Goal: Task Accomplishment & Management: Use online tool/utility

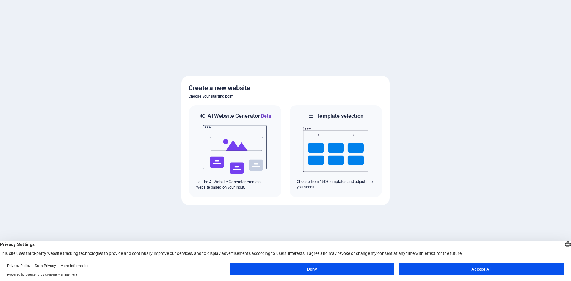
click at [432, 272] on button "Accept All" at bounding box center [481, 269] width 165 height 12
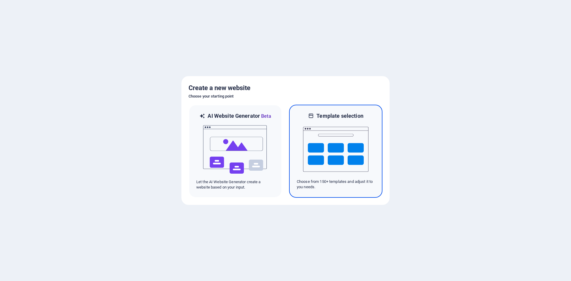
click at [325, 159] on img at bounding box center [335, 150] width 65 height 60
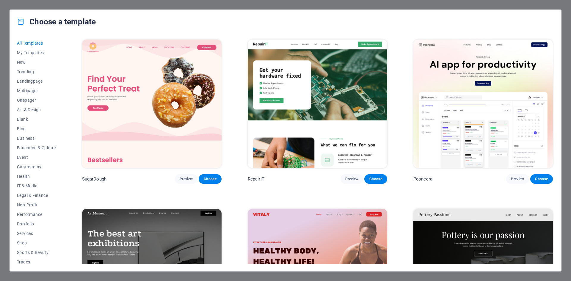
drag, startPoint x: 501, startPoint y: 0, endPoint x: 518, endPoint y: 11, distance: 20.3
click at [518, 11] on div "Choose a template" at bounding box center [286, 22] width 552 height 24
drag, startPoint x: 448, startPoint y: 0, endPoint x: 486, endPoint y: 19, distance: 42.1
click at [486, 19] on div "Choose a template" at bounding box center [286, 22] width 552 height 24
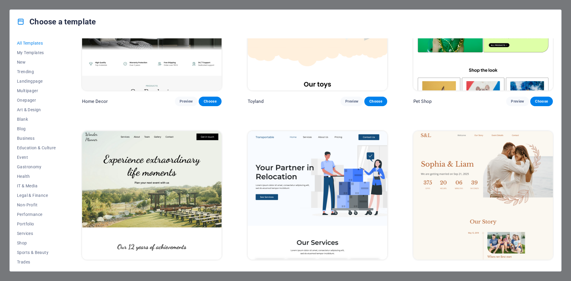
scroll to position [476, 0]
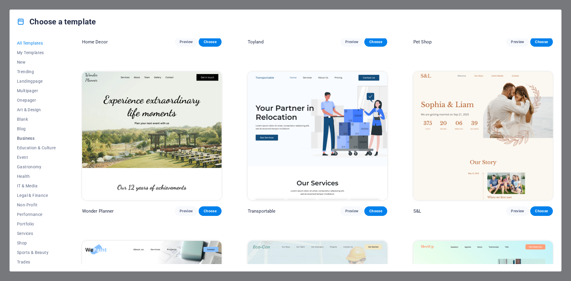
click at [31, 142] on button "Business" at bounding box center [36, 139] width 39 height 10
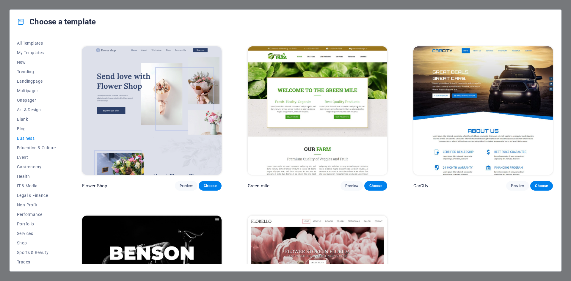
scroll to position [103, 0]
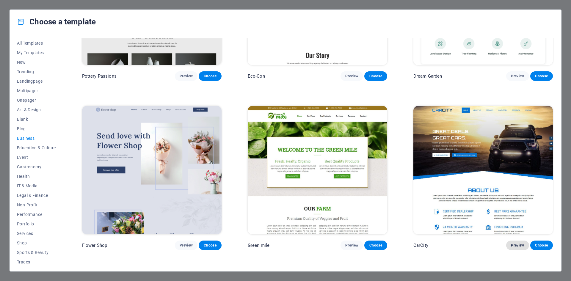
click at [520, 244] on span "Preview" at bounding box center [517, 245] width 13 height 5
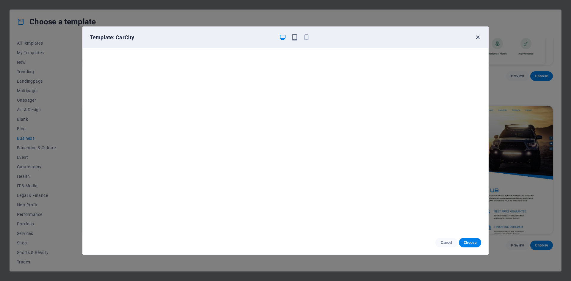
click at [476, 36] on icon "button" at bounding box center [478, 37] width 7 height 7
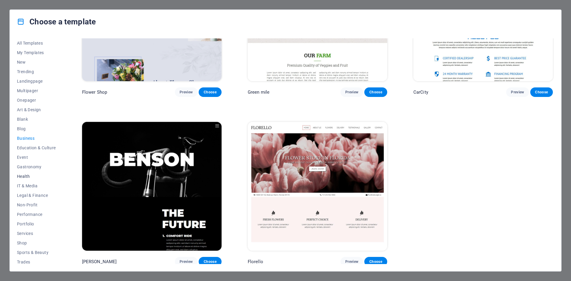
scroll to position [22, 0]
click at [38, 210] on span "Services" at bounding box center [36, 211] width 39 height 5
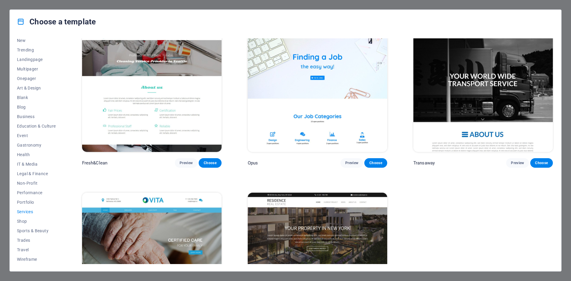
scroll to position [803, 0]
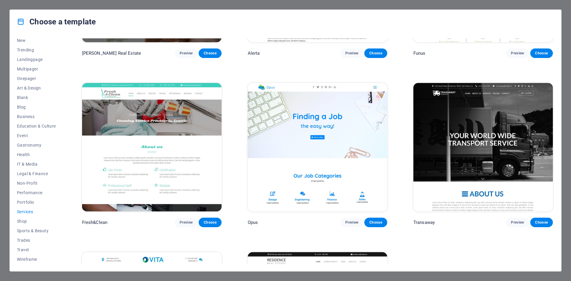
click at [438, 125] on img at bounding box center [484, 147] width 140 height 129
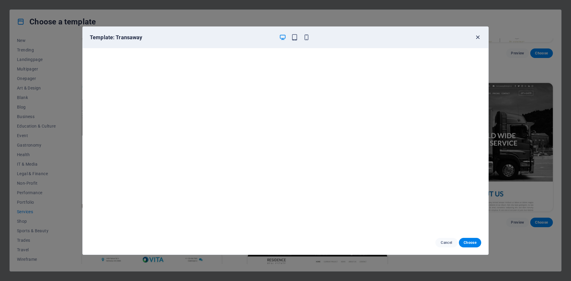
click at [478, 38] on icon "button" at bounding box center [478, 37] width 7 height 7
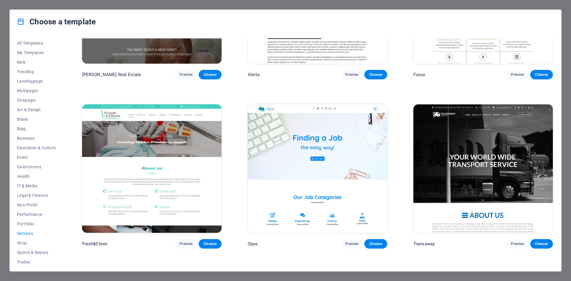
scroll to position [752, 0]
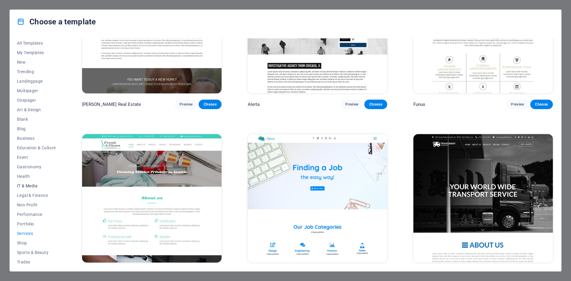
click at [26, 187] on span "IT & Media" at bounding box center [36, 186] width 39 height 5
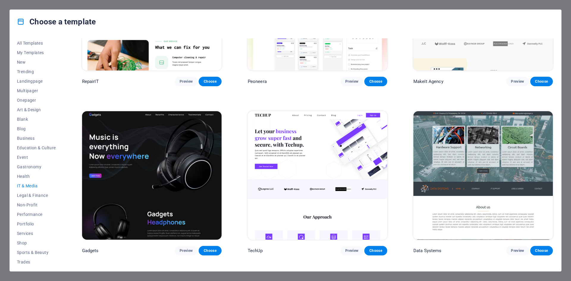
scroll to position [0, 0]
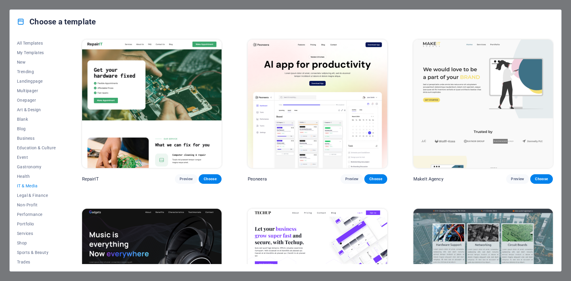
click at [194, 124] on img at bounding box center [152, 104] width 140 height 129
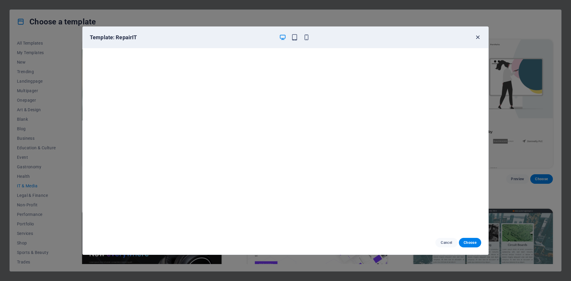
click at [479, 36] on icon "button" at bounding box center [478, 37] width 7 height 7
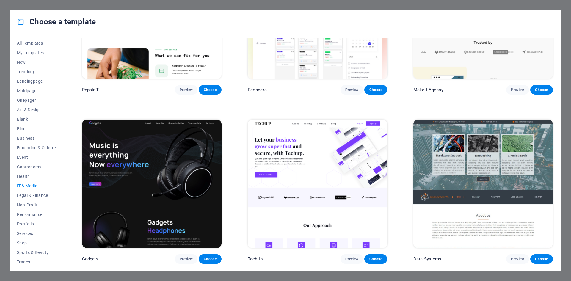
scroll to position [119, 0]
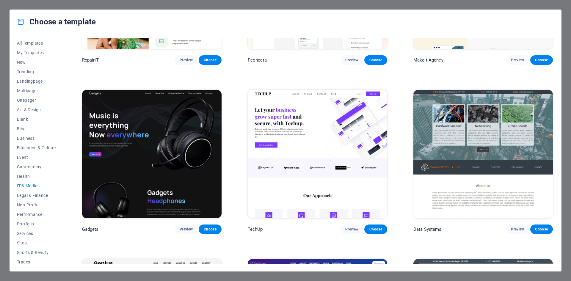
click at [509, 129] on img at bounding box center [484, 154] width 140 height 129
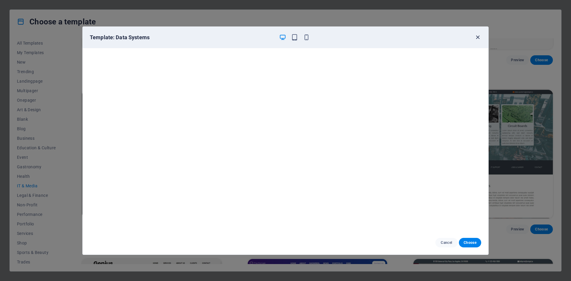
click at [481, 34] on div "Template: Data Systems" at bounding box center [286, 37] width 406 height 21
click at [477, 35] on icon "button" at bounding box center [478, 37] width 7 height 7
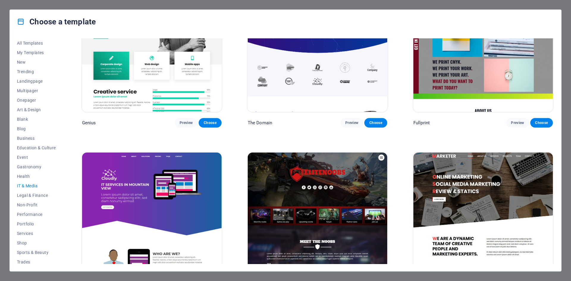
scroll to position [336, 0]
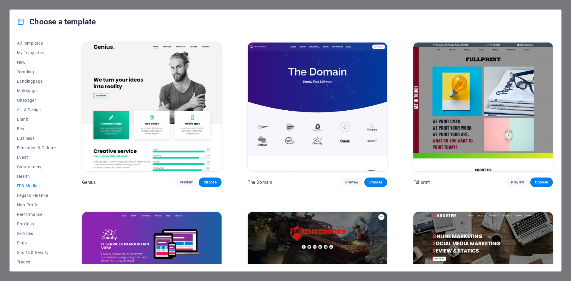
click at [23, 243] on span "Shop" at bounding box center [36, 243] width 39 height 5
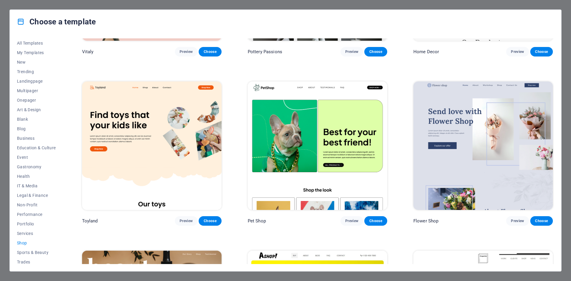
scroll to position [0, 0]
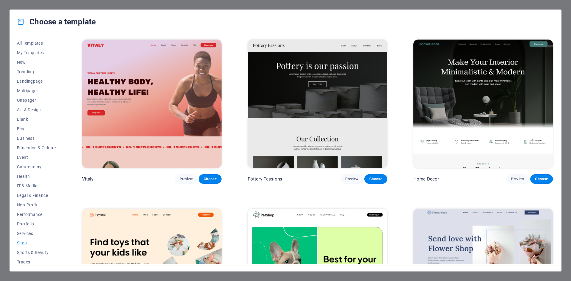
click at [25, 265] on div "All Templates My Templates New Trending Landingpage Multipager Onepager Art & D…" at bounding box center [286, 153] width 552 height 238
click at [25, 261] on span "Trades" at bounding box center [36, 262] width 39 height 5
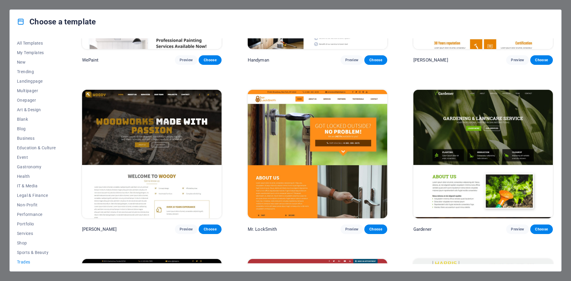
scroll to position [256, 0]
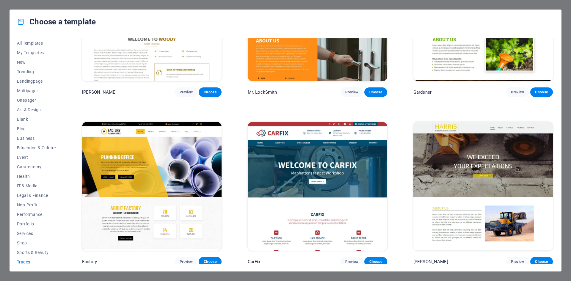
click at [160, 195] on img at bounding box center [152, 186] width 140 height 129
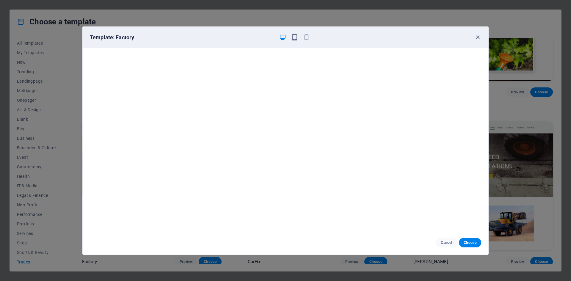
click at [295, 32] on div "Template: Factory" at bounding box center [286, 37] width 406 height 21
click at [295, 37] on icon "button" at bounding box center [294, 37] width 7 height 7
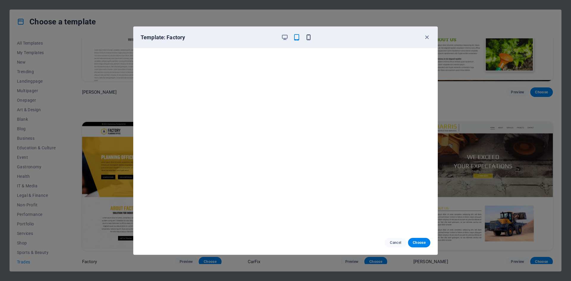
click at [308, 37] on icon "button" at bounding box center [308, 37] width 7 height 7
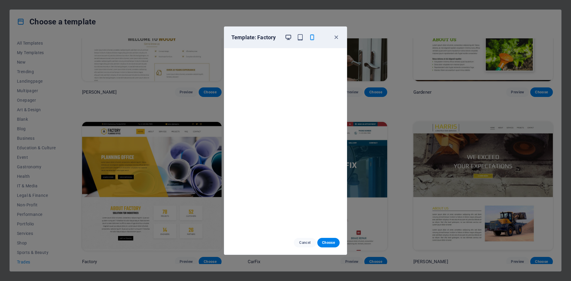
click at [289, 36] on icon "button" at bounding box center [288, 37] width 7 height 7
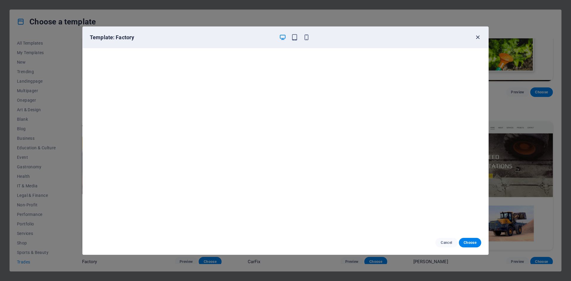
click at [479, 38] on icon "button" at bounding box center [478, 37] width 7 height 7
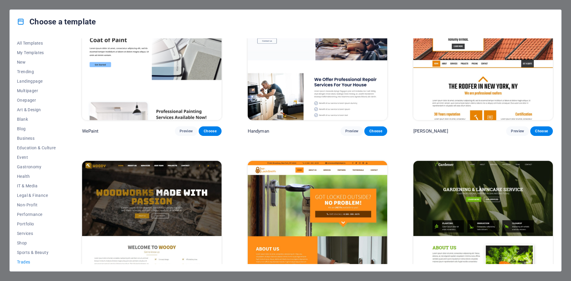
scroll to position [167, 0]
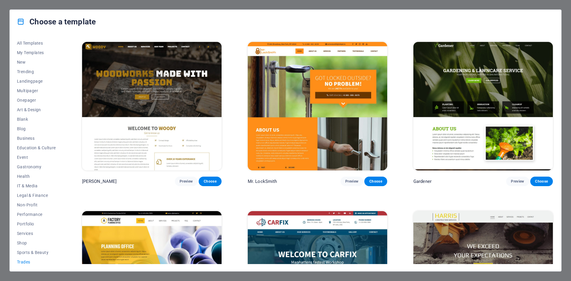
click at [178, 115] on img at bounding box center [152, 106] width 140 height 129
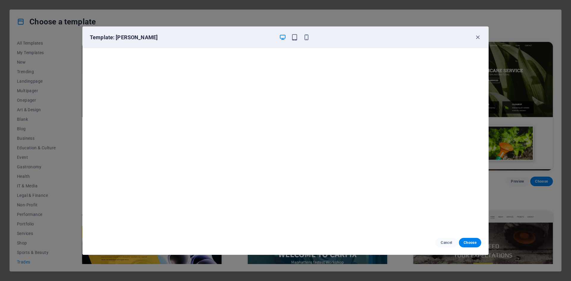
scroll to position [0, 0]
click at [477, 37] on icon "button" at bounding box center [478, 37] width 7 height 7
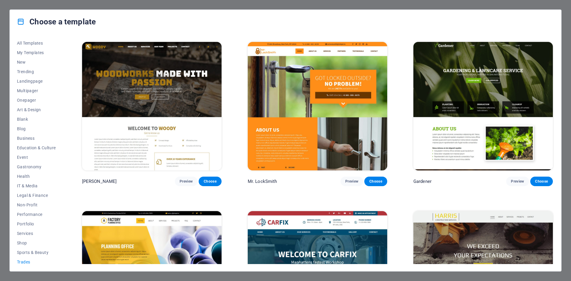
scroll to position [256, 0]
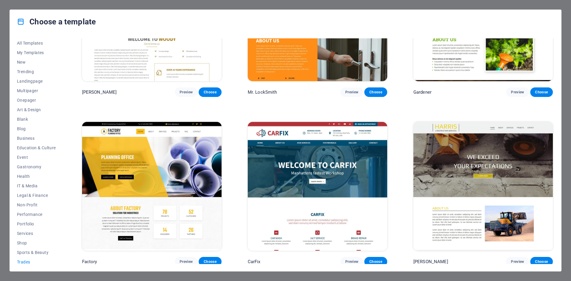
click at [323, 177] on img at bounding box center [318, 186] width 140 height 129
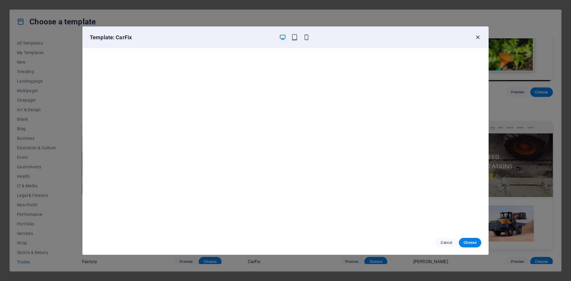
click at [479, 40] on icon "button" at bounding box center [478, 37] width 7 height 7
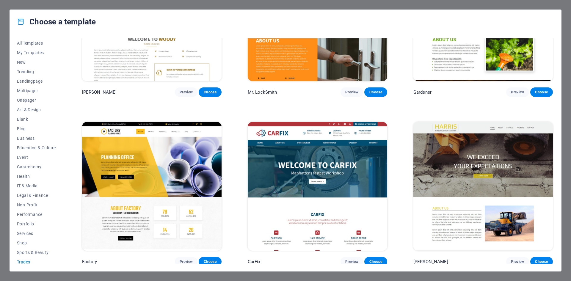
click at [456, 179] on img at bounding box center [484, 186] width 140 height 129
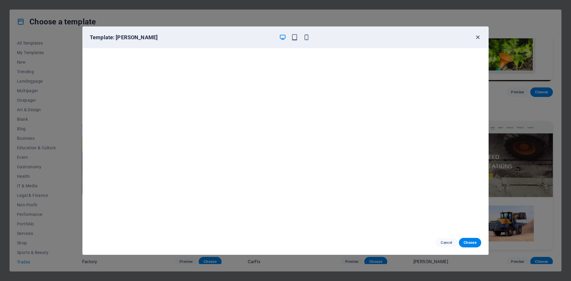
click at [479, 39] on icon "button" at bounding box center [478, 37] width 7 height 7
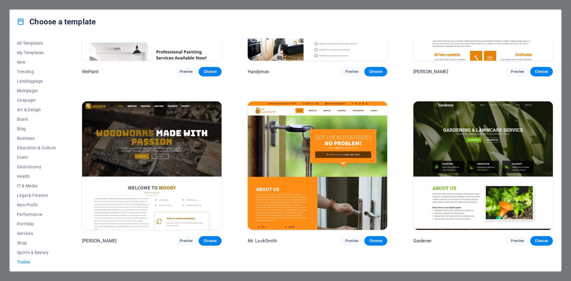
scroll to position [0, 0]
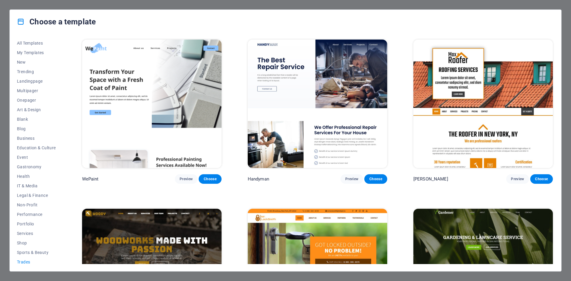
click at [465, 125] on img at bounding box center [484, 104] width 140 height 129
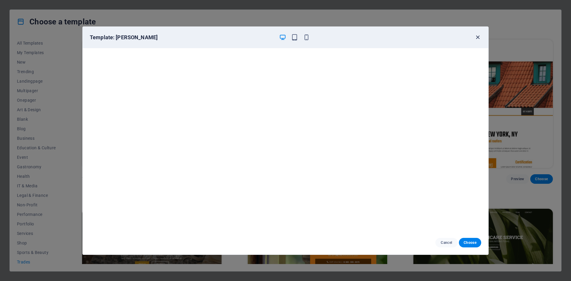
click at [478, 36] on icon "button" at bounding box center [478, 37] width 7 height 7
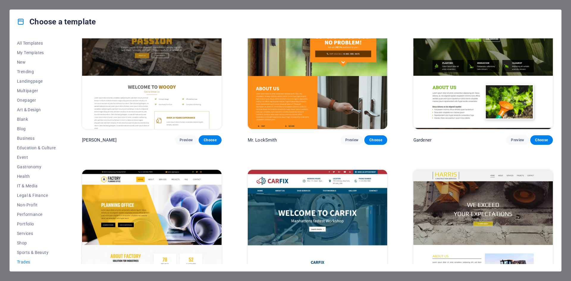
scroll to position [256, 0]
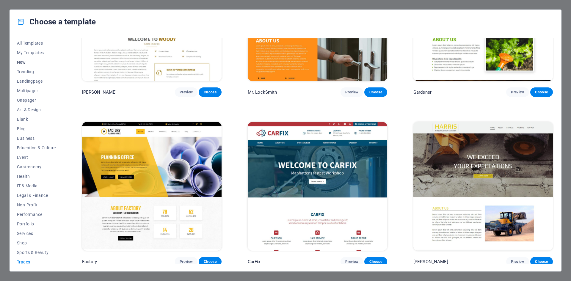
click at [24, 62] on span "New" at bounding box center [36, 62] width 39 height 5
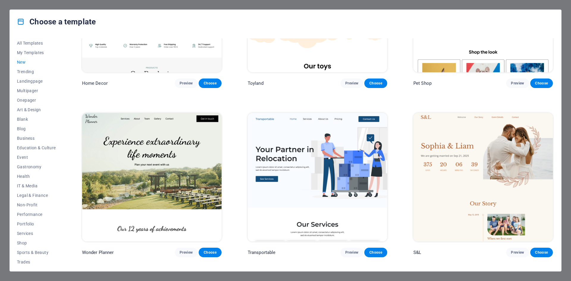
scroll to position [613, 0]
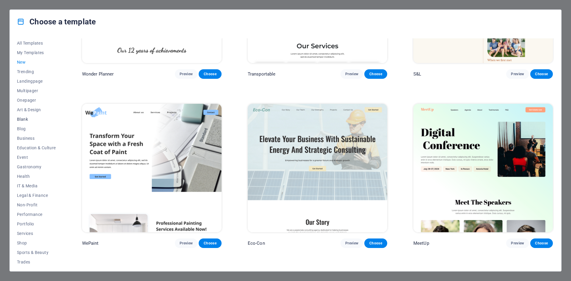
click at [23, 121] on span "Blank" at bounding box center [36, 119] width 39 height 5
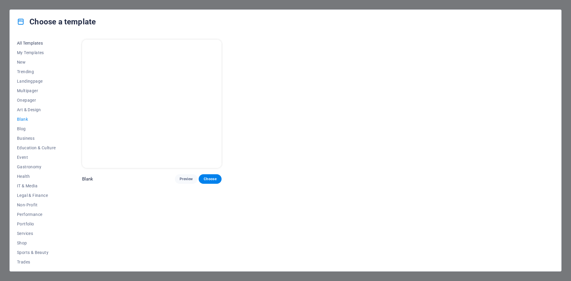
click at [34, 44] on span "All Templates" at bounding box center [36, 43] width 39 height 5
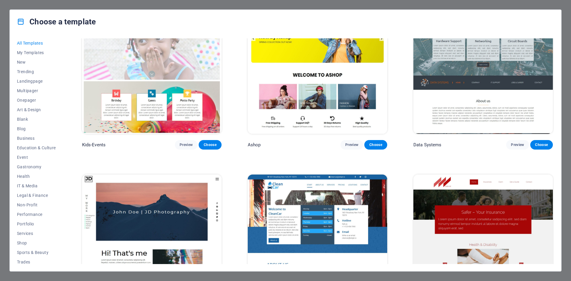
scroll to position [3333, 0]
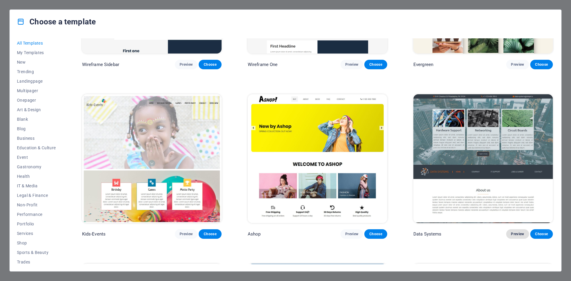
click at [526, 229] on button "Preview" at bounding box center [517, 234] width 23 height 10
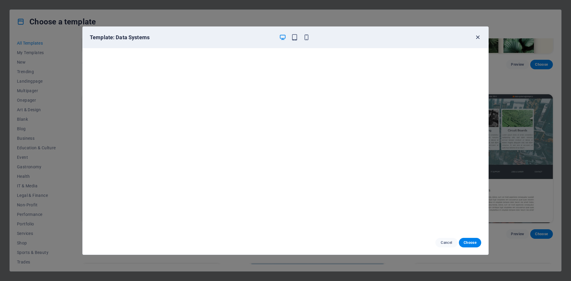
click at [479, 38] on icon "button" at bounding box center [478, 37] width 7 height 7
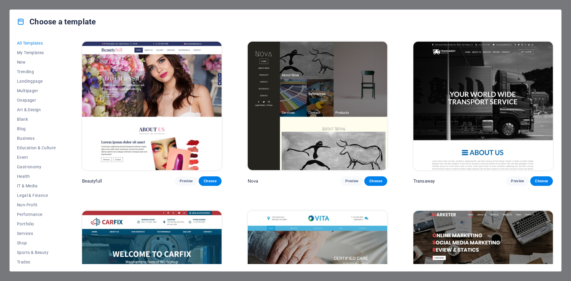
scroll to position [6993, 0]
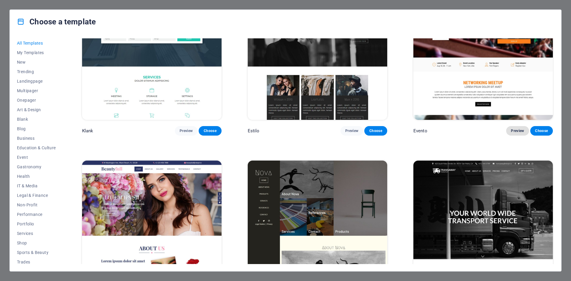
click at [523, 126] on button "Preview" at bounding box center [517, 131] width 23 height 10
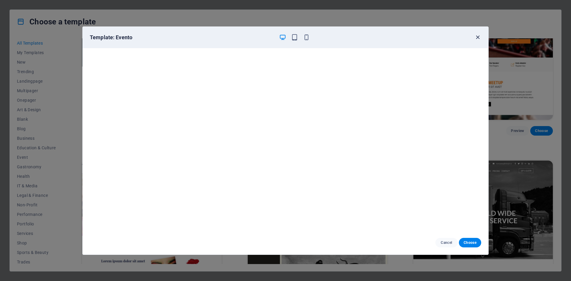
click at [478, 40] on icon "button" at bounding box center [478, 37] width 7 height 7
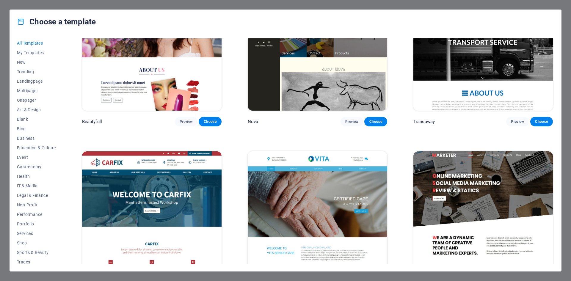
scroll to position [7231, 0]
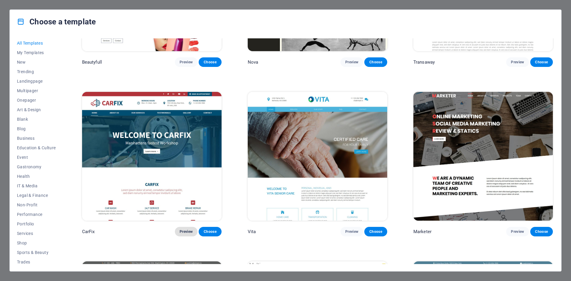
click at [182, 229] on span "Preview" at bounding box center [186, 231] width 13 height 5
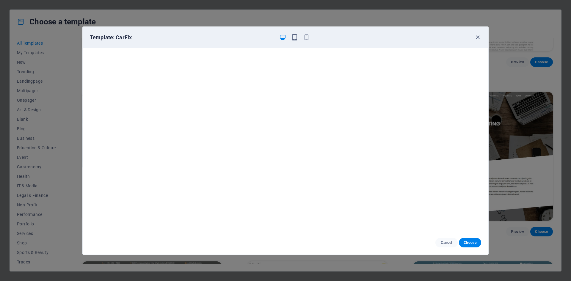
scroll to position [0, 0]
click at [478, 39] on icon "button" at bounding box center [478, 37] width 7 height 7
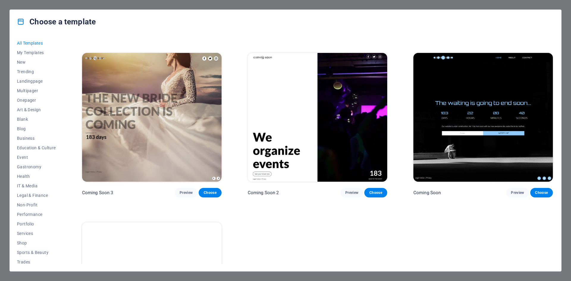
scroll to position [9552, 0]
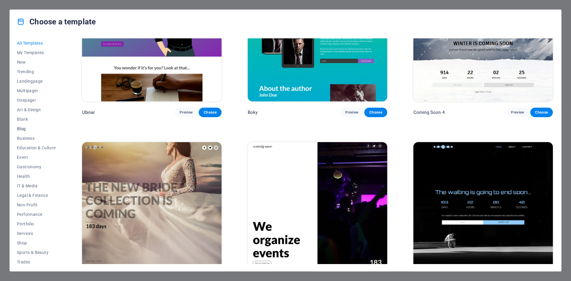
click at [23, 129] on span "Blog" at bounding box center [36, 128] width 39 height 5
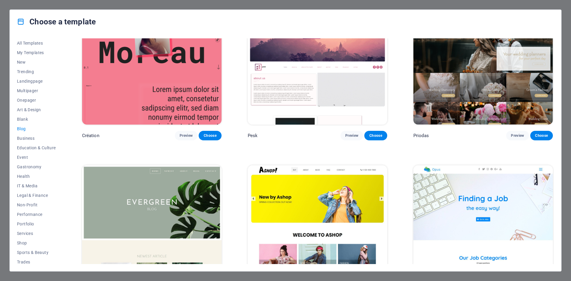
scroll to position [1000, 0]
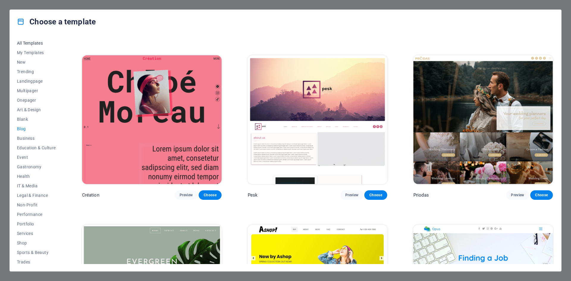
click at [32, 43] on span "All Templates" at bounding box center [36, 43] width 39 height 5
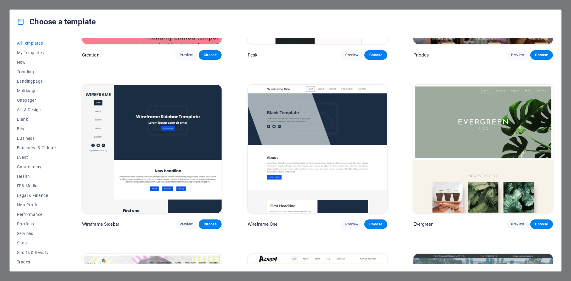
scroll to position [3322, 0]
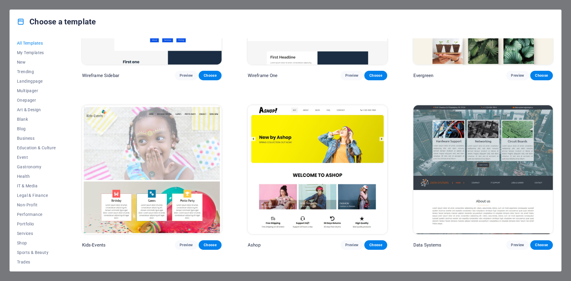
click at [571, 149] on div "Choose a template All Templates My Templates New Trending Landingpage Multipage…" at bounding box center [285, 140] width 571 height 281
click at [571, 90] on div "Choose a template All Templates My Templates New Trending Landingpage Multipage…" at bounding box center [285, 140] width 571 height 281
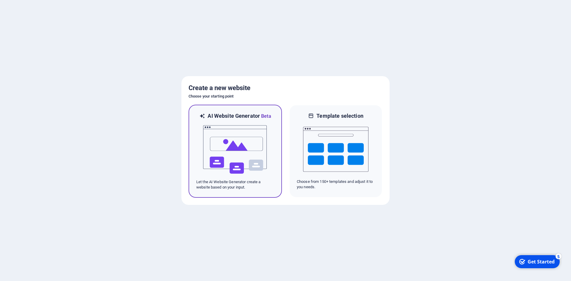
click at [238, 154] on img at bounding box center [235, 150] width 65 height 60
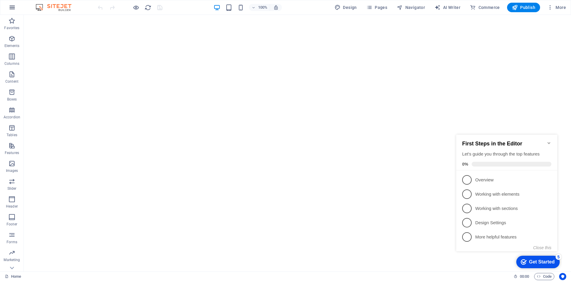
click at [10, 6] on icon "button" at bounding box center [12, 7] width 7 height 7
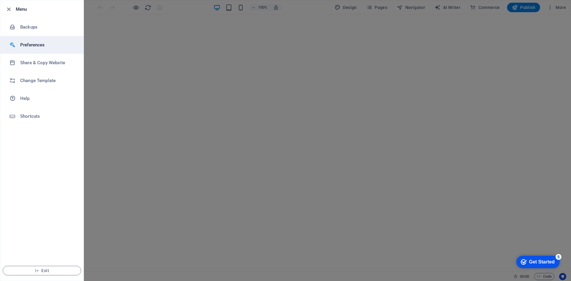
click at [44, 48] on h6 "Preferences" at bounding box center [47, 44] width 55 height 7
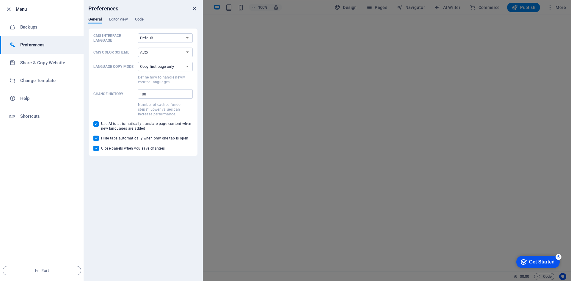
click at [191, 8] on icon "close" at bounding box center [194, 8] width 7 height 7
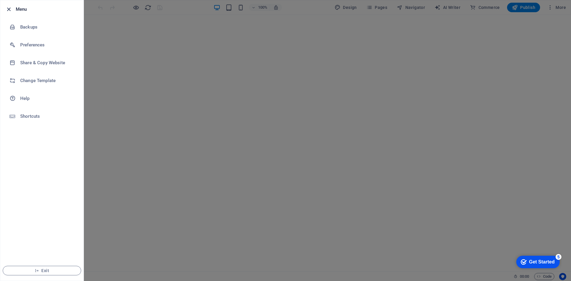
click at [6, 7] on icon "button" at bounding box center [8, 9] width 7 height 7
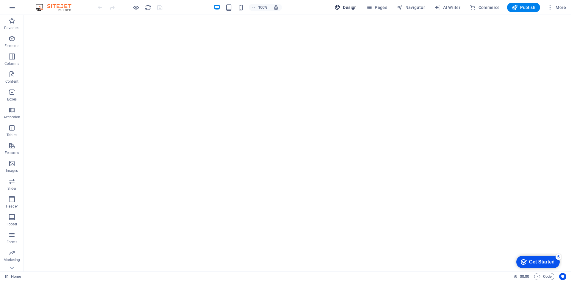
click at [340, 4] on button "Design" at bounding box center [345, 8] width 27 height 10
select select "rem"
select select "200"
select select "px"
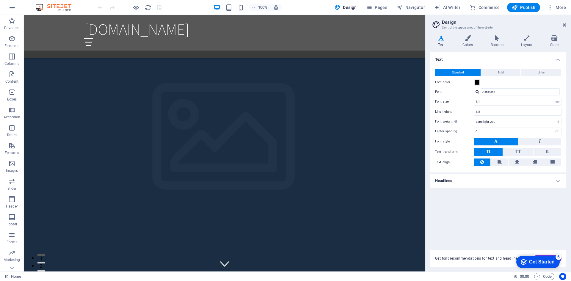
scroll to position [714, 0]
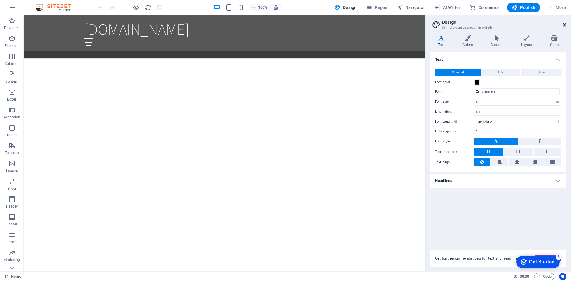
click at [566, 25] on icon at bounding box center [565, 25] width 4 height 5
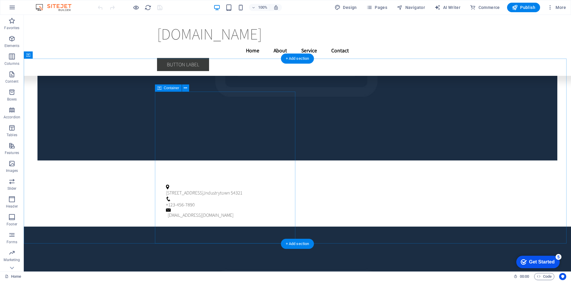
scroll to position [1337, 0]
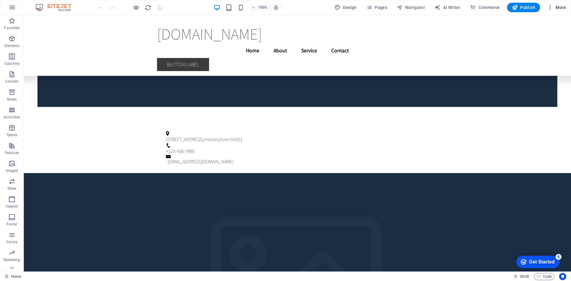
click at [551, 6] on icon "button" at bounding box center [551, 7] width 6 height 6
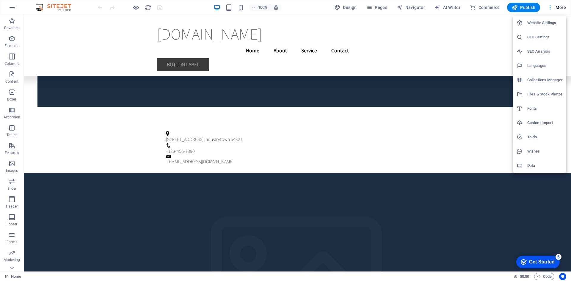
click at [551, 66] on h6 "Languages" at bounding box center [545, 65] width 35 height 7
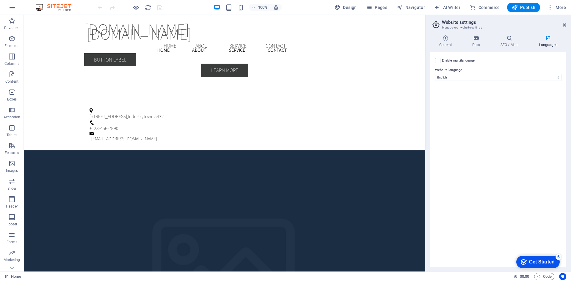
scroll to position [1271, 0]
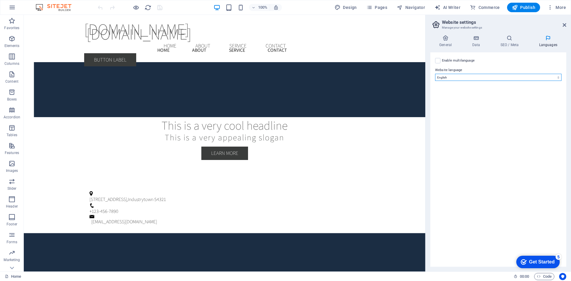
click at [509, 74] on select "Abkhazian Afar Afrikaans Akan Albanian Amharic Arabic Aragonese Armenian Assame…" at bounding box center [498, 77] width 126 height 7
select select "148"
click at [435, 74] on select "Abkhazian Afar Afrikaans Akan Albanian Amharic Arabic Aragonese Armenian Assame…" at bounding box center [498, 77] width 126 height 7
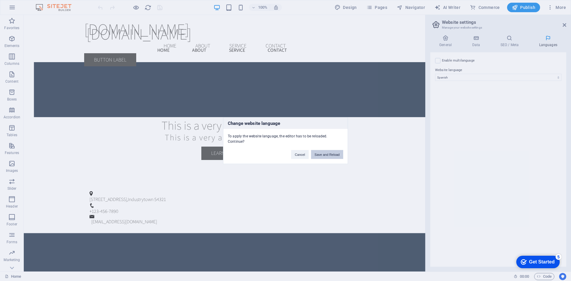
click at [333, 155] on button "Save and Reload" at bounding box center [327, 154] width 32 height 9
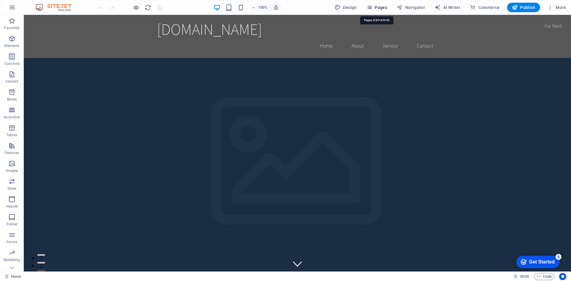
click at [379, 6] on span "Pages" at bounding box center [377, 7] width 21 height 6
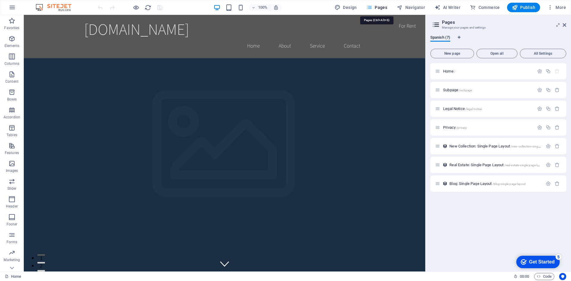
click at [379, 6] on span "Pages" at bounding box center [377, 7] width 21 height 6
click at [551, 6] on icon "button" at bounding box center [551, 7] width 6 height 6
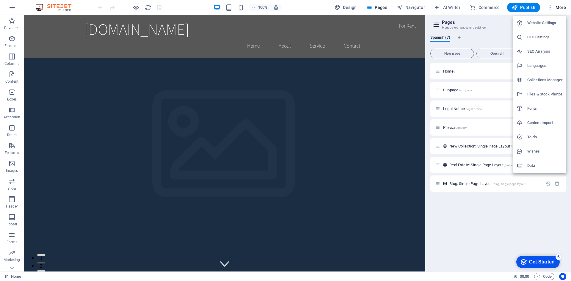
click at [540, 66] on h6 "Languages" at bounding box center [545, 65] width 35 height 7
select select "148"
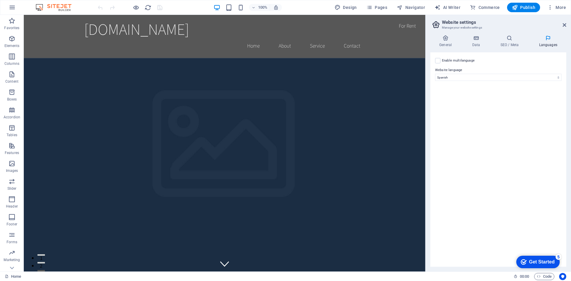
click at [567, 22] on aside "Website settings Manage your website settings General Data SEO / Meta Languages…" at bounding box center [499, 143] width 146 height 257
click at [552, 5] on icon "button" at bounding box center [551, 7] width 6 height 6
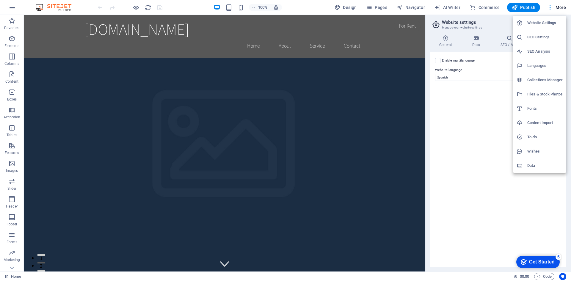
click at [9, 10] on div at bounding box center [285, 140] width 571 height 281
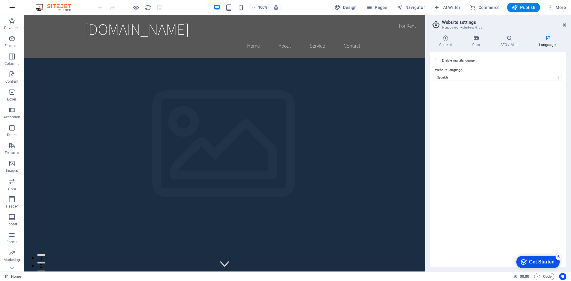
drag, startPoint x: 23, startPoint y: 5, endPoint x: 11, endPoint y: 8, distance: 12.6
click at [13, 8] on icon "button" at bounding box center [12, 7] width 7 height 7
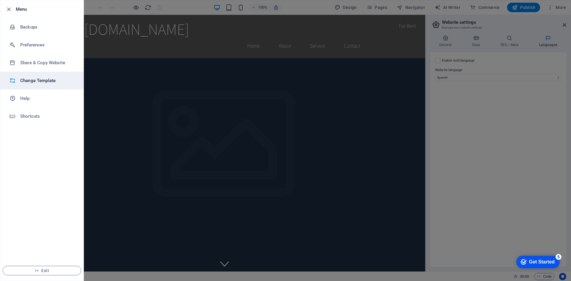
click at [32, 79] on h6 "Change Template" at bounding box center [47, 80] width 55 height 7
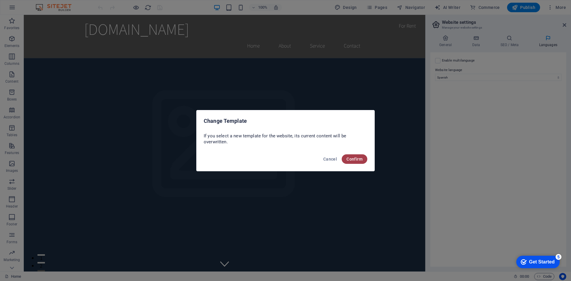
click at [358, 161] on span "Confirm" at bounding box center [355, 159] width 16 height 5
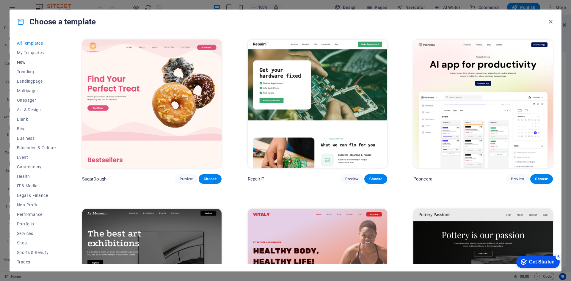
click at [24, 65] on button "New" at bounding box center [36, 62] width 39 height 10
click at [23, 61] on span "New" at bounding box center [36, 62] width 39 height 5
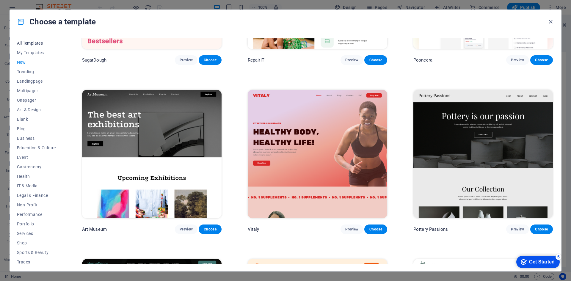
click at [31, 42] on span "All Templates" at bounding box center [36, 43] width 39 height 5
click at [21, 20] on icon at bounding box center [21, 22] width 8 height 8
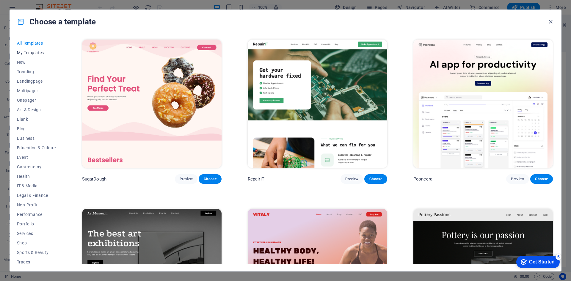
click at [36, 51] on span "My Templates" at bounding box center [36, 52] width 39 height 5
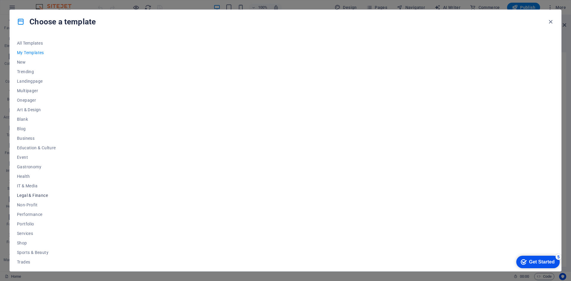
scroll to position [22, 0]
click at [35, 258] on span "Wireframe" at bounding box center [36, 259] width 39 height 5
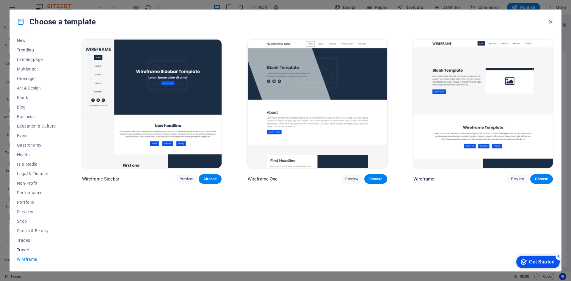
click at [26, 253] on button "Travel" at bounding box center [36, 250] width 39 height 10
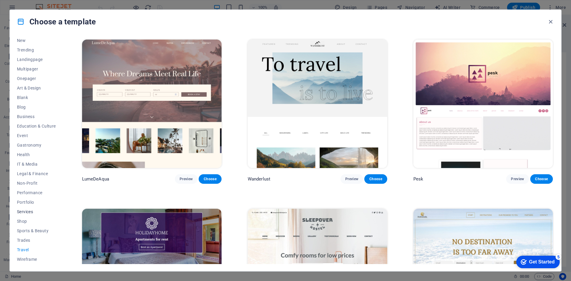
click at [25, 213] on span "Services" at bounding box center [36, 211] width 39 height 5
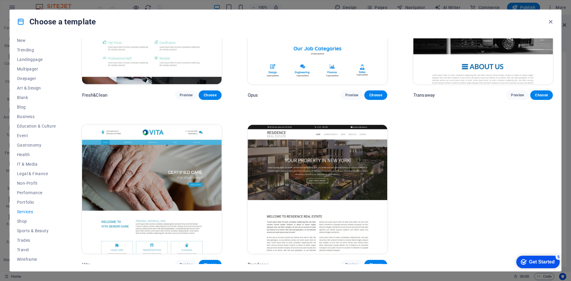
scroll to position [752, 0]
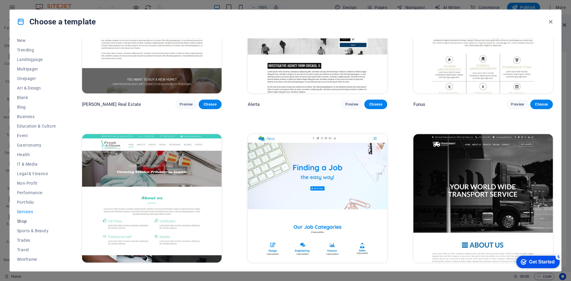
click at [22, 223] on span "Shop" at bounding box center [36, 221] width 39 height 5
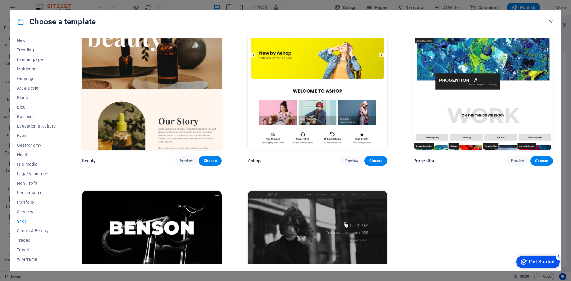
scroll to position [425, 0]
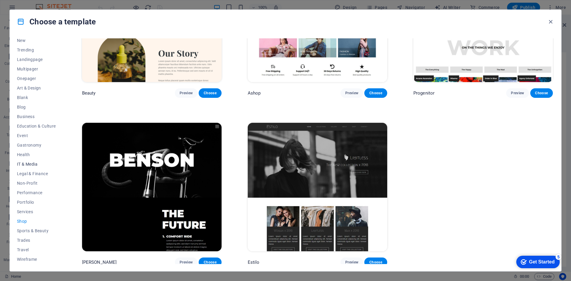
click at [28, 164] on span "IT & Media" at bounding box center [36, 164] width 39 height 5
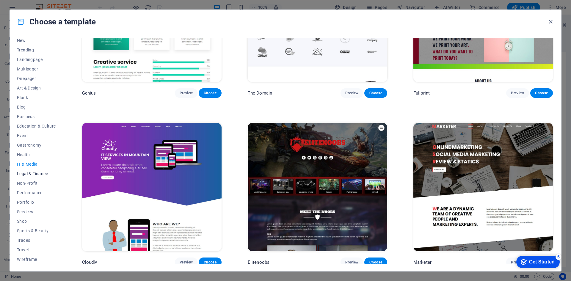
click at [24, 175] on span "Legal & Finance" at bounding box center [36, 173] width 39 height 5
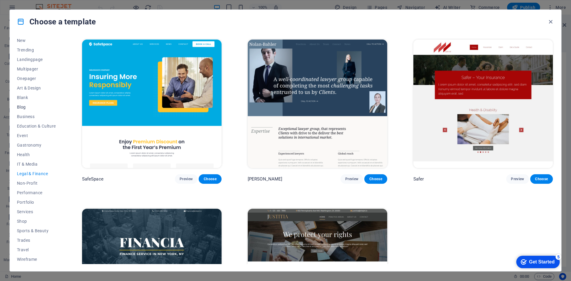
scroll to position [0, 0]
click at [551, 23] on icon "button" at bounding box center [551, 21] width 7 height 7
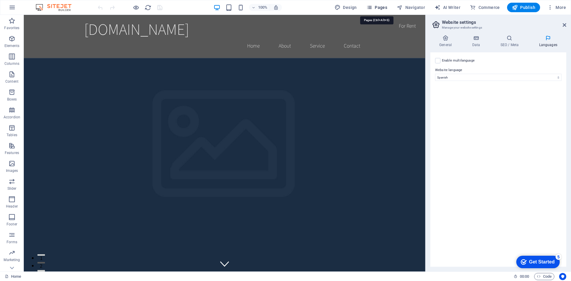
click at [380, 6] on span "Pages" at bounding box center [377, 7] width 21 height 6
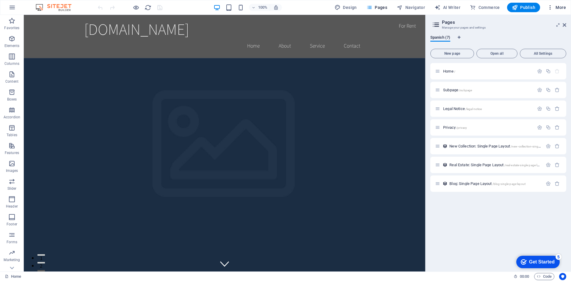
click at [549, 7] on icon "button" at bounding box center [551, 7] width 6 height 6
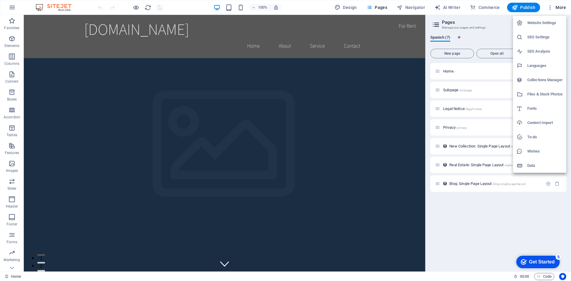
click at [6, 8] on div at bounding box center [285, 140] width 571 height 281
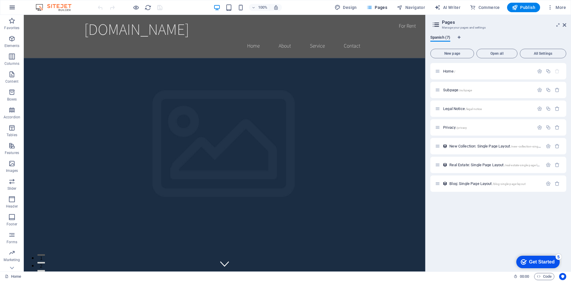
click at [13, 7] on icon "button" at bounding box center [12, 7] width 7 height 7
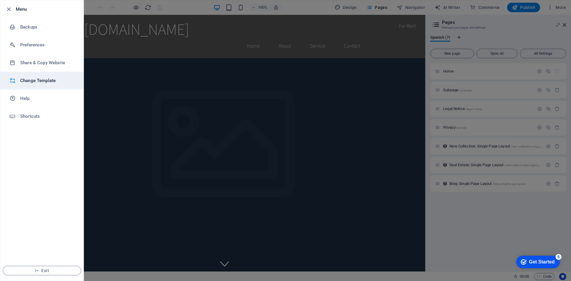
click at [32, 79] on h6 "Change Template" at bounding box center [47, 80] width 55 height 7
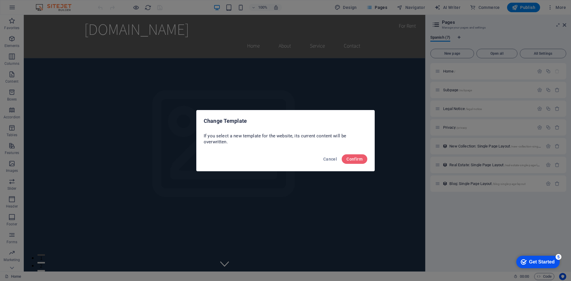
click at [268, 208] on div "Change Template If you select a new template for the website, its current conte…" at bounding box center [285, 140] width 571 height 281
drag, startPoint x: 337, startPoint y: 160, endPoint x: 313, endPoint y: 145, distance: 27.9
click at [337, 160] on span "Cancel" at bounding box center [330, 159] width 14 height 5
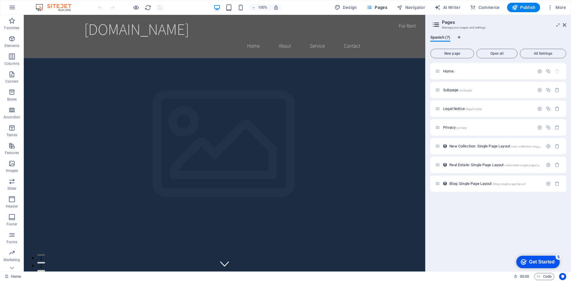
click at [540, 263] on div "Get Started" at bounding box center [542, 261] width 26 height 5
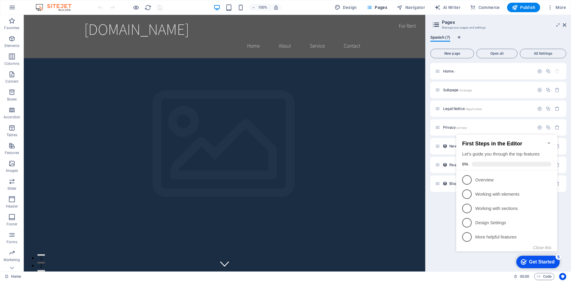
click at [431, 271] on div "Spanish (7) New page Open all All Settings Home / Subpage /subpage Legal Notice…" at bounding box center [499, 150] width 146 height 241
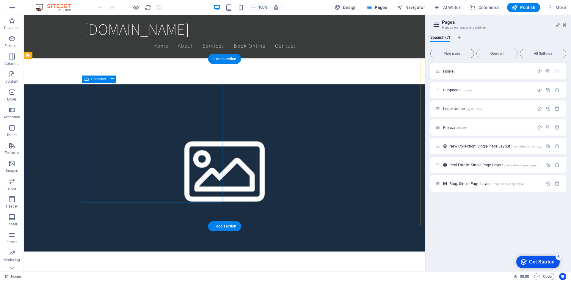
scroll to position [119, 0]
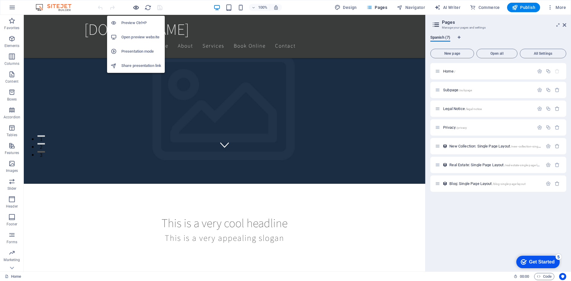
click at [138, 10] on icon "button" at bounding box center [136, 7] width 7 height 7
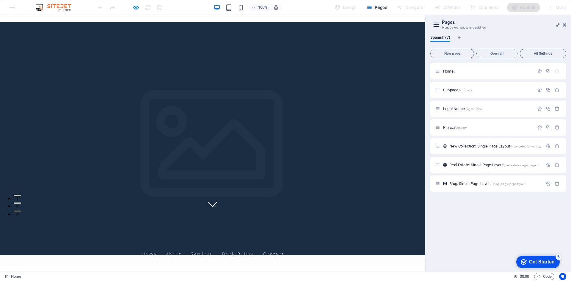
scroll to position [0, 0]
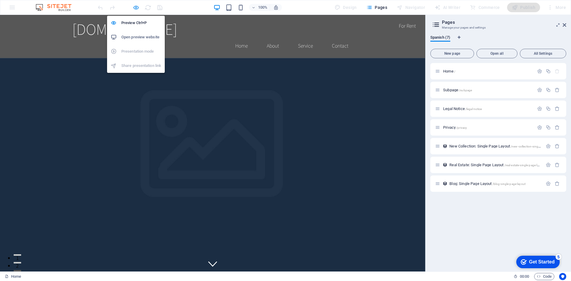
click at [136, 8] on icon "button" at bounding box center [136, 7] width 7 height 7
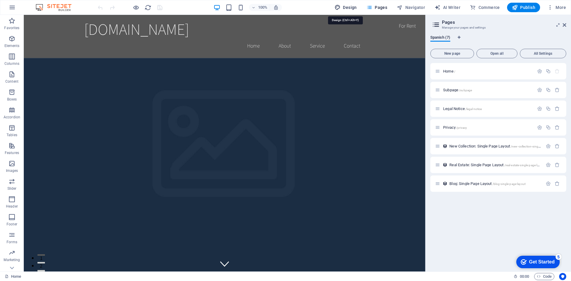
click at [340, 6] on icon "button" at bounding box center [338, 7] width 6 height 6
select select "rem"
select select "200"
select select "px"
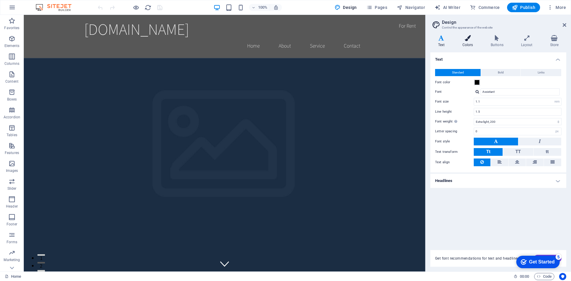
click at [467, 44] on h4 "Colors" at bounding box center [469, 41] width 28 height 12
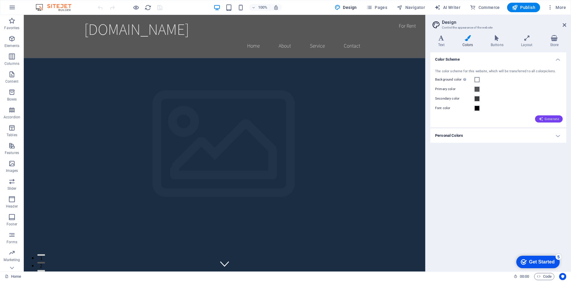
click at [544, 119] on span "Generate" at bounding box center [549, 119] width 21 height 5
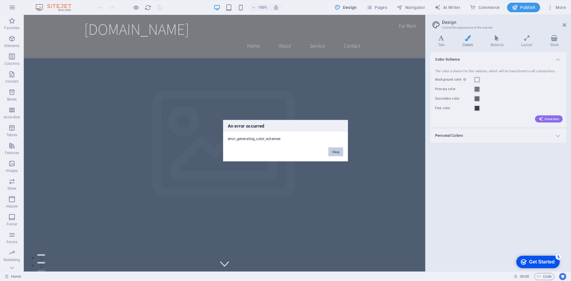
click at [335, 153] on button "Okay" at bounding box center [336, 151] width 15 height 9
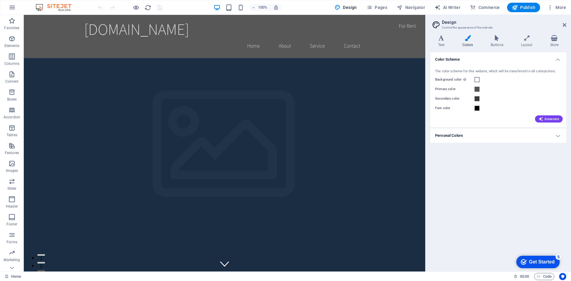
click at [458, 136] on h4 "Personal Colors" at bounding box center [499, 136] width 136 height 14
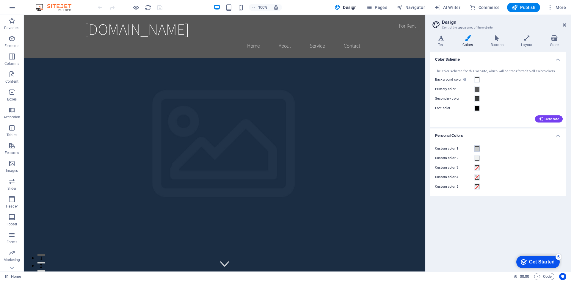
click at [478, 150] on span at bounding box center [477, 148] width 5 height 5
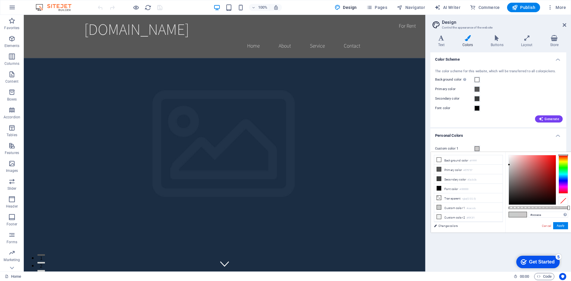
drag, startPoint x: 566, startPoint y: 158, endPoint x: 566, endPoint y: 154, distance: 4.5
click at [566, 154] on div "#cccaca Supported formats #0852ed rgb(8, 82, 237) rgba(8, 82, 237, 90%) hsv(221…" at bounding box center [539, 235] width 66 height 167
click at [548, 158] on div at bounding box center [532, 179] width 47 height 49
drag, startPoint x: 548, startPoint y: 158, endPoint x: 550, endPoint y: 166, distance: 8.6
click at [552, 170] on div at bounding box center [552, 169] width 2 height 2
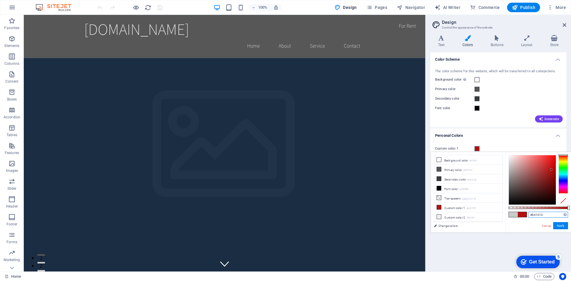
drag, startPoint x: 550, startPoint y: 215, endPoint x: 520, endPoint y: 215, distance: 29.8
click at [520, 215] on div "#b41010 Supported formats #0852ed rgb(8, 82, 237) rgba(8, 82, 237, 90%) hsv(221…" at bounding box center [539, 235] width 66 height 167
paste input "3D74B6"
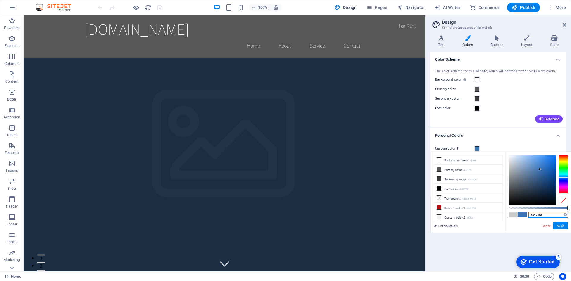
type input "#3d74b6"
click at [525, 225] on div "#3d74b6 Supported formats #0852ed rgb(8, 82, 237) rgba(8, 82, 237, 90%) hsv(221…" at bounding box center [539, 235] width 66 height 167
click at [562, 227] on button "Apply" at bounding box center [560, 225] width 15 height 7
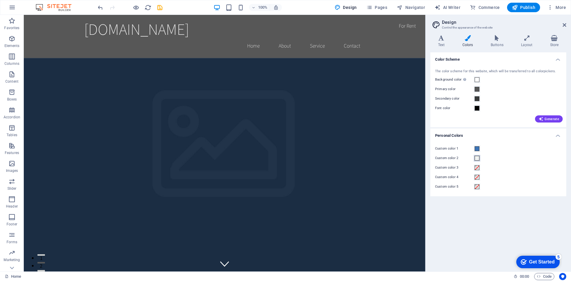
click at [478, 157] on span at bounding box center [477, 158] width 5 height 5
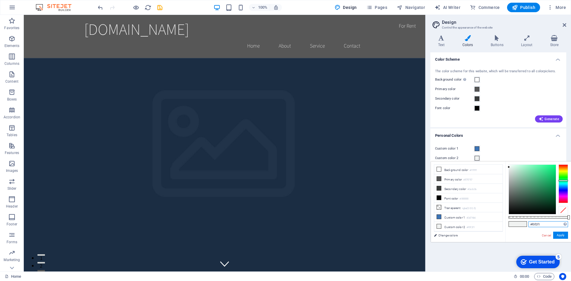
drag, startPoint x: 543, startPoint y: 224, endPoint x: 512, endPoint y: 223, distance: 30.4
click at [512, 223] on div "#f0f2f1 Supported formats #0852ed rgb(8, 82, 237) rgba(8, 82, 237, 90%) hsv(221…" at bounding box center [539, 245] width 66 height 167
paste input "DC3C22"
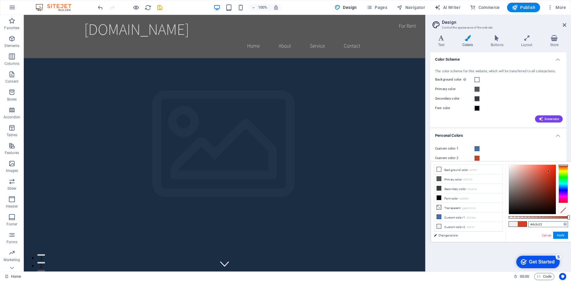
type input "#dc3c22"
click at [527, 239] on div "#dc3c22 Supported formats #0852ed rgb(8, 82, 237) rgba(8, 82, 237, 90%) hsv(221…" at bounding box center [539, 245] width 66 height 167
click at [564, 234] on button "Apply" at bounding box center [560, 235] width 15 height 7
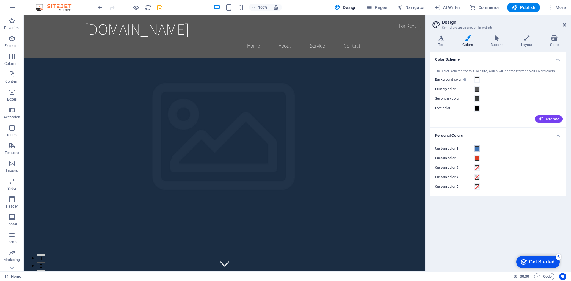
click at [478, 150] on span at bounding box center [477, 148] width 5 height 5
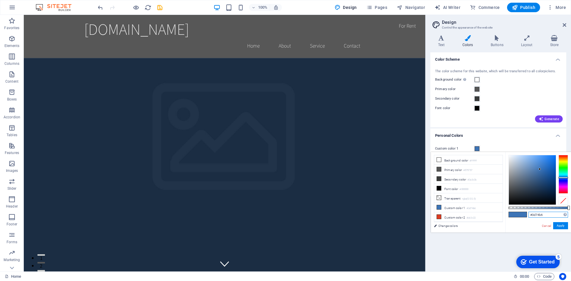
drag, startPoint x: 544, startPoint y: 216, endPoint x: 523, endPoint y: 217, distance: 21.2
click at [523, 217] on div "#3d74b6 Supported formats #0852ed rgb(8, 82, 237) rgba(8, 82, 237, 90%) hsv(221…" at bounding box center [539, 235] width 66 height 167
paste input "DC3C22"
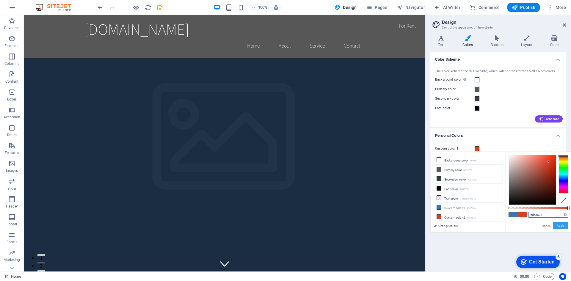
type input "#dc3c22"
click at [560, 226] on button "Apply" at bounding box center [560, 225] width 15 height 7
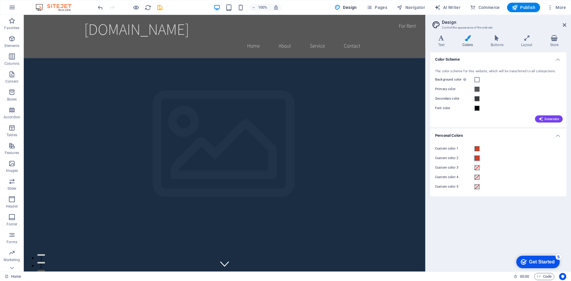
click at [476, 159] on span at bounding box center [477, 158] width 5 height 5
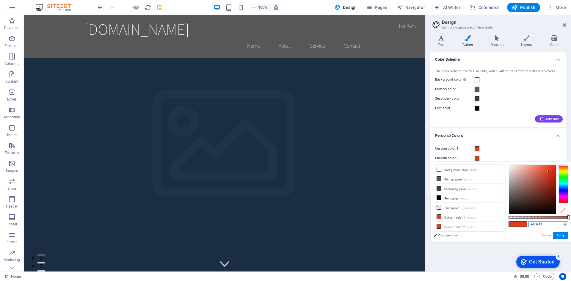
drag, startPoint x: 547, startPoint y: 227, endPoint x: 518, endPoint y: 224, distance: 29.0
click at [518, 224] on div "#dc3c22 Supported formats #0852ed rgb(8, 82, 237) rgba(8, 82, 237, 90%) hsv(221…" at bounding box center [539, 245] width 66 height 167
paste input "3D74B6"
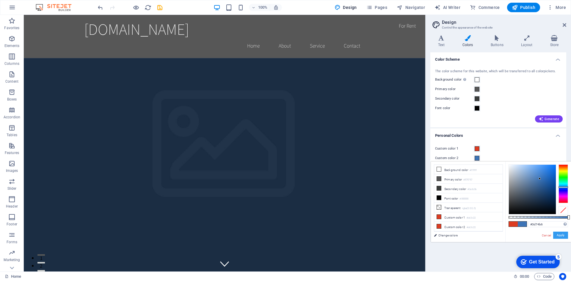
click at [563, 235] on button "Apply" at bounding box center [560, 235] width 15 height 7
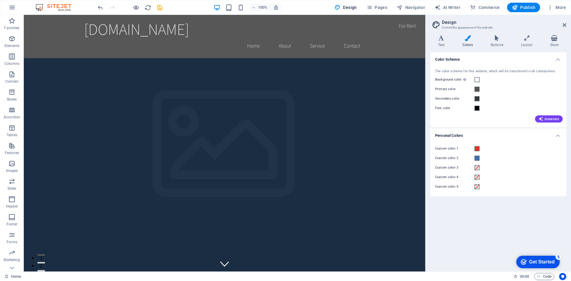
click at [490, 224] on div "Color Scheme The color scheme for this website, which will be transferred to al…" at bounding box center [499, 159] width 136 height 215
click at [478, 158] on span at bounding box center [477, 158] width 5 height 5
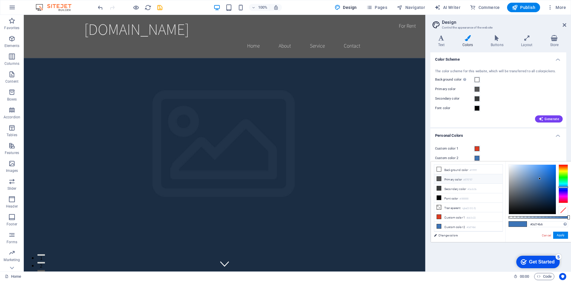
click at [455, 178] on li "Primary color #575757" at bounding box center [468, 179] width 68 height 10
type input "#575757"
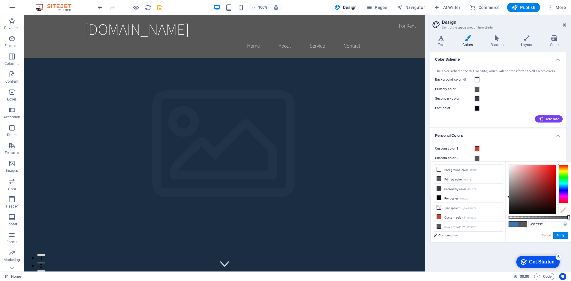
drag, startPoint x: 504, startPoint y: 156, endPoint x: 487, endPoint y: 159, distance: 16.9
click at [504, 156] on div "Custom color 2" at bounding box center [498, 158] width 126 height 7
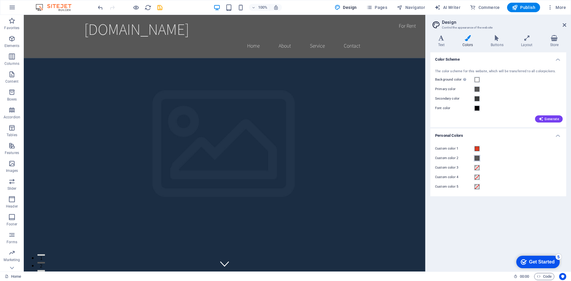
click at [476, 160] on span at bounding box center [477, 158] width 5 height 5
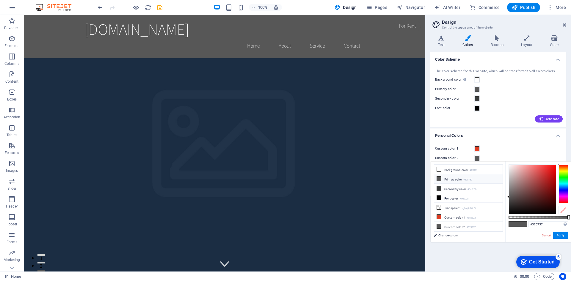
click at [457, 181] on li "Primary color #575757" at bounding box center [468, 179] width 68 height 10
click at [477, 147] on span at bounding box center [477, 148] width 5 height 5
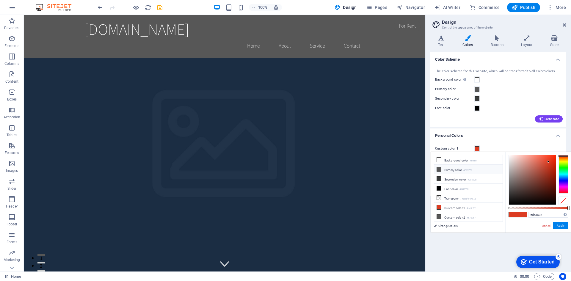
click at [456, 170] on li "Primary color #575757" at bounding box center [468, 170] width 68 height 10
type input "#575757"
click at [495, 137] on h4 "Personal Colors" at bounding box center [499, 134] width 136 height 11
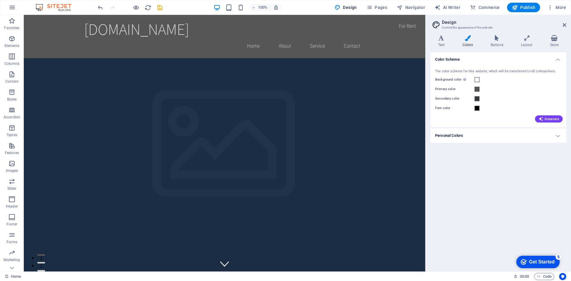
drag, startPoint x: 494, startPoint y: 135, endPoint x: 484, endPoint y: 154, distance: 20.8
click at [493, 137] on h4 "Personal Colors" at bounding box center [499, 136] width 136 height 14
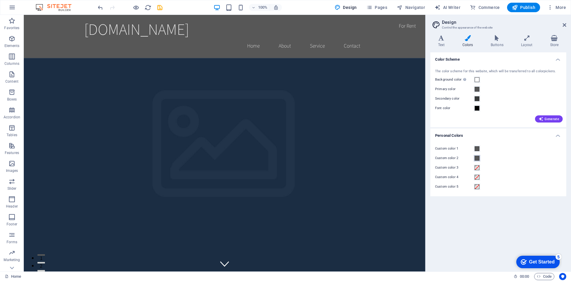
click at [478, 160] on span at bounding box center [477, 158] width 5 height 5
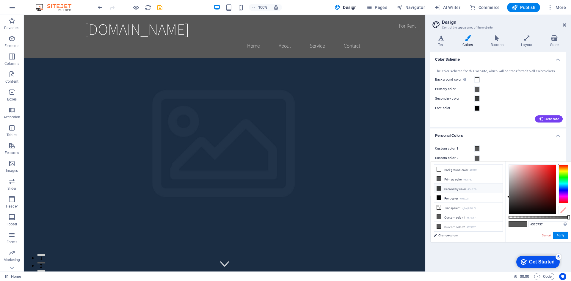
click at [448, 189] on li "Secondary color #3a3c3b" at bounding box center [468, 189] width 68 height 10
type input "#3a3c3b"
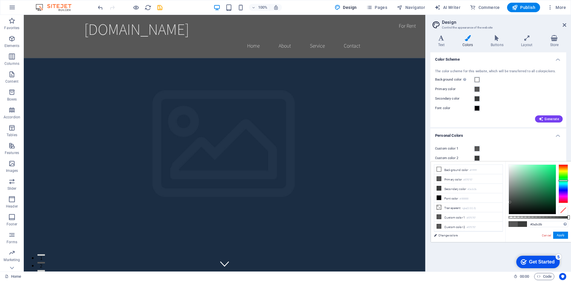
click at [538, 145] on div "Custom color 1 Custom color 2 Custom color 3 Custom color 4 Custom color 5" at bounding box center [498, 167] width 138 height 57
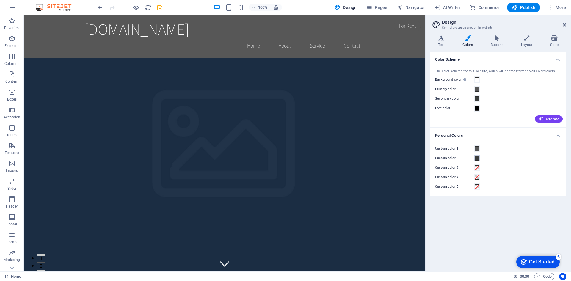
click at [477, 156] on span at bounding box center [477, 158] width 5 height 5
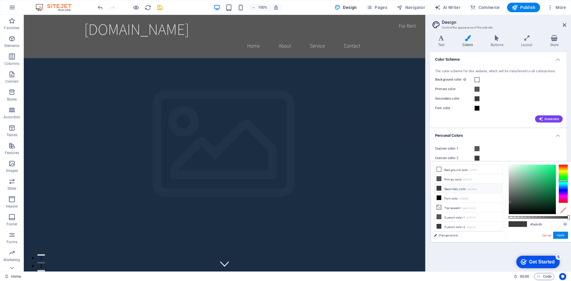
click at [455, 190] on li "Secondary color #3a3c3b" at bounding box center [468, 189] width 68 height 10
click at [505, 151] on div "Custom color 1" at bounding box center [498, 148] width 126 height 7
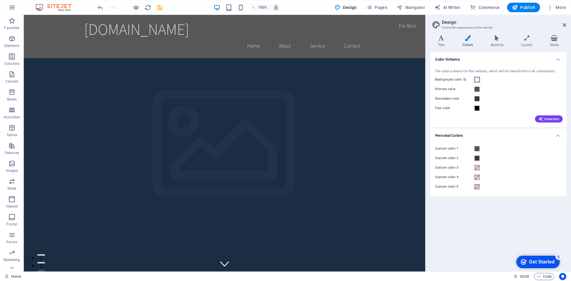
click at [479, 79] on span at bounding box center [477, 79] width 5 height 5
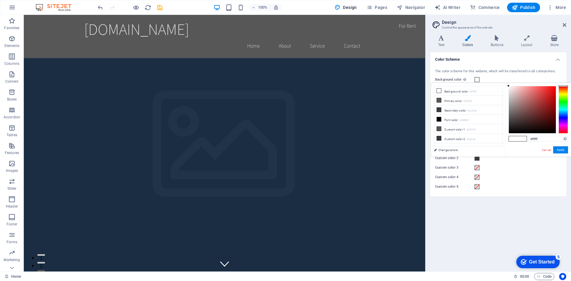
click at [510, 171] on div "Custom color 3" at bounding box center [498, 167] width 126 height 7
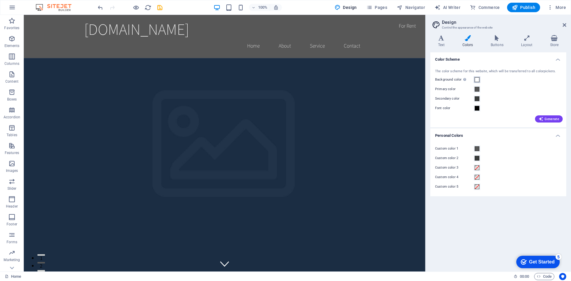
click at [476, 79] on span at bounding box center [477, 79] width 5 height 5
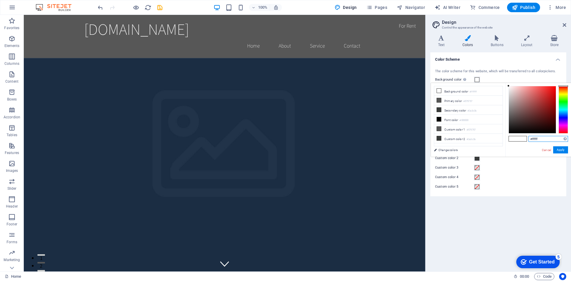
drag, startPoint x: 540, startPoint y: 138, endPoint x: 522, endPoint y: 139, distance: 17.9
click at [522, 139] on div "#ffffff Supported formats #0852ed rgb(8, 82, 237) rgba(8, 82, 237, 90%) hsv(221…" at bounding box center [539, 163] width 66 height 160
paste input "041562"
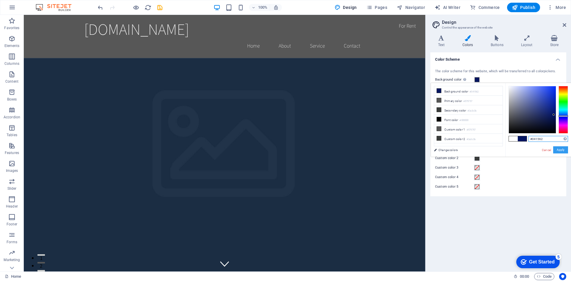
type input "#041562"
click at [559, 148] on button "Apply" at bounding box center [560, 149] width 15 height 7
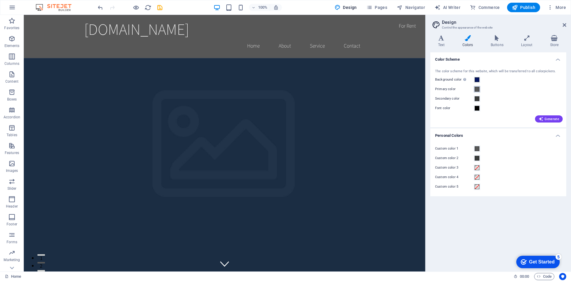
click at [479, 87] on span at bounding box center [477, 89] width 5 height 5
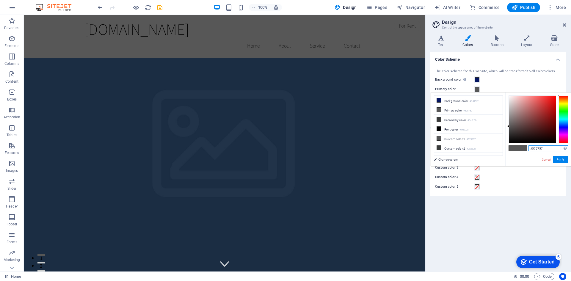
drag, startPoint x: 543, startPoint y: 148, endPoint x: 523, endPoint y: 151, distance: 20.1
click at [523, 151] on div "#575757 Supported formats #0852ed rgb(8, 82, 237) rgba(8, 82, 237, 90%) hsv(221…" at bounding box center [539, 173] width 66 height 160
paste input "11468F"
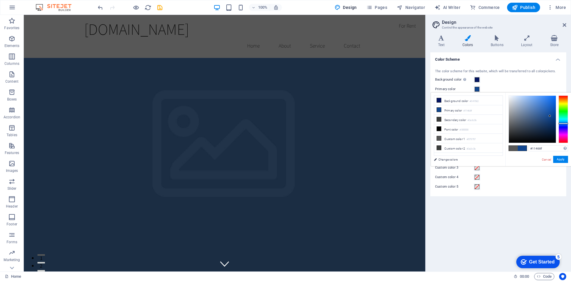
click at [534, 162] on div "#11468f Supported formats #0852ed rgb(8, 82, 237) rgba(8, 82, 237, 90%) hsv(221…" at bounding box center [539, 173] width 66 height 160
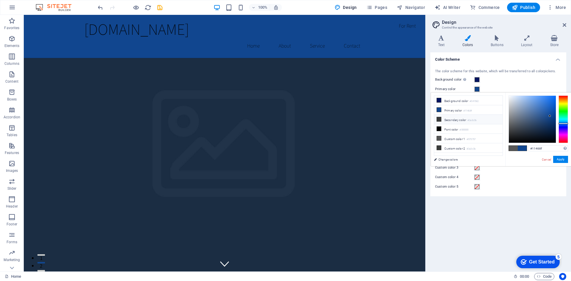
click at [462, 120] on li "Secondary color #3a3c3b" at bounding box center [468, 120] width 68 height 10
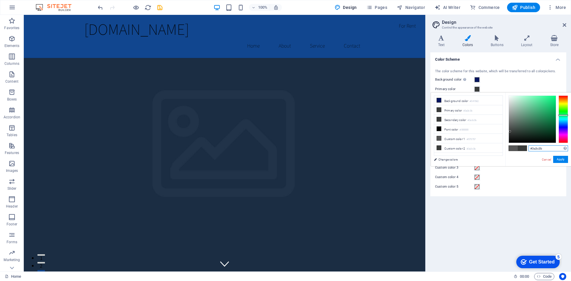
drag, startPoint x: 546, startPoint y: 149, endPoint x: 530, endPoint y: 150, distance: 16.1
click at [530, 150] on input "#3a3c3b" at bounding box center [549, 149] width 40 height 6
paste input "DA1212"
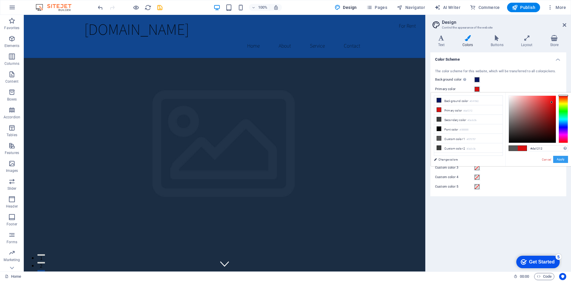
click at [562, 163] on button "Apply" at bounding box center [560, 159] width 15 height 7
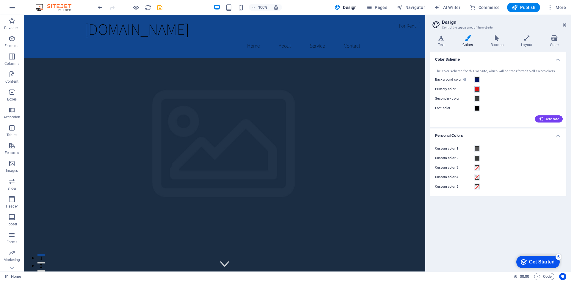
click at [478, 88] on span at bounding box center [477, 89] width 5 height 5
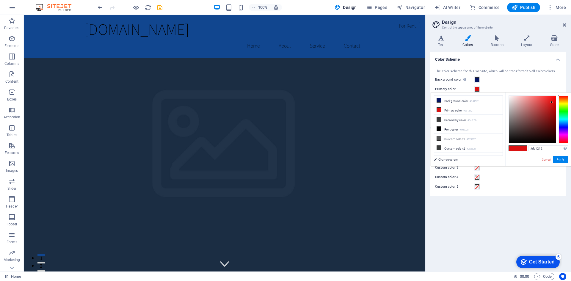
click at [502, 81] on div "Background color Only visible if it is not covered by other backgrounds." at bounding box center [498, 79] width 126 height 7
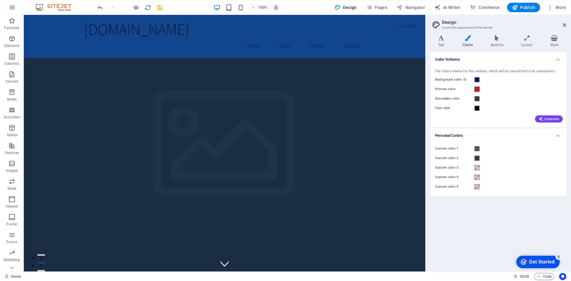
click at [479, 88] on span at bounding box center [477, 89] width 5 height 5
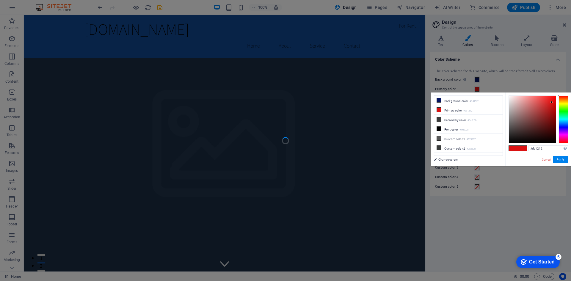
drag, startPoint x: 550, startPoint y: 148, endPoint x: 525, endPoint y: 145, distance: 25.2
click at [525, 145] on div "#da1212 Supported formats #0852ed rgb(8, 82, 237) rgba(8, 82, 237, 90%) hsv(221…" at bounding box center [539, 173] width 66 height 160
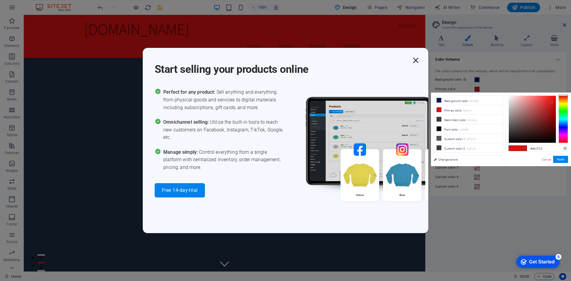
click at [415, 60] on icon "button" at bounding box center [416, 60] width 11 height 11
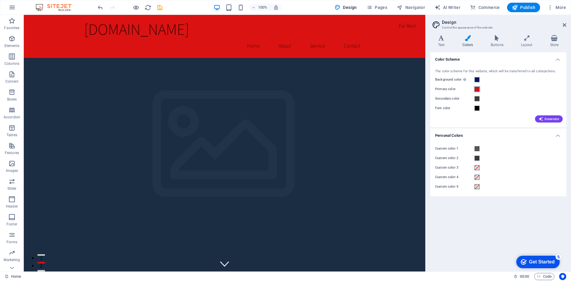
click at [479, 90] on span at bounding box center [477, 89] width 5 height 5
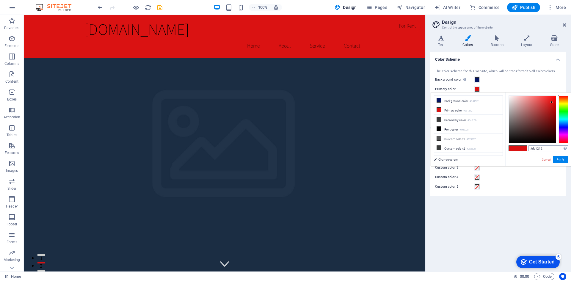
drag, startPoint x: 550, startPoint y: 145, endPoint x: 547, endPoint y: 149, distance: 5.4
click at [547, 149] on div "#da1212 Supported formats #0852ed rgb(8, 82, 237) rgba(8, 82, 237, 90%) hsv(221…" at bounding box center [539, 173] width 66 height 160
paste input "11468F"
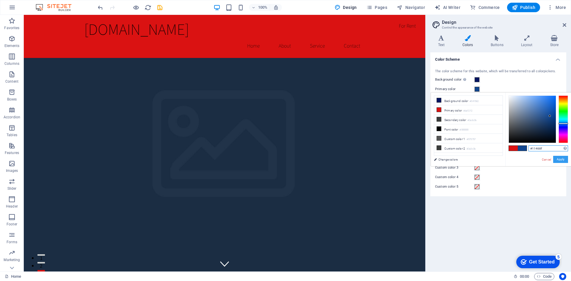
type input "#11468f"
click at [564, 157] on button "Apply" at bounding box center [560, 159] width 15 height 7
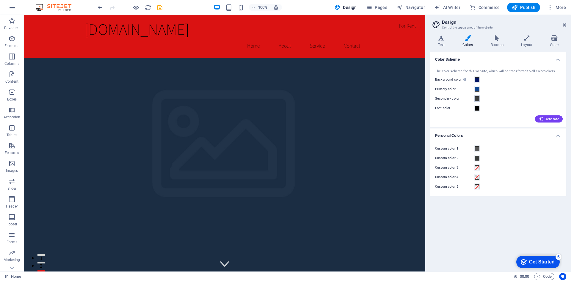
click at [477, 99] on span at bounding box center [477, 98] width 5 height 5
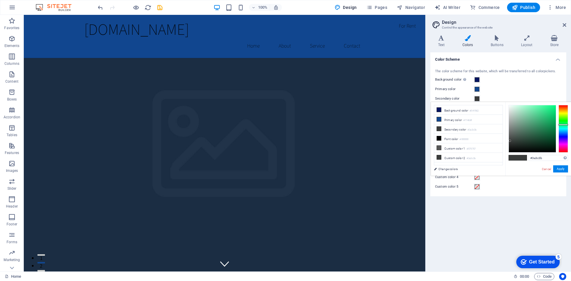
click at [518, 75] on div "The color scheme for this website, which will be transferred to all colorpicker…" at bounding box center [498, 95] width 138 height 65
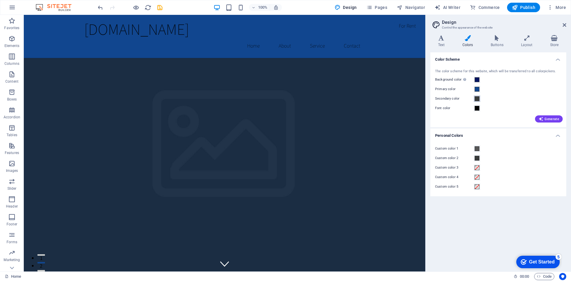
click at [477, 99] on span at bounding box center [477, 98] width 5 height 5
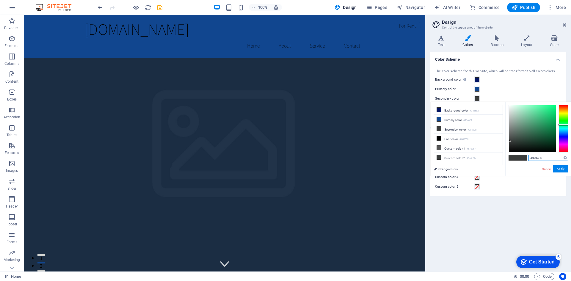
drag, startPoint x: 548, startPoint y: 159, endPoint x: 528, endPoint y: 160, distance: 19.7
click at [528, 160] on div "#3a3c3b Supported formats #0852ed rgb(8, 82, 237) rgba(8, 82, 237, 90%) hsv(221…" at bounding box center [539, 182] width 66 height 160
paste input "DA1212"
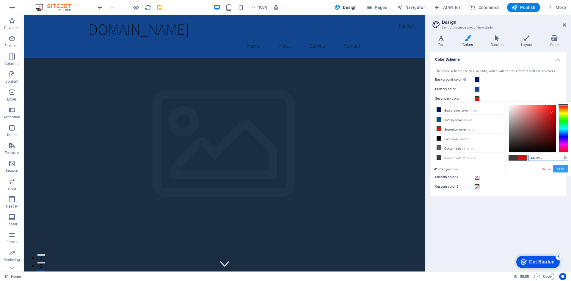
type input "#da1212"
click at [560, 168] on button "Apply" at bounding box center [560, 168] width 15 height 7
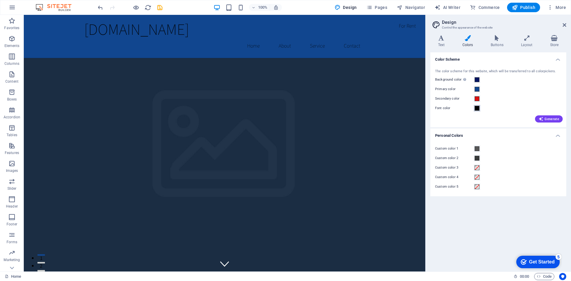
click at [476, 109] on span at bounding box center [477, 108] width 5 height 5
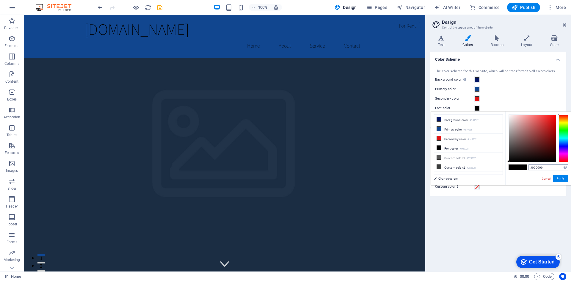
click at [531, 168] on input "#000000" at bounding box center [549, 168] width 40 height 6
type input "#eeeeee"
click at [528, 177] on div "#eeeeee Supported formats #0852ed rgb(8, 82, 237) rgba(8, 82, 237, 90%) hsv(221…" at bounding box center [539, 192] width 66 height 160
click at [559, 176] on button "Apply" at bounding box center [560, 178] width 15 height 7
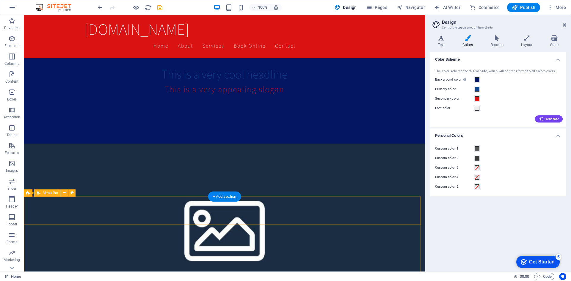
scroll to position [149, 0]
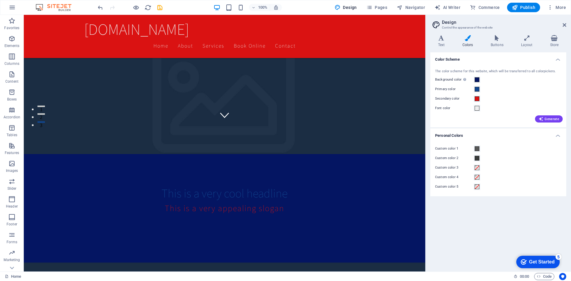
click at [434, 77] on div "The color scheme for this website, which will be transferred to all colorpicker…" at bounding box center [498, 95] width 138 height 65
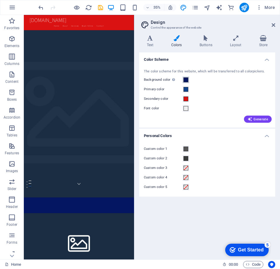
click at [184, 80] on span at bounding box center [185, 79] width 5 height 5
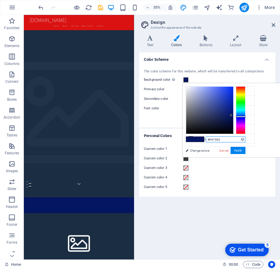
drag, startPoint x: 227, startPoint y: 140, endPoint x: 205, endPoint y: 139, distance: 22.0
click at [205, 139] on div "#041562 Supported formats #0852ed rgb(8, 82, 237) rgba(8, 82, 237, 90%) hsv(221…" at bounding box center [215, 163] width 66 height 160
paste input "EEEEEE"
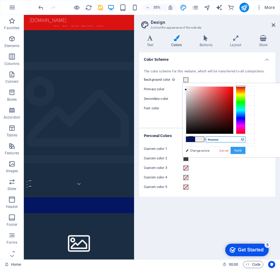
type input "#eeeeee"
click at [240, 150] on button "Apply" at bounding box center [237, 150] width 15 height 7
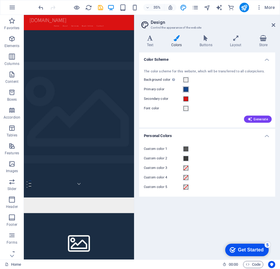
click at [184, 90] on span at bounding box center [185, 89] width 5 height 5
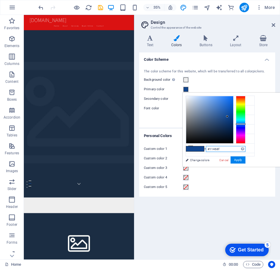
drag, startPoint x: 229, startPoint y: 149, endPoint x: 199, endPoint y: 154, distance: 29.8
click at [195, 154] on div "#11468f Supported formats #0852ed rgb(8, 82, 237) rgba(8, 82, 237, 90%) hsv(221…" at bounding box center [215, 173] width 66 height 160
click at [200, 154] on div "#11468f Supported formats #0852ed rgb(8, 82, 237) rgba(8, 82, 237, 90%) hsv(221…" at bounding box center [215, 173] width 66 height 160
paste input "041562"
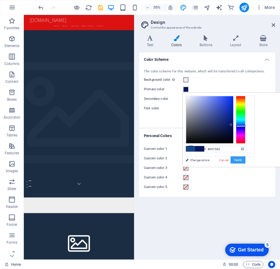
click at [242, 160] on button "Apply" at bounding box center [237, 159] width 15 height 7
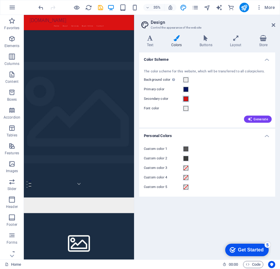
click at [183, 98] on button "Secondary color" at bounding box center [185, 99] width 7 height 7
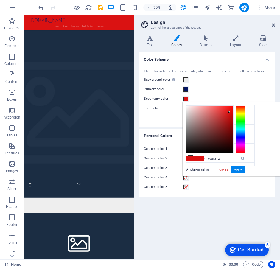
click at [200, 82] on div "Background color Only visible if it is not covered by other backgrounds." at bounding box center [207, 79] width 126 height 7
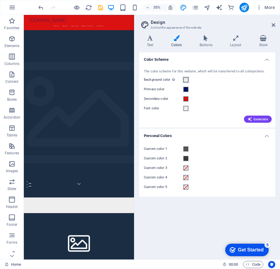
click at [182, 79] on button "Background color Only visible if it is not covered by other backgrounds." at bounding box center [185, 79] width 7 height 7
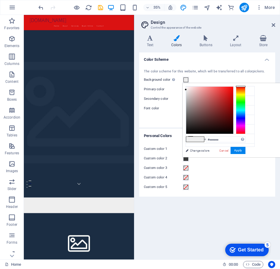
click at [213, 171] on div "Custom color 3" at bounding box center [207, 167] width 126 height 7
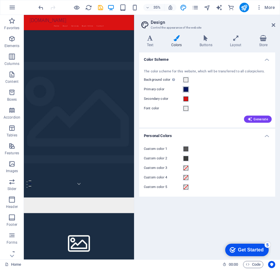
click at [185, 91] on span at bounding box center [185, 89] width 5 height 5
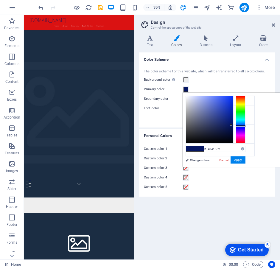
click at [219, 79] on div "Background color Only visible if it is not covered by other backgrounds." at bounding box center [207, 79] width 126 height 7
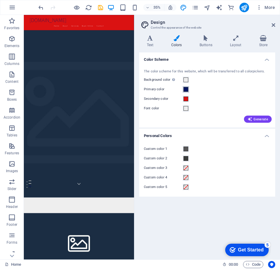
click at [186, 89] on span at bounding box center [185, 89] width 5 height 5
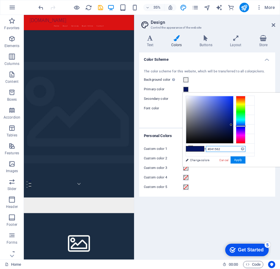
drag, startPoint x: 229, startPoint y: 147, endPoint x: 206, endPoint y: 147, distance: 23.2
click at [206, 147] on input "#041562" at bounding box center [226, 149] width 40 height 6
paste input "11468F"
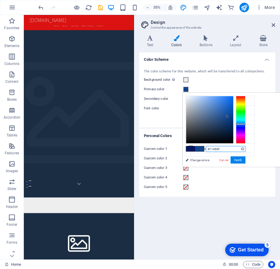
drag, startPoint x: 221, startPoint y: 148, endPoint x: 206, endPoint y: 149, distance: 15.2
click at [206, 149] on input "#11468f" at bounding box center [226, 149] width 40 height 6
paste input "DA1212"
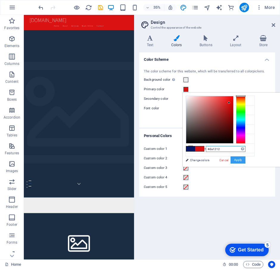
type input "#da1212"
click at [244, 160] on button "Apply" at bounding box center [237, 159] width 15 height 7
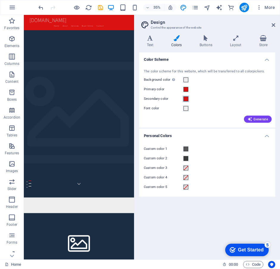
click at [184, 99] on span at bounding box center [185, 98] width 5 height 5
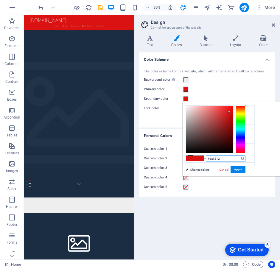
drag, startPoint x: 225, startPoint y: 160, endPoint x: 207, endPoint y: 159, distance: 18.5
click at [207, 159] on input "#da1212" at bounding box center [226, 158] width 40 height 6
paste input "04156"
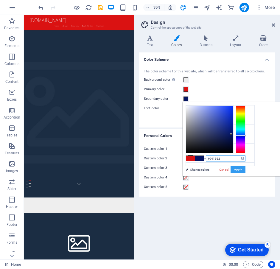
type input "#041562"
click at [236, 168] on button "Apply" at bounding box center [237, 169] width 15 height 7
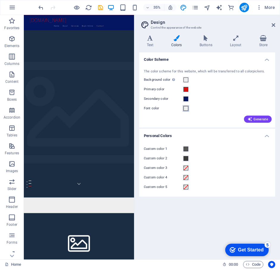
click at [184, 106] on span at bounding box center [185, 108] width 5 height 5
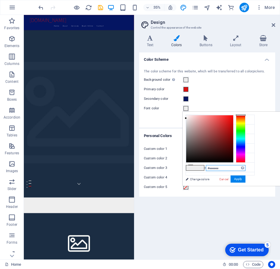
drag, startPoint x: 224, startPoint y: 169, endPoint x: 206, endPoint y: 170, distance: 18.2
click at [206, 170] on input "#eeeeee" at bounding box center [226, 168] width 40 height 6
paste input "041562"
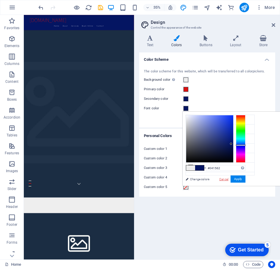
click at [223, 179] on link "Cancel" at bounding box center [223, 179] width 10 height 4
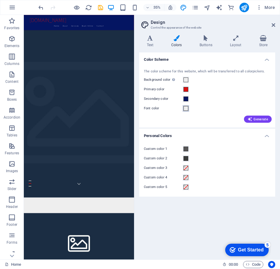
click at [186, 109] on span at bounding box center [185, 108] width 5 height 5
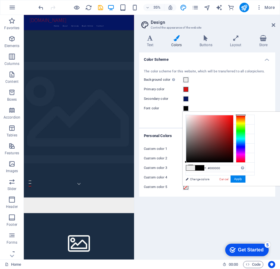
drag, startPoint x: 188, startPoint y: 159, endPoint x: 181, endPoint y: 167, distance: 10.7
click at [181, 167] on body "acerperucia.com Home Favorites Elements Columns Content Boxes Accordion Tables …" at bounding box center [140, 134] width 280 height 269
click at [238, 176] on button "Apply" at bounding box center [237, 178] width 15 height 7
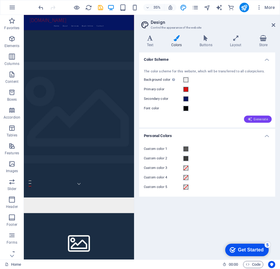
click at [254, 117] on span "Generate" at bounding box center [257, 119] width 21 height 5
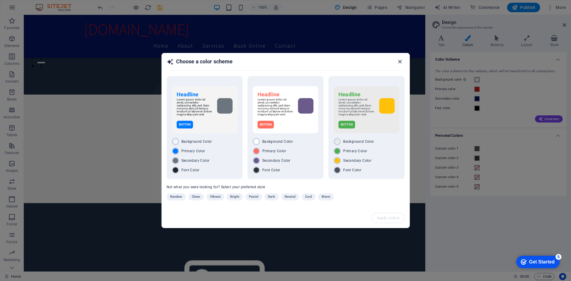
click at [398, 63] on icon "button" at bounding box center [400, 61] width 7 height 7
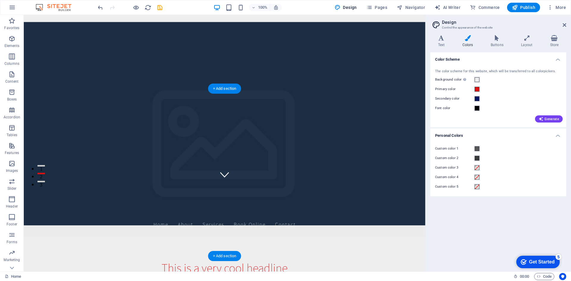
scroll to position [0, 0]
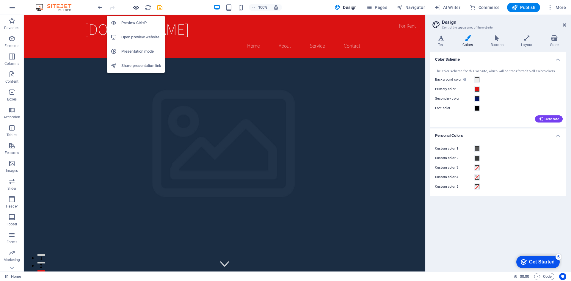
click at [134, 6] on icon "button" at bounding box center [136, 7] width 7 height 7
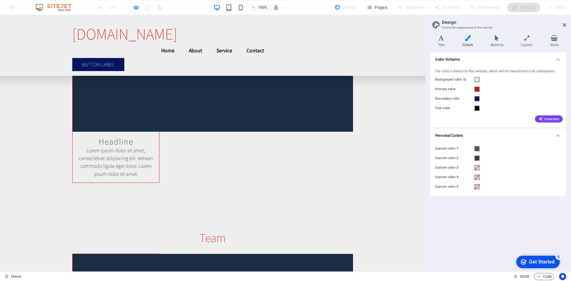
scroll to position [6933, 0]
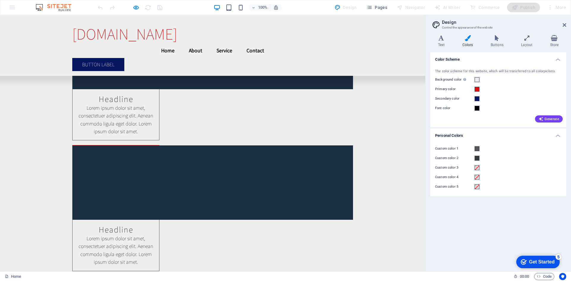
click at [129, 30] on span "[DOMAIN_NAME]" at bounding box center [124, 34] width 105 height 21
click at [135, 34] on span "[DOMAIN_NAME]" at bounding box center [124, 34] width 105 height 21
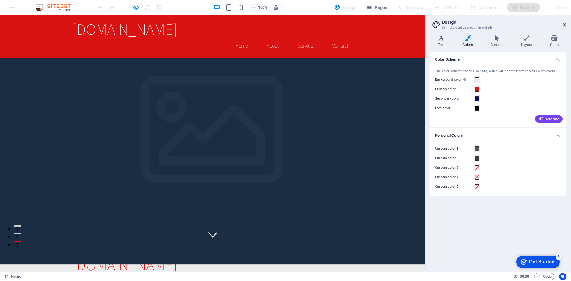
scroll to position [0, 0]
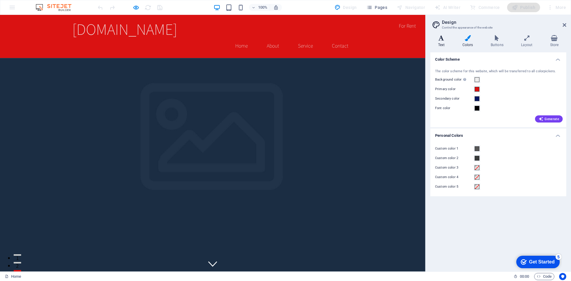
click at [444, 47] on h4 "Text" at bounding box center [443, 41] width 24 height 12
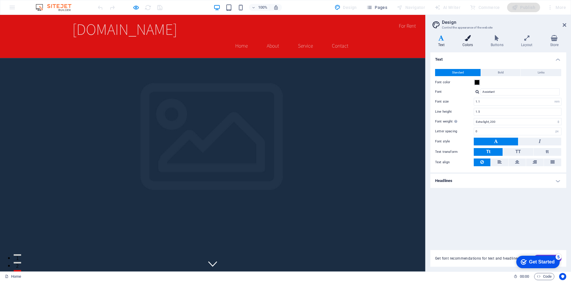
click at [464, 42] on h4 "Colors" at bounding box center [469, 41] width 28 height 12
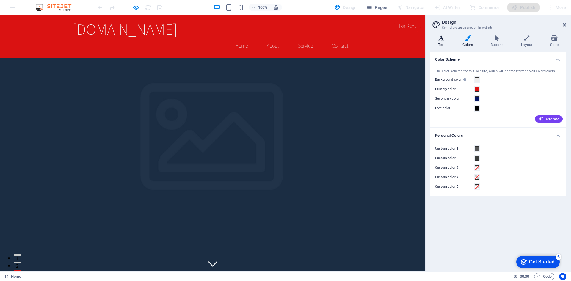
click at [434, 42] on h4 "Text" at bounding box center [443, 41] width 24 height 12
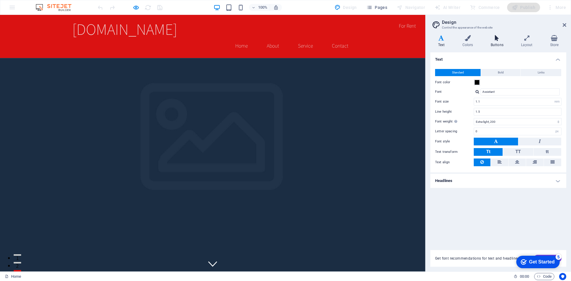
click at [502, 42] on h4 "Buttons" at bounding box center [498, 41] width 30 height 12
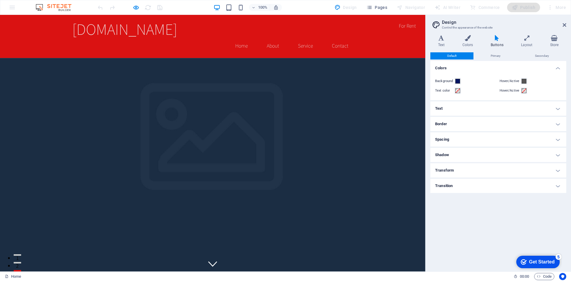
click at [456, 110] on h4 "Text" at bounding box center [499, 108] width 136 height 14
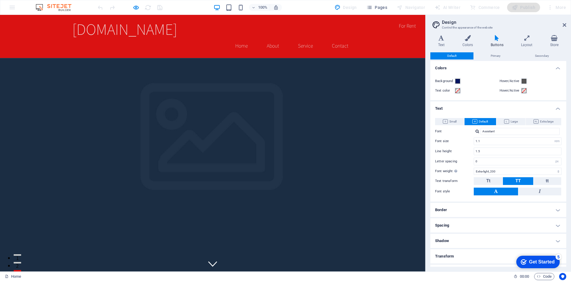
click at [456, 110] on h4 "Text" at bounding box center [499, 106] width 136 height 11
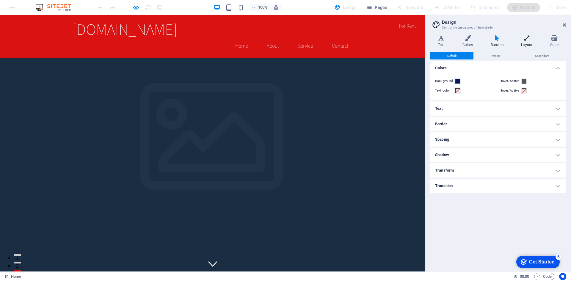
click at [524, 44] on h4 "Layout" at bounding box center [528, 41] width 29 height 12
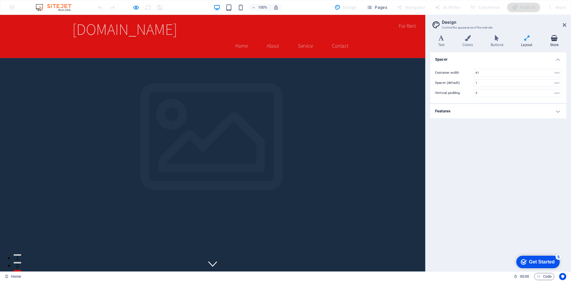
click at [553, 40] on icon at bounding box center [555, 38] width 24 height 6
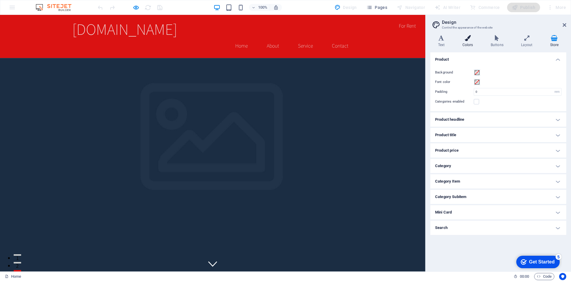
click at [466, 41] on h4 "Colors" at bounding box center [469, 41] width 28 height 12
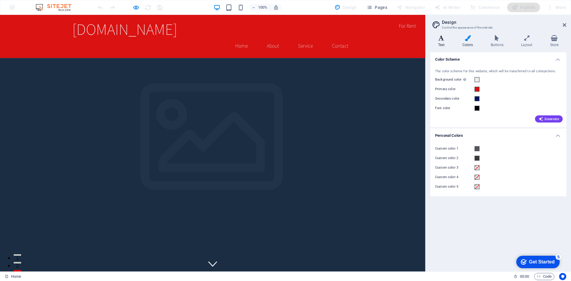
click at [445, 41] on h4 "Text" at bounding box center [443, 41] width 24 height 12
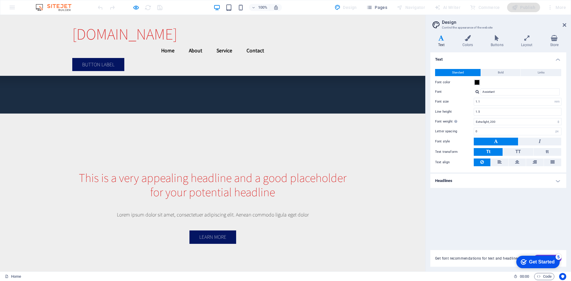
scroll to position [1657, 0]
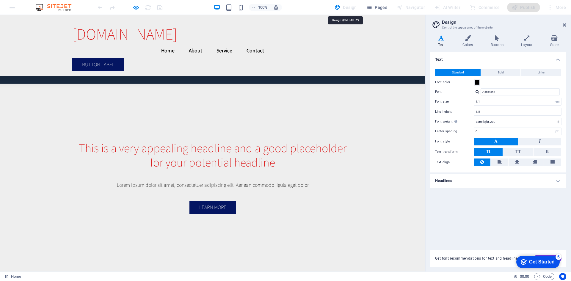
click at [338, 7] on div "Design" at bounding box center [345, 8] width 27 height 10
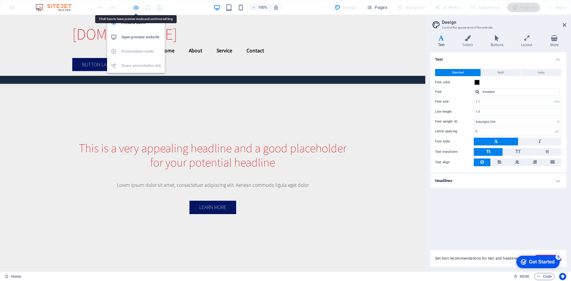
click at [137, 9] on icon "button" at bounding box center [136, 7] width 7 height 7
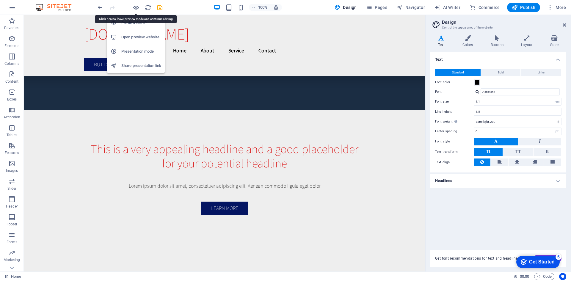
click at [137, 39] on h6 "Open preview website" at bounding box center [141, 37] width 40 height 7
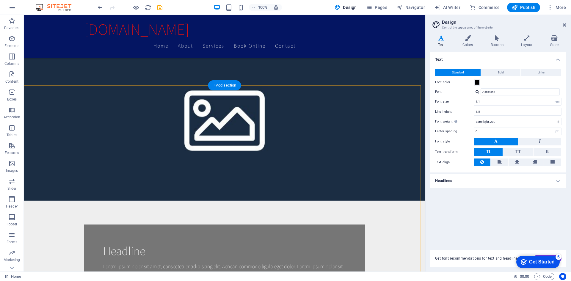
scroll to position [260, 0]
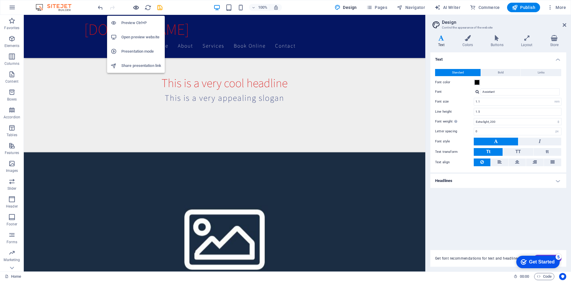
click at [137, 7] on icon "button" at bounding box center [136, 7] width 7 height 7
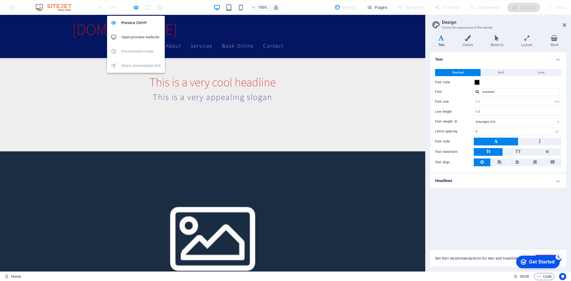
click at [137, 36] on h6 "Open preview website" at bounding box center [141, 37] width 40 height 7
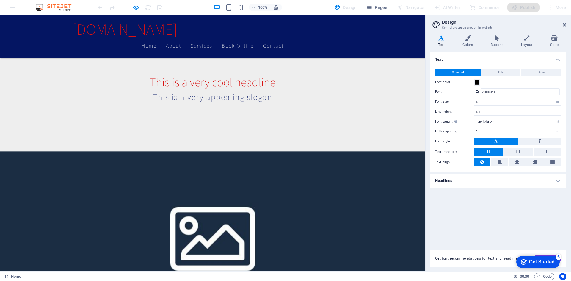
click at [444, 43] on h4 "Text" at bounding box center [443, 41] width 24 height 12
click at [474, 37] on icon at bounding box center [468, 38] width 26 height 6
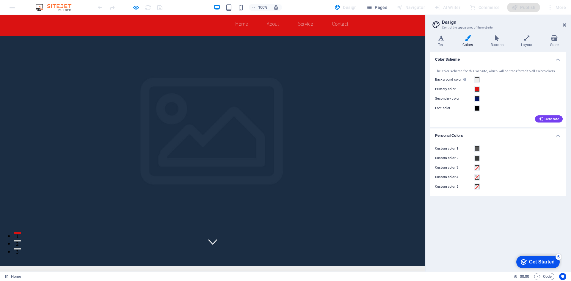
scroll to position [0, 0]
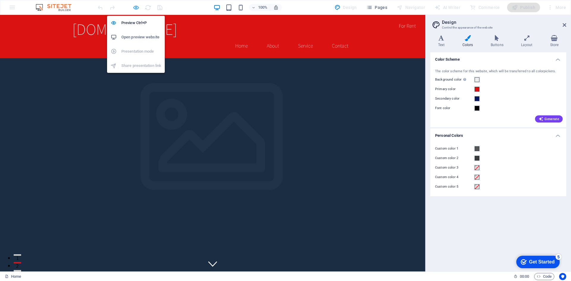
click at [135, 7] on icon "button" at bounding box center [136, 7] width 7 height 7
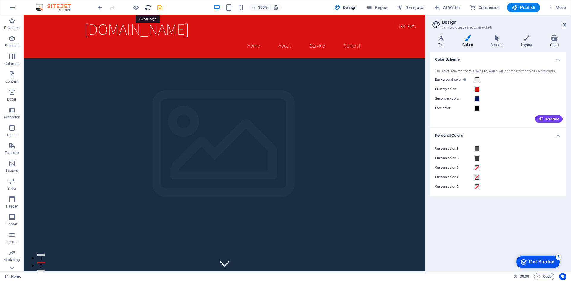
click at [146, 8] on icon "reload" at bounding box center [148, 7] width 7 height 7
click at [234, 8] on div "100%" at bounding box center [247, 8] width 69 height 10
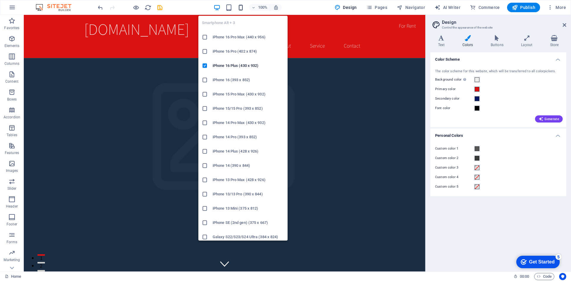
click at [243, 8] on icon "button" at bounding box center [240, 7] width 7 height 7
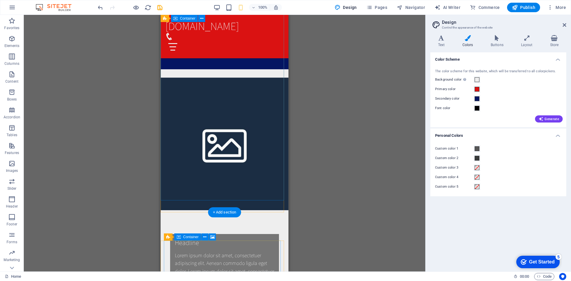
scroll to position [446, 0]
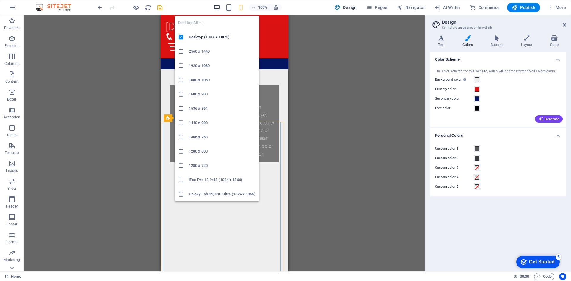
click at [219, 11] on icon "button" at bounding box center [217, 7] width 7 height 7
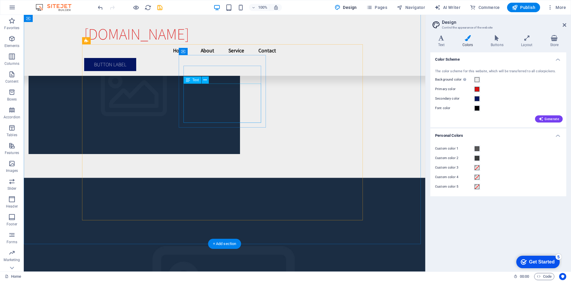
scroll to position [2051, 0]
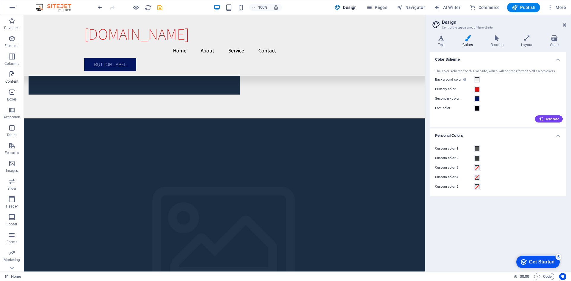
click at [16, 77] on span "Content" at bounding box center [12, 78] width 24 height 14
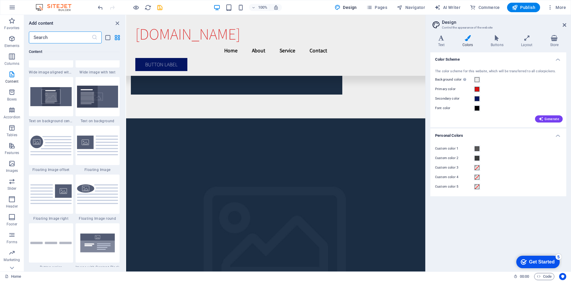
scroll to position [1309, 0]
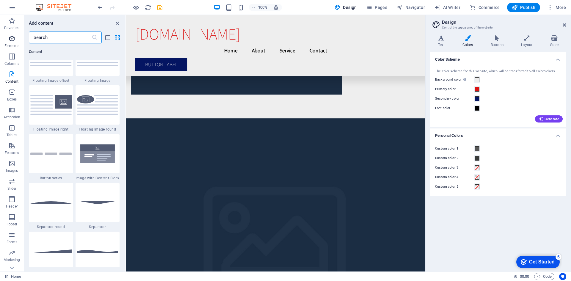
click at [15, 39] on icon "button" at bounding box center [11, 38] width 7 height 7
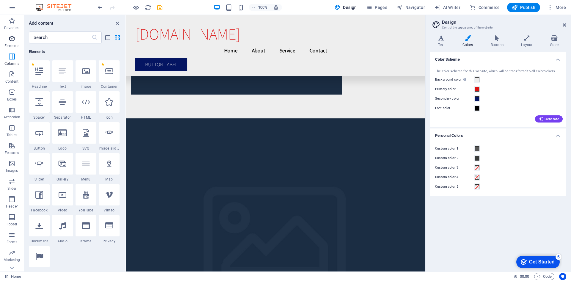
scroll to position [63, 0]
drag, startPoint x: 120, startPoint y: 22, endPoint x: 98, endPoint y: 63, distance: 45.8
click at [120, 22] on icon "close panel" at bounding box center [117, 23] width 7 height 7
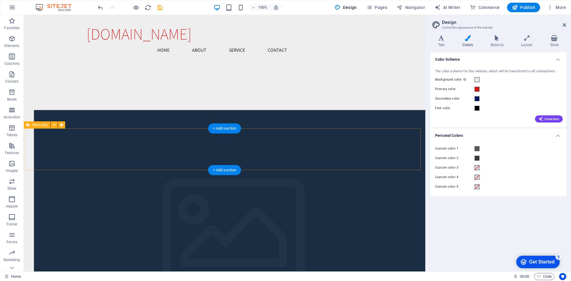
scroll to position [945, 0]
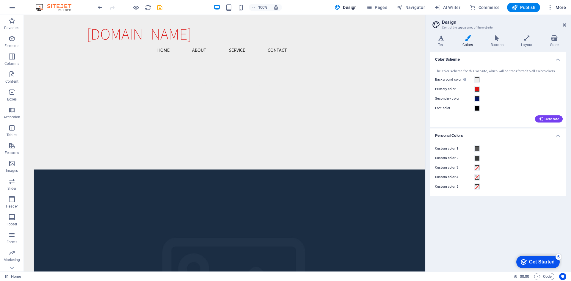
click at [550, 8] on icon "button" at bounding box center [551, 7] width 6 height 6
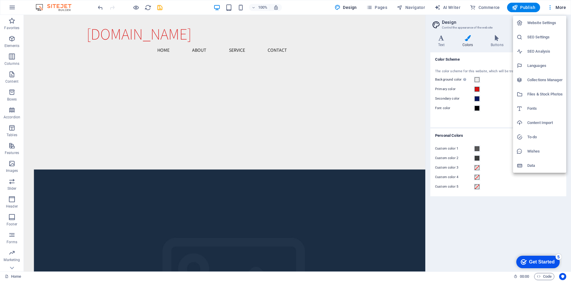
click at [12, 10] on div at bounding box center [285, 140] width 571 height 281
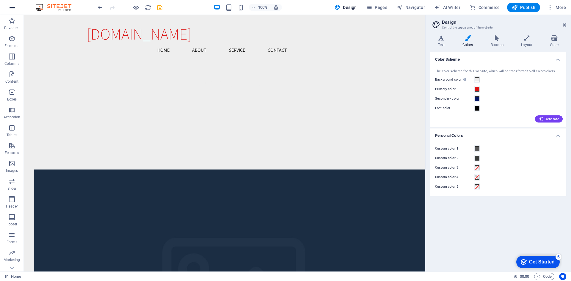
click at [10, 6] on icon "button" at bounding box center [12, 7] width 7 height 7
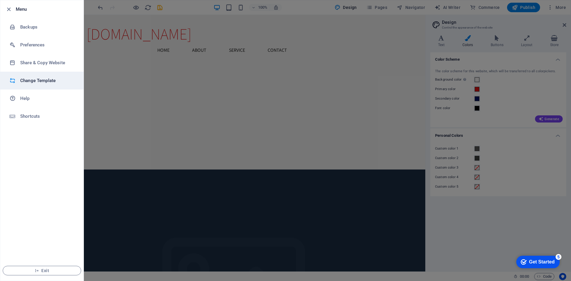
click at [40, 76] on li "Change Template" at bounding box center [41, 81] width 83 height 18
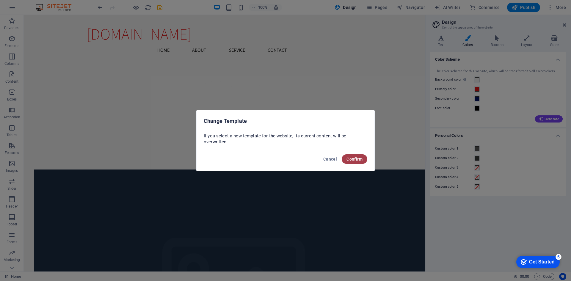
click at [356, 159] on span "Confirm" at bounding box center [355, 159] width 16 height 5
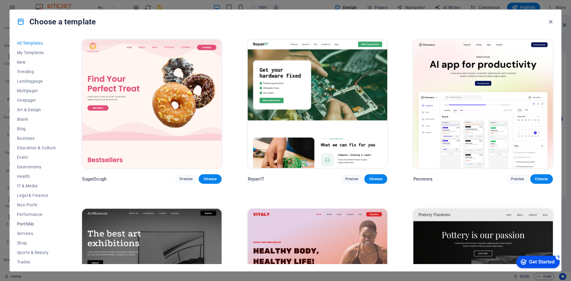
scroll to position [22, 0]
click at [22, 253] on button "Travel" at bounding box center [36, 250] width 39 height 10
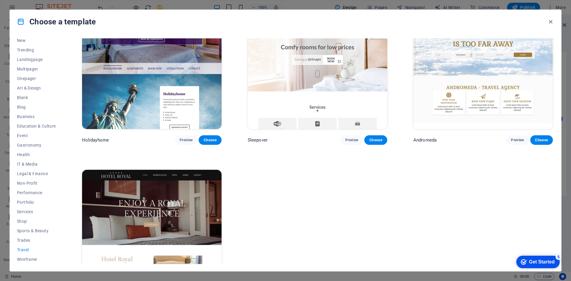
scroll to position [256, 0]
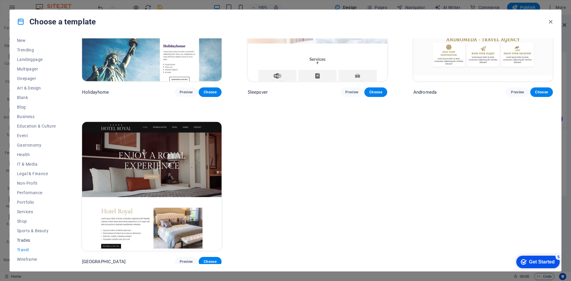
click at [27, 241] on span "Trades" at bounding box center [36, 240] width 39 height 5
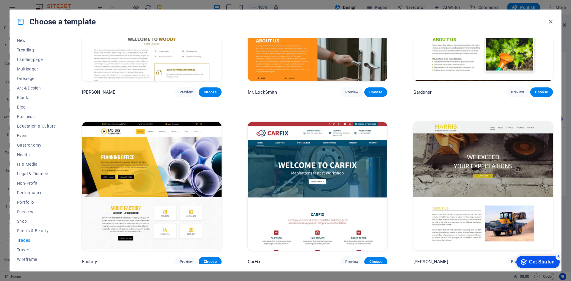
click at [346, 186] on img at bounding box center [318, 186] width 140 height 129
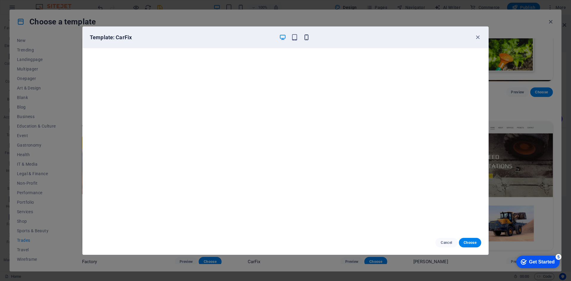
click at [307, 40] on icon "button" at bounding box center [306, 37] width 7 height 7
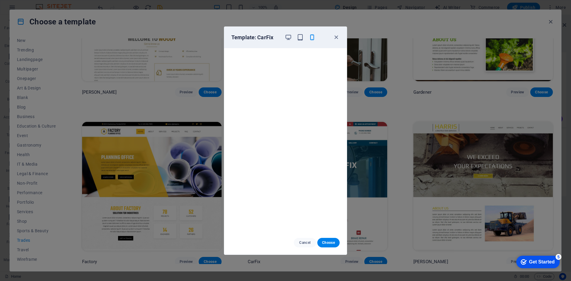
click at [331, 40] on div "Template: CarFix" at bounding box center [282, 37] width 101 height 7
click at [334, 39] on icon "button" at bounding box center [336, 37] width 7 height 7
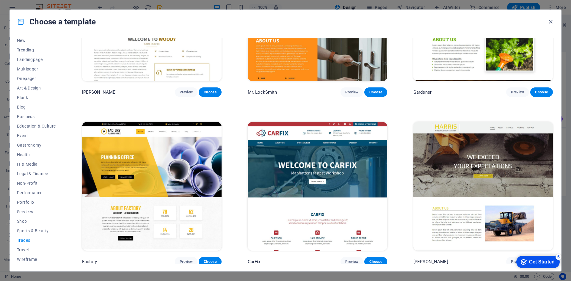
click at [161, 179] on img at bounding box center [152, 186] width 140 height 129
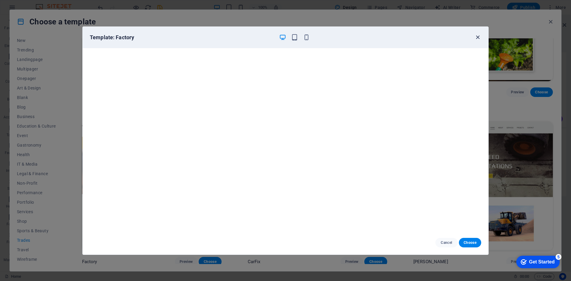
click at [480, 40] on icon "button" at bounding box center [478, 37] width 7 height 7
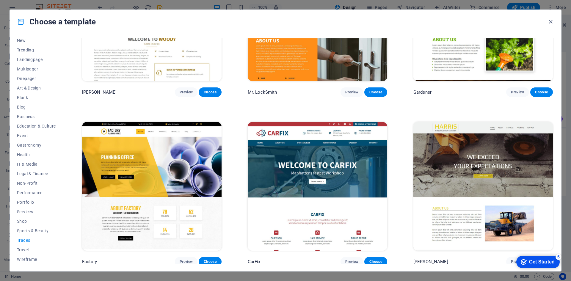
click at [316, 174] on img at bounding box center [318, 186] width 140 height 129
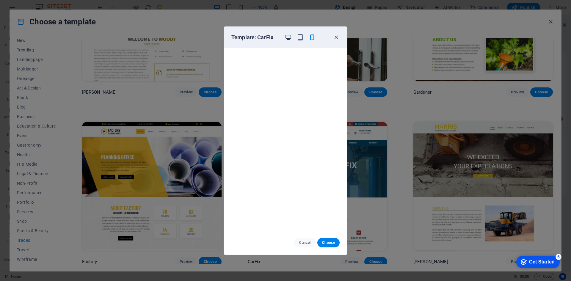
click at [291, 38] on icon "button" at bounding box center [288, 37] width 7 height 7
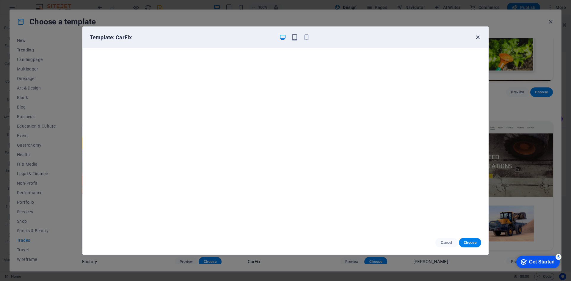
click at [480, 37] on icon "button" at bounding box center [478, 37] width 7 height 7
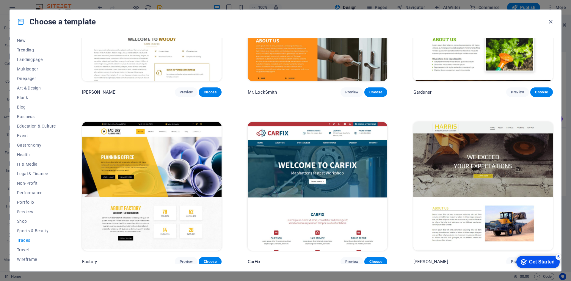
click at [382, 169] on img at bounding box center [318, 186] width 140 height 129
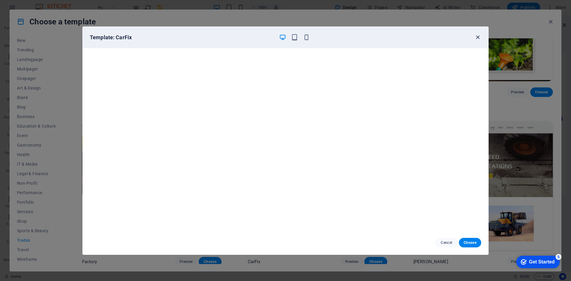
click at [476, 40] on icon "button" at bounding box center [478, 37] width 7 height 7
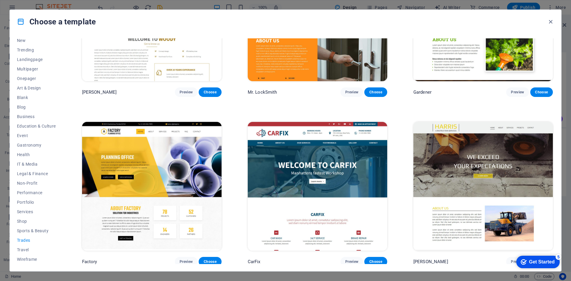
click at [284, 164] on img at bounding box center [318, 186] width 140 height 129
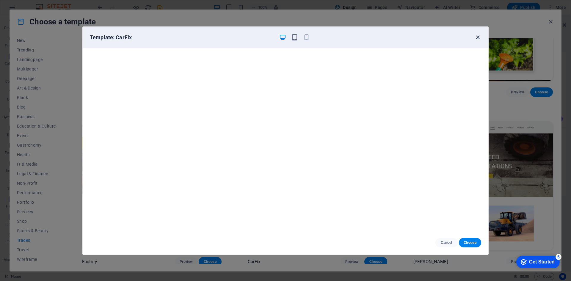
click at [478, 38] on icon "button" at bounding box center [478, 37] width 7 height 7
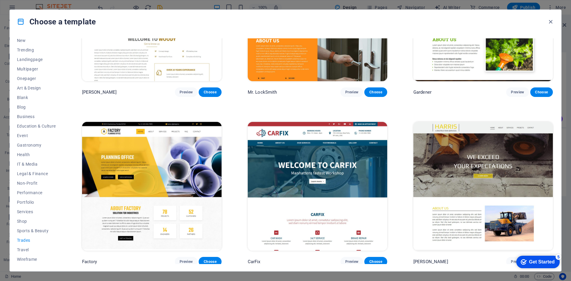
click at [170, 190] on img at bounding box center [152, 186] width 140 height 129
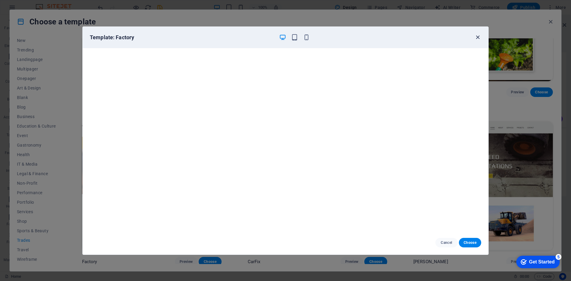
click at [477, 35] on icon "button" at bounding box center [478, 37] width 7 height 7
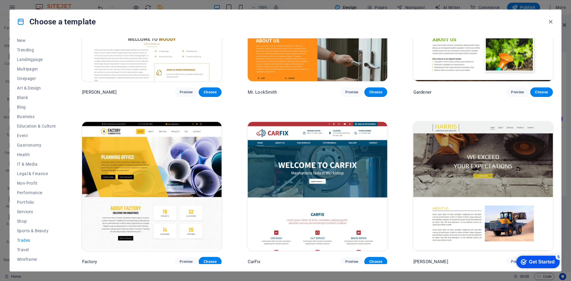
click at [318, 160] on img at bounding box center [318, 186] width 140 height 129
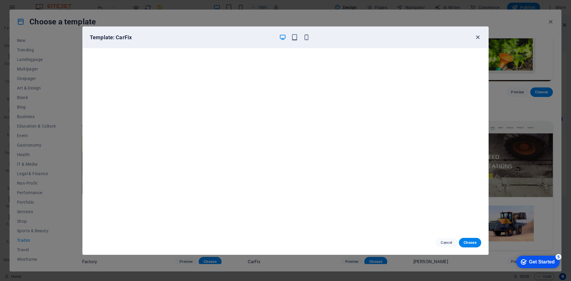
click at [479, 38] on icon "button" at bounding box center [478, 37] width 7 height 7
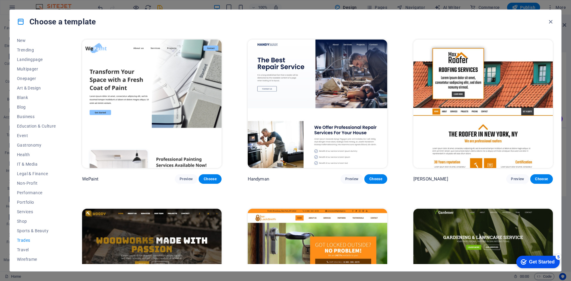
scroll to position [60, 0]
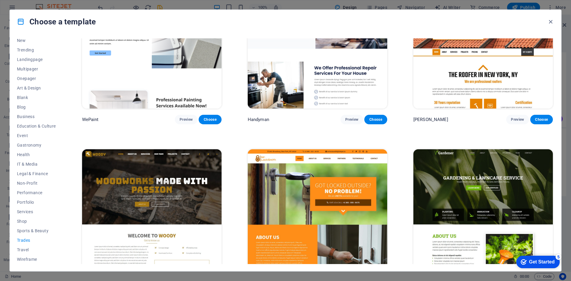
click at [193, 194] on img at bounding box center [152, 213] width 140 height 129
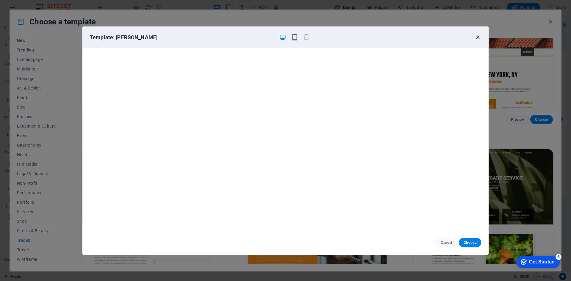
click at [477, 38] on icon "button" at bounding box center [478, 37] width 7 height 7
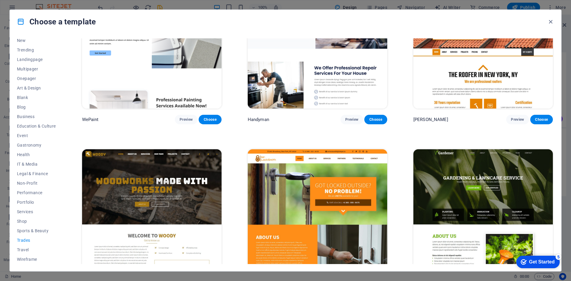
scroll to position [208, 0]
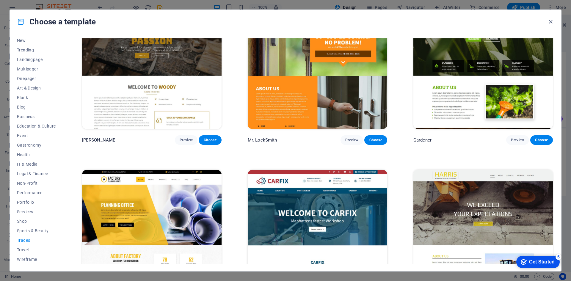
click at [256, 23] on div "Choose a template" at bounding box center [286, 22] width 552 height 24
click at [553, 25] on icon "button" at bounding box center [551, 21] width 7 height 7
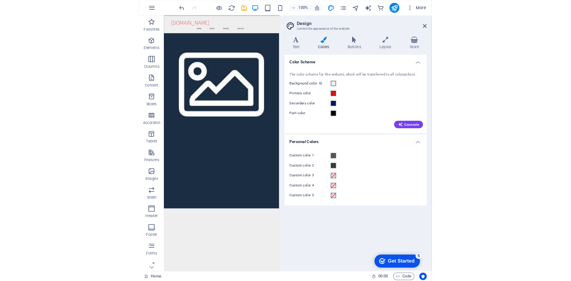
scroll to position [974, 0]
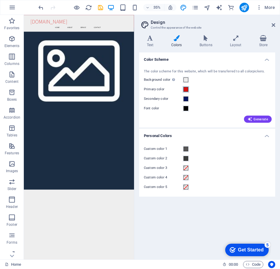
click at [184, 89] on span at bounding box center [185, 89] width 5 height 5
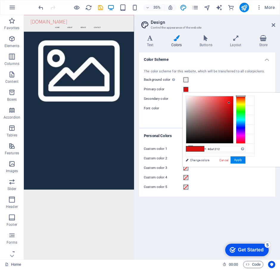
click at [236, 184] on div "Custom color 5" at bounding box center [207, 186] width 126 height 7
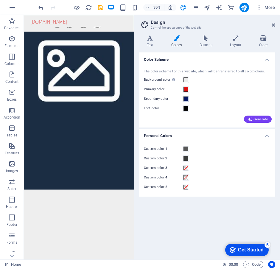
click at [187, 99] on span at bounding box center [185, 98] width 5 height 5
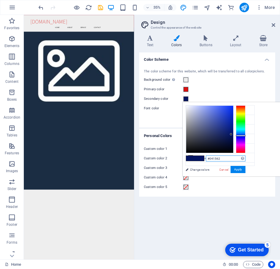
drag, startPoint x: 228, startPoint y: 161, endPoint x: 206, endPoint y: 161, distance: 21.7
click at [206, 161] on input "#041562" at bounding box center [226, 158] width 40 height 6
click at [240, 171] on button "Apply" at bounding box center [237, 169] width 15 height 7
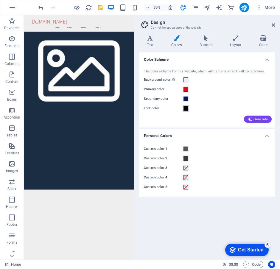
click at [184, 108] on span at bounding box center [185, 108] width 5 height 5
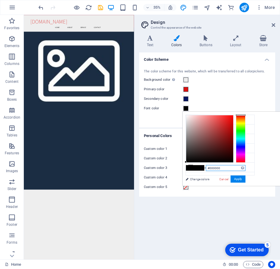
drag, startPoint x: 225, startPoint y: 168, endPoint x: 189, endPoint y: 167, distance: 35.4
click at [189, 167] on div "#000000 Supported formats #0852ed rgb(8, 82, 237) rgba(8, 82, 237, 90%) hsv(221…" at bounding box center [215, 192] width 66 height 160
paste input "41562"
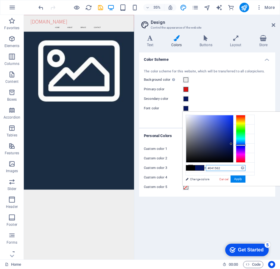
drag, startPoint x: 234, startPoint y: 168, endPoint x: 205, endPoint y: 168, distance: 29.2
click at [205, 168] on div "#041562 Supported formats #0852ed rgb(8, 82, 237) rgba(8, 82, 237, 90%) hsv(221…" at bounding box center [215, 192] width 66 height 160
paste input "333333"
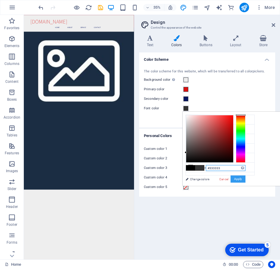
type input "#333333"
click at [241, 179] on button "Apply" at bounding box center [237, 178] width 15 height 7
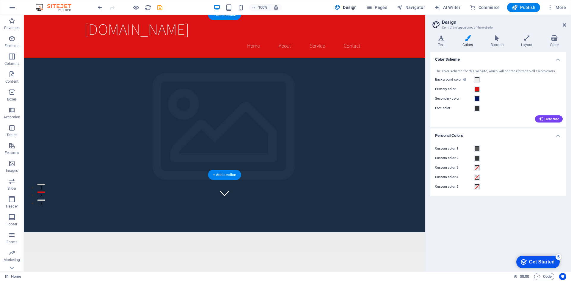
scroll to position [0, 0]
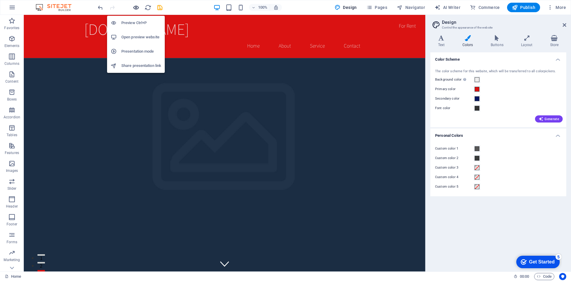
click at [135, 7] on icon "button" at bounding box center [136, 7] width 7 height 7
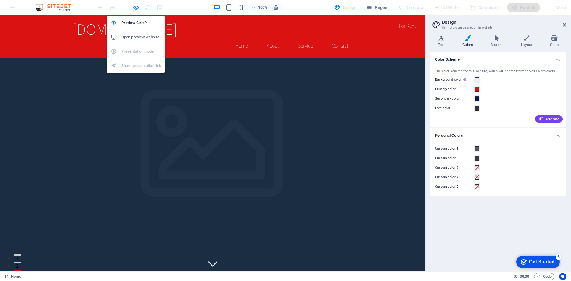
click at [140, 37] on h6 "Open preview website" at bounding box center [141, 37] width 40 height 7
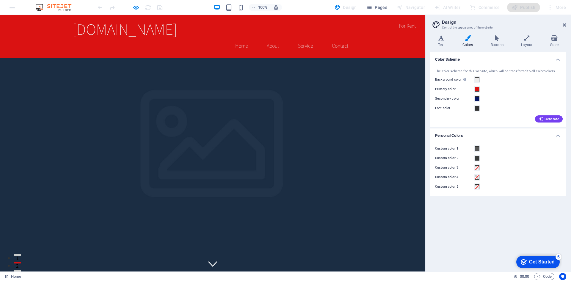
click at [559, 28] on header "Design Control the appearance of the website" at bounding box center [499, 22] width 135 height 15
click at [561, 25] on h2 "Design" at bounding box center [504, 22] width 124 height 5
click at [132, 5] on div at bounding box center [130, 8] width 67 height 10
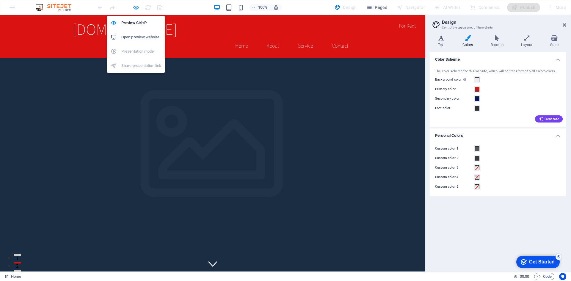
click at [134, 5] on icon "button" at bounding box center [136, 7] width 7 height 7
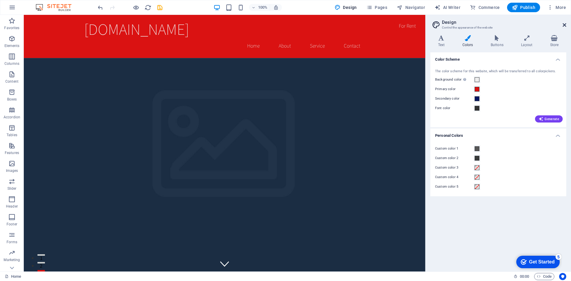
click at [564, 25] on icon at bounding box center [565, 25] width 4 height 5
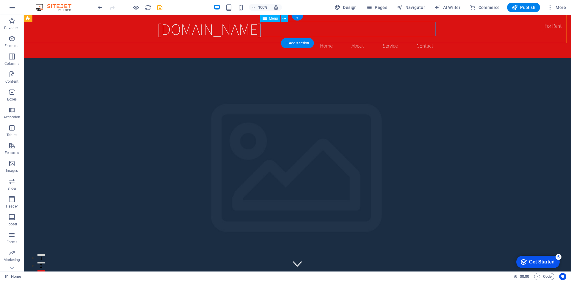
click at [324, 38] on nav "Home About Service Contact" at bounding box center [297, 45] width 281 height 15
click at [284, 18] on icon at bounding box center [284, 18] width 3 height 6
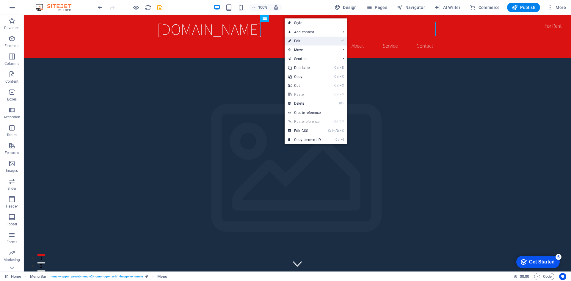
click at [310, 43] on link "⏎ Edit" at bounding box center [305, 41] width 40 height 9
select select
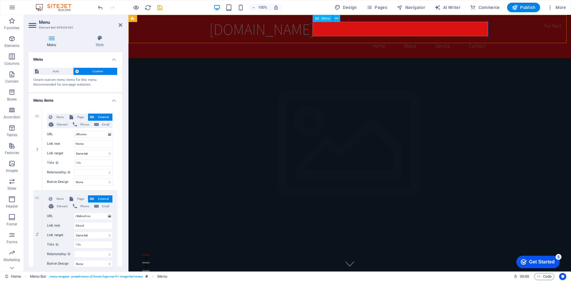
click at [443, 38] on nav "Home About Service Contact" at bounding box center [349, 45] width 281 height 15
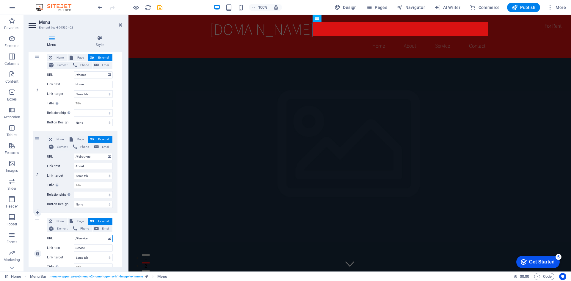
click at [92, 240] on input "/#service" at bounding box center [93, 238] width 39 height 7
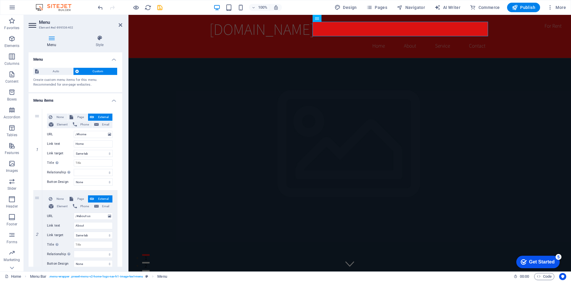
click at [119, 21] on h2 "Menu" at bounding box center [80, 22] width 83 height 5
click at [120, 23] on icon at bounding box center [121, 25] width 4 height 5
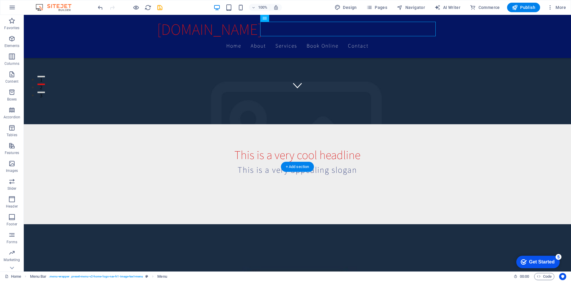
scroll to position [238, 0]
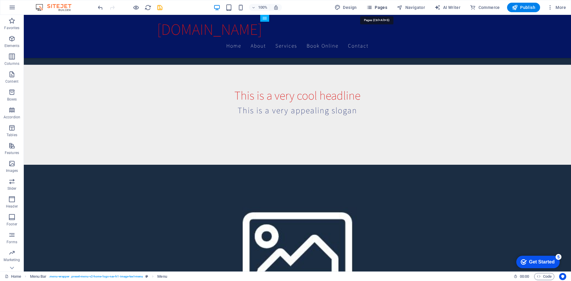
click at [376, 5] on span "Pages" at bounding box center [377, 7] width 21 height 6
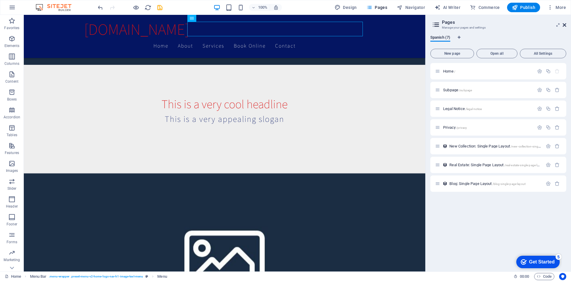
click at [564, 25] on icon at bounding box center [565, 25] width 4 height 5
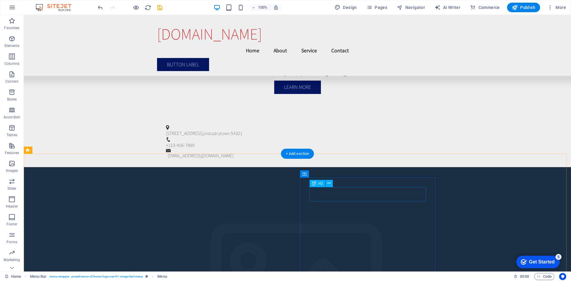
scroll to position [1491, 0]
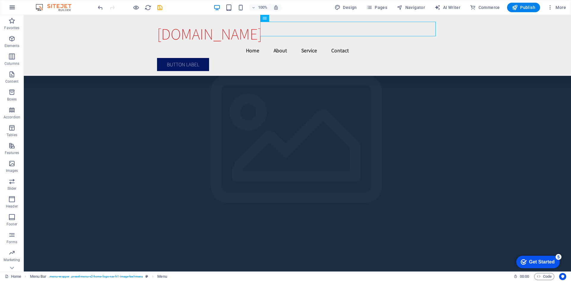
click at [15, 7] on icon "button" at bounding box center [12, 7] width 7 height 7
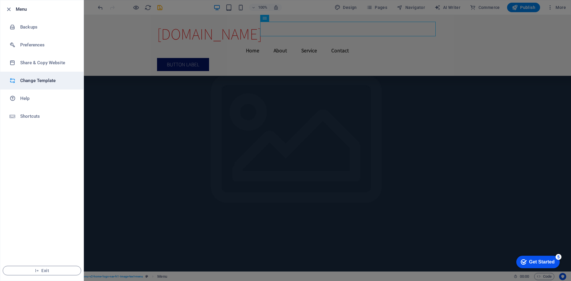
click at [35, 77] on li "Change Template" at bounding box center [41, 81] width 83 height 18
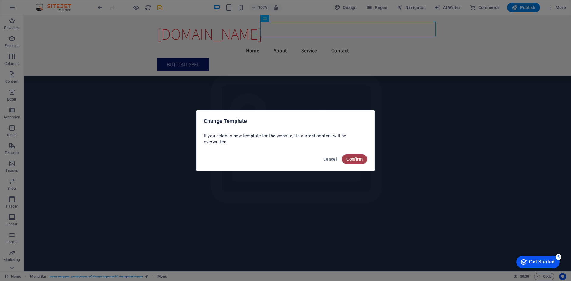
click at [349, 160] on span "Confirm" at bounding box center [355, 159] width 16 height 5
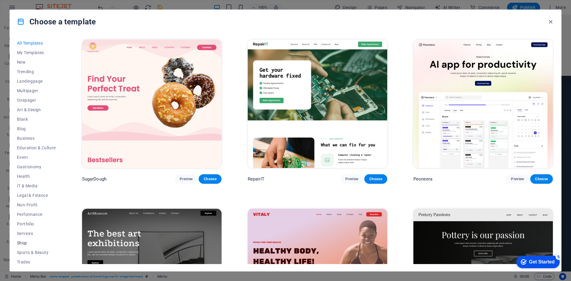
click at [24, 244] on span "Shop" at bounding box center [36, 243] width 39 height 5
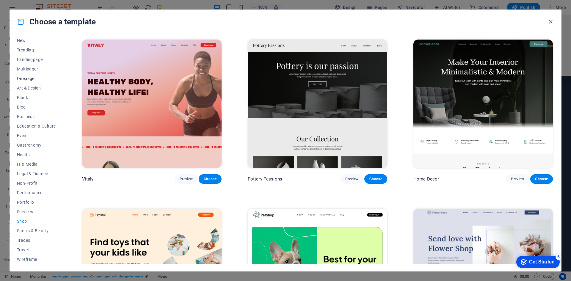
scroll to position [0, 0]
click at [25, 65] on button "New" at bounding box center [36, 62] width 39 height 10
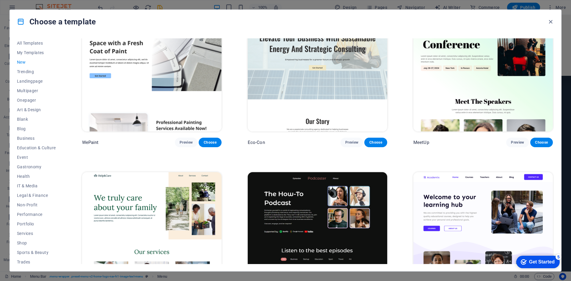
scroll to position [762, 0]
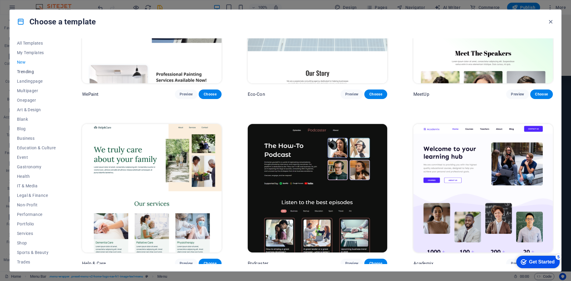
click at [30, 71] on span "Trending" at bounding box center [36, 71] width 39 height 5
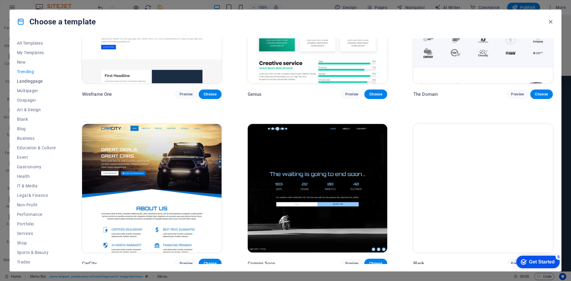
click at [34, 82] on span "Landingpage" at bounding box center [36, 81] width 39 height 5
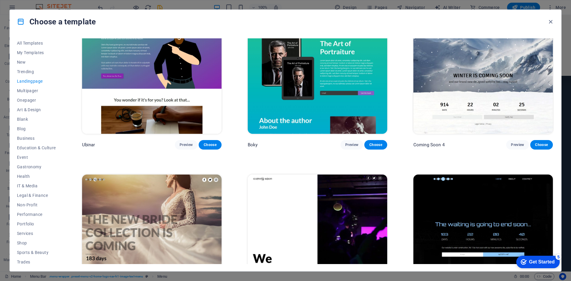
scroll to position [1268, 0]
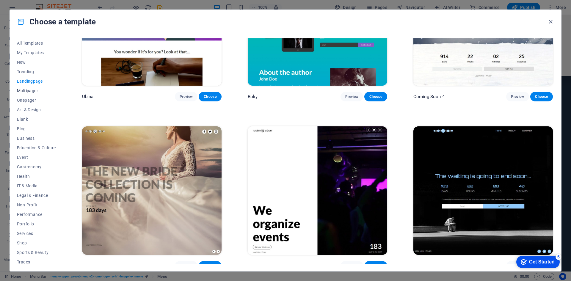
click at [34, 91] on span "Multipager" at bounding box center [36, 90] width 39 height 5
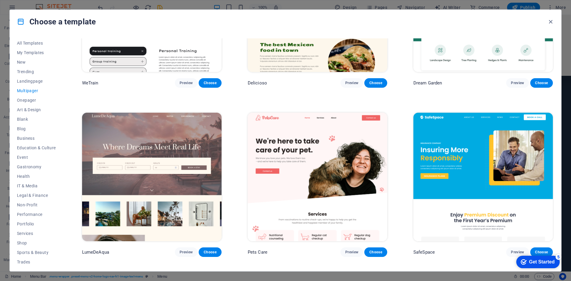
scroll to position [833, 0]
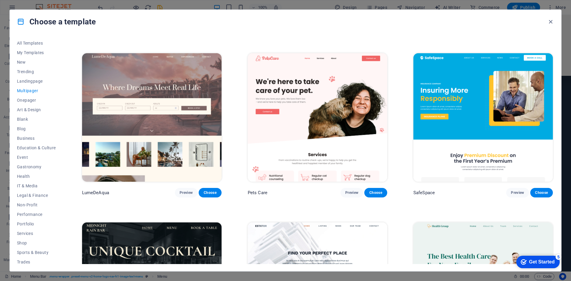
click at [313, 154] on img at bounding box center [318, 117] width 140 height 129
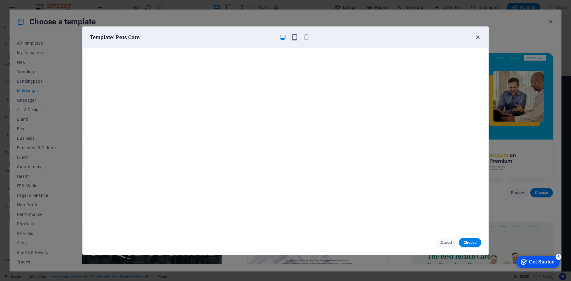
click at [479, 35] on icon "button" at bounding box center [478, 37] width 7 height 7
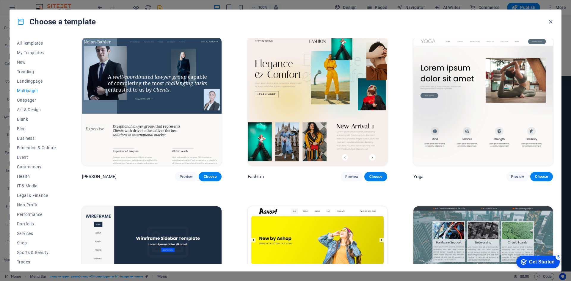
scroll to position [1815, 0]
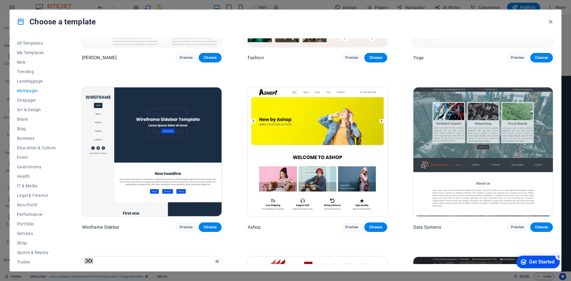
click at [448, 148] on img at bounding box center [484, 151] width 140 height 129
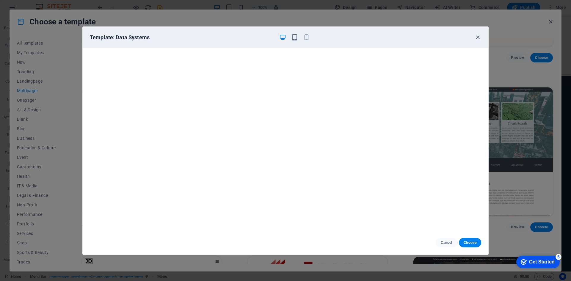
scroll to position [1, 0]
click at [479, 37] on icon "button" at bounding box center [478, 37] width 7 height 7
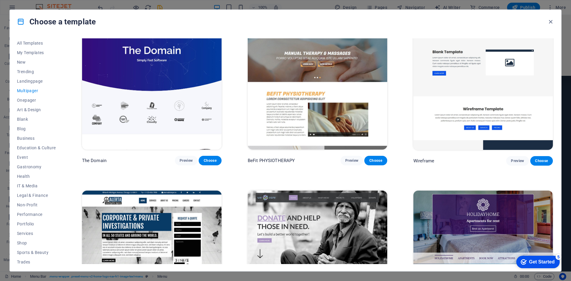
scroll to position [2529, 0]
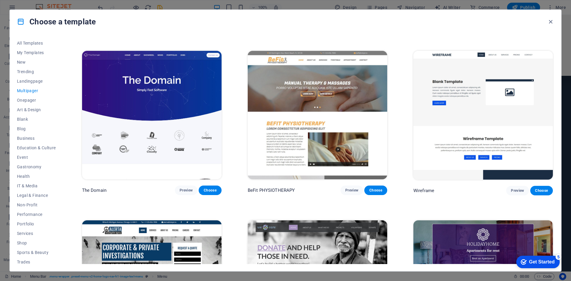
click at [496, 126] on img at bounding box center [484, 115] width 140 height 129
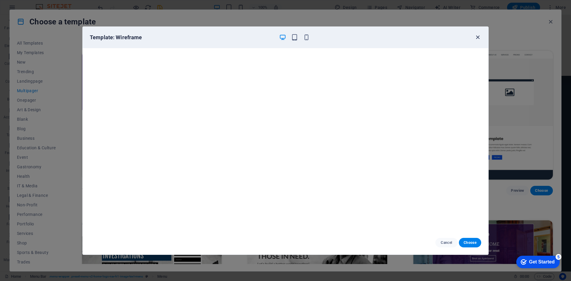
click at [479, 35] on icon "button" at bounding box center [478, 37] width 7 height 7
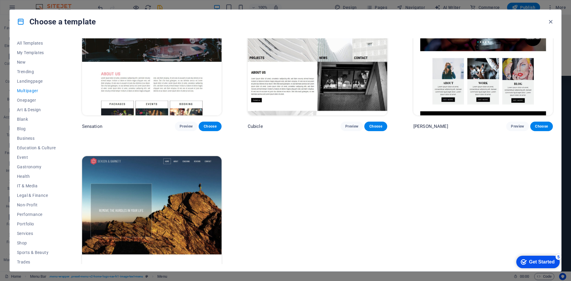
scroll to position [3798, 0]
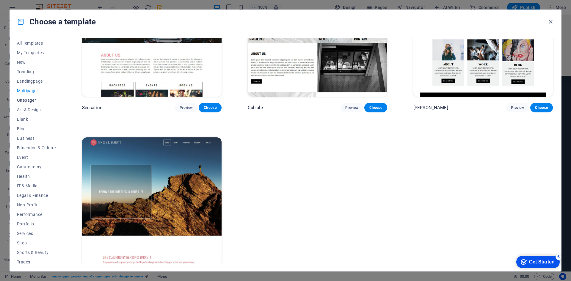
click at [20, 101] on span "Onepager" at bounding box center [36, 100] width 39 height 5
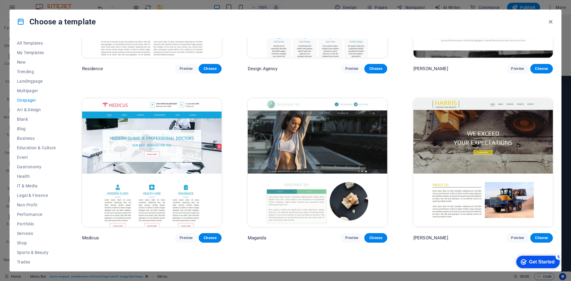
scroll to position [4135, 0]
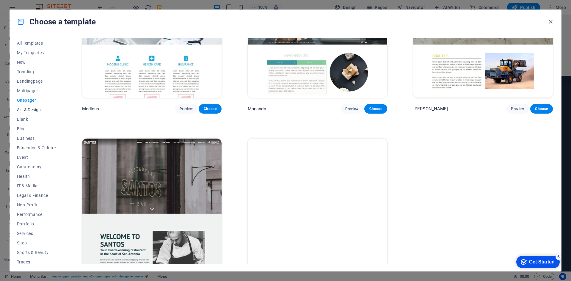
click at [39, 108] on span "Art & Design" at bounding box center [36, 109] width 39 height 5
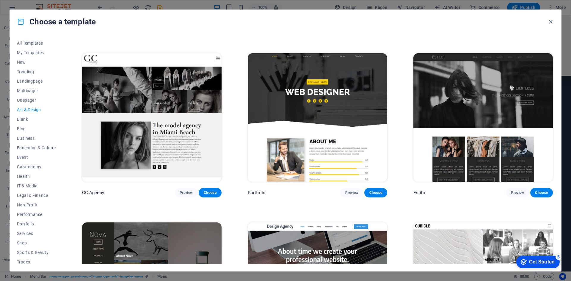
scroll to position [465, 0]
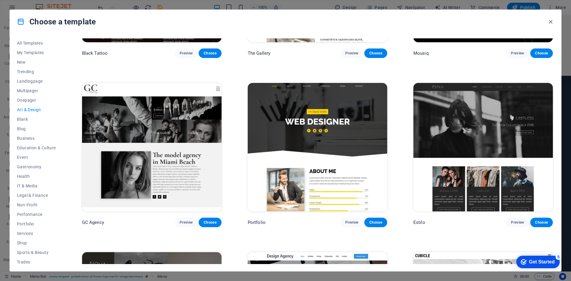
click at [340, 150] on img at bounding box center [318, 147] width 140 height 129
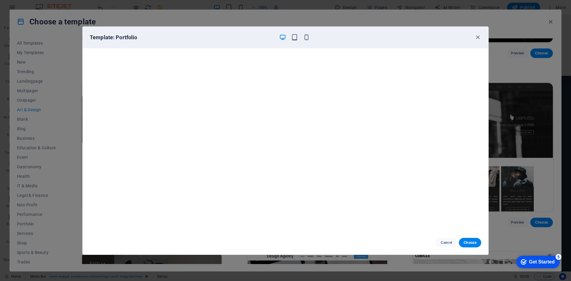
drag, startPoint x: 470, startPoint y: 240, endPoint x: 476, endPoint y: 231, distance: 10.9
click at [470, 240] on span "Choose" at bounding box center [470, 242] width 13 height 5
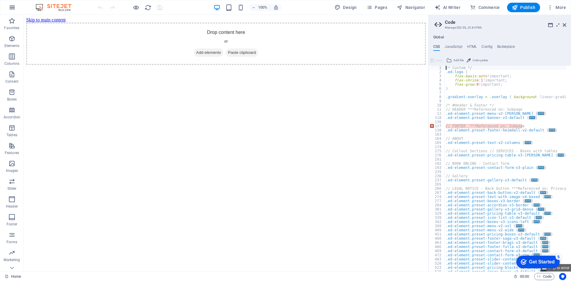
click at [14, 8] on icon "button" at bounding box center [12, 7] width 7 height 7
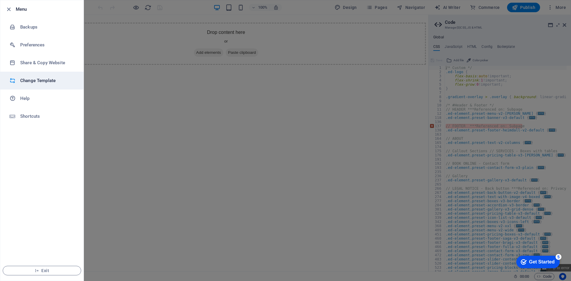
click at [30, 82] on h6 "Change Template" at bounding box center [47, 80] width 55 height 7
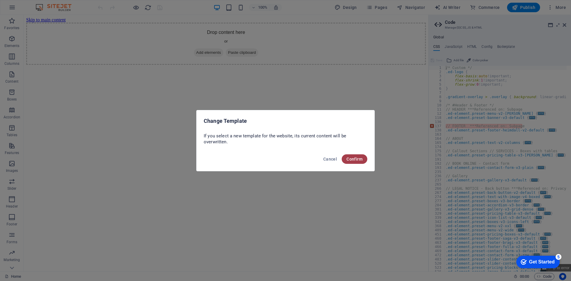
click at [355, 162] on button "Confirm" at bounding box center [355, 159] width 26 height 10
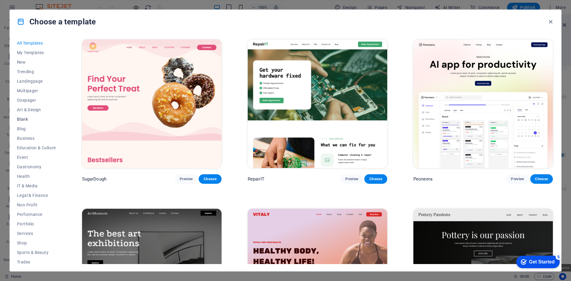
click at [26, 118] on span "Blank" at bounding box center [36, 119] width 39 height 5
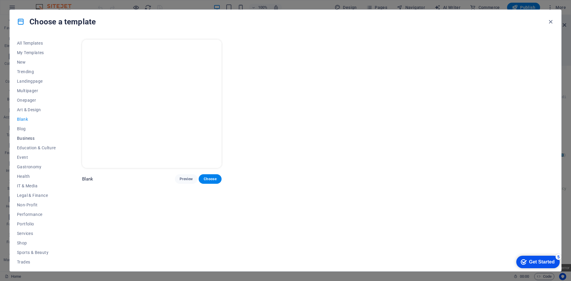
click at [31, 137] on span "Business" at bounding box center [36, 138] width 39 height 5
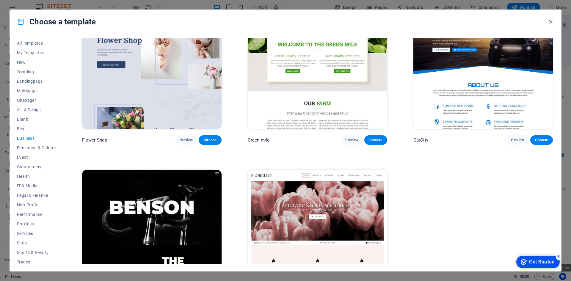
scroll to position [256, 0]
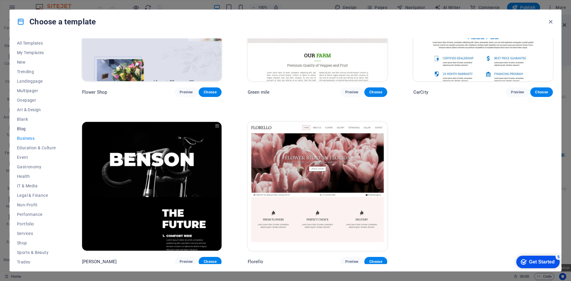
click at [21, 129] on span "Blog" at bounding box center [36, 128] width 39 height 5
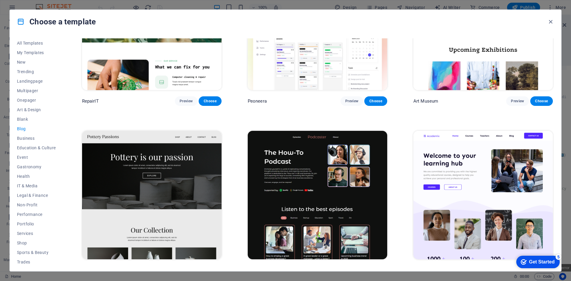
scroll to position [0, 0]
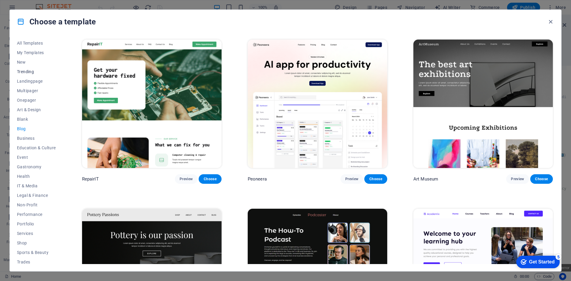
click at [29, 75] on button "Trending" at bounding box center [36, 72] width 39 height 10
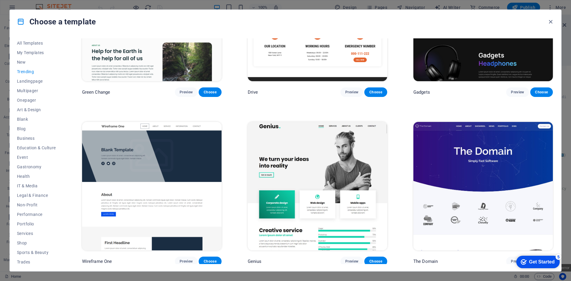
scroll to position [762, 0]
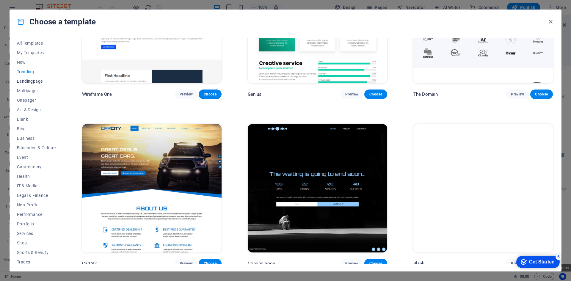
click at [34, 83] on span "Landingpage" at bounding box center [36, 81] width 39 height 5
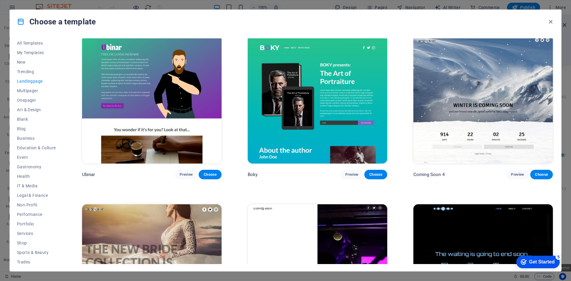
scroll to position [1268, 0]
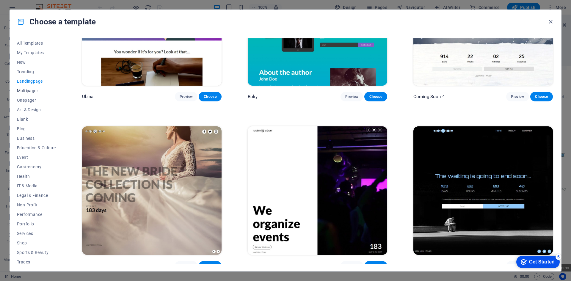
click at [21, 87] on button "Multipager" at bounding box center [36, 91] width 39 height 10
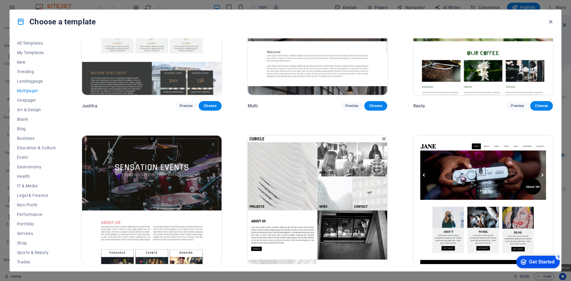
scroll to position [3798, 0]
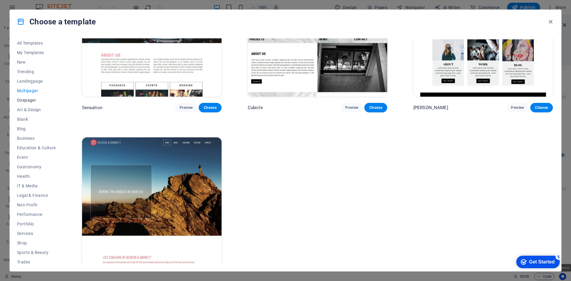
click at [28, 102] on span "Onepager" at bounding box center [36, 100] width 39 height 5
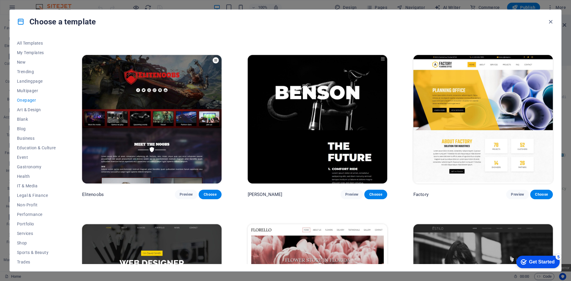
scroll to position [3322, 0]
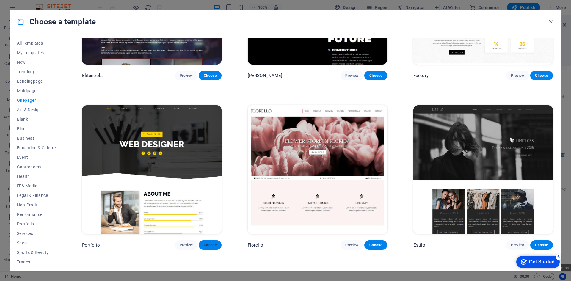
click at [206, 243] on span "Choose" at bounding box center [210, 245] width 13 height 5
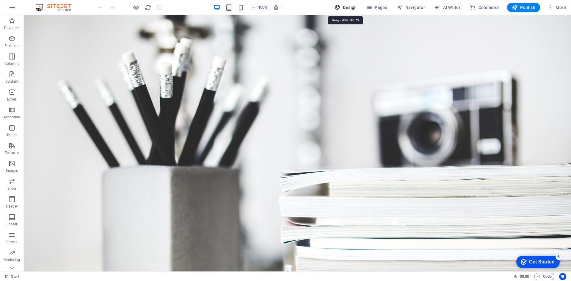
click at [348, 8] on span "Design" at bounding box center [346, 7] width 22 height 6
select select "px"
select select "300"
select select "px"
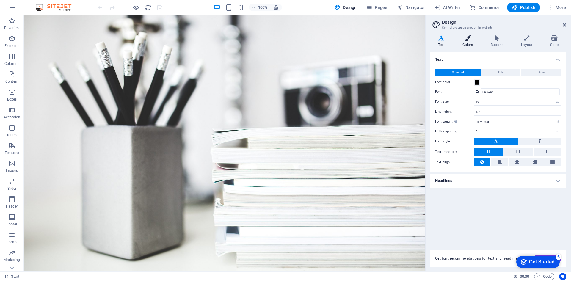
click at [470, 36] on icon at bounding box center [468, 38] width 26 height 6
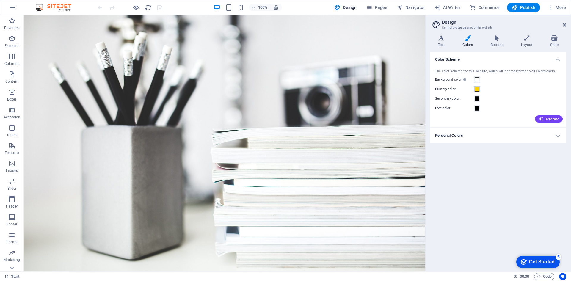
click at [478, 87] on span at bounding box center [477, 89] width 5 height 5
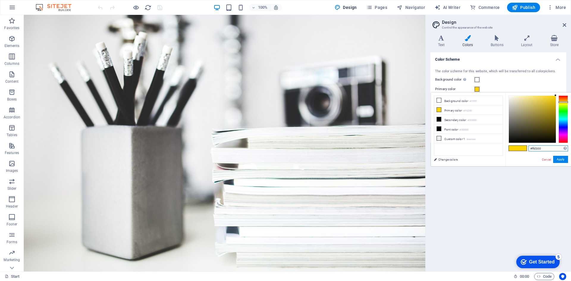
drag, startPoint x: 551, startPoint y: 148, endPoint x: 531, endPoint y: 150, distance: 20.0
click at [531, 150] on input "#ffd300" at bounding box center [549, 149] width 40 height 6
paste input "DA1212"
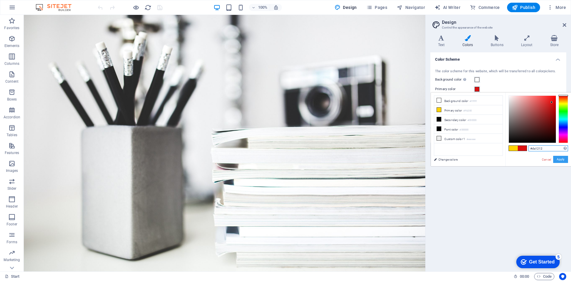
type input "#da1212"
click at [565, 160] on button "Apply" at bounding box center [560, 159] width 15 height 7
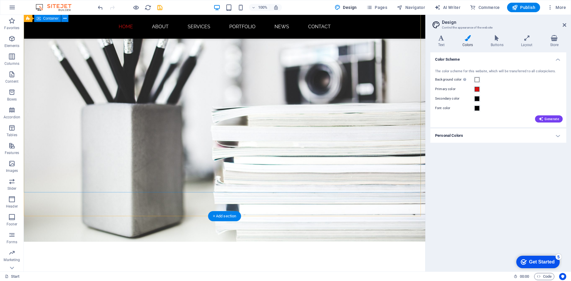
scroll to position [89, 0]
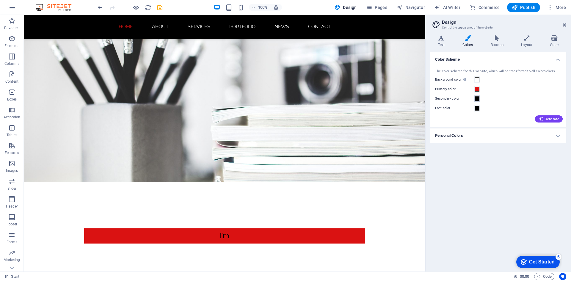
click at [475, 99] on span at bounding box center [477, 98] width 5 height 5
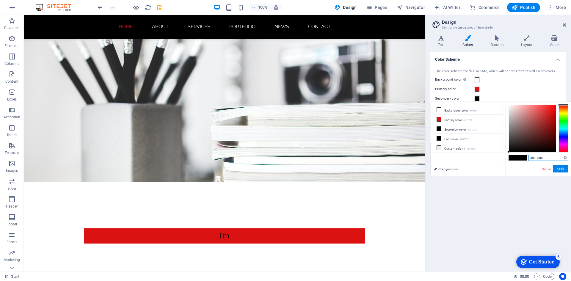
drag, startPoint x: 546, startPoint y: 160, endPoint x: 528, endPoint y: 161, distance: 17.9
click at [528, 161] on div "#000000 Supported formats #0852ed rgb(8, 82, 237) rgba(8, 82, 237, 90%) hsv(221…" at bounding box center [539, 182] width 66 height 160
paste input "41562"
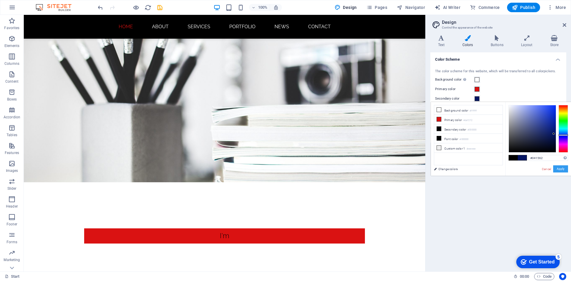
click at [561, 167] on button "Apply" at bounding box center [560, 168] width 15 height 7
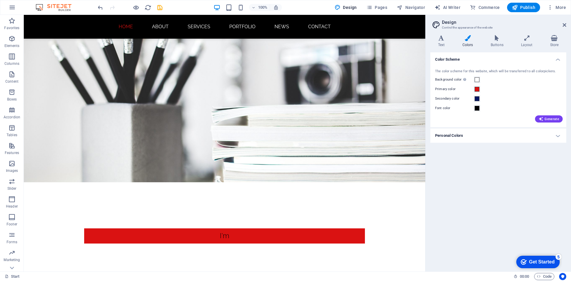
click at [488, 206] on div "Color Scheme The color scheme for this website, which will be transferred to al…" at bounding box center [499, 159] width 136 height 215
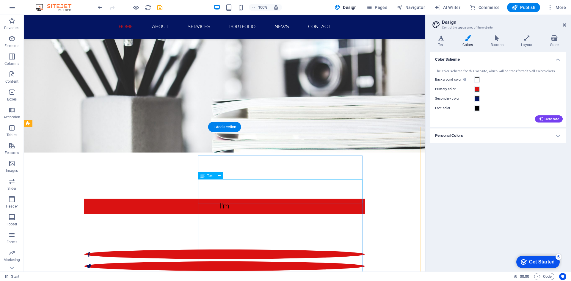
scroll to position [0, 0]
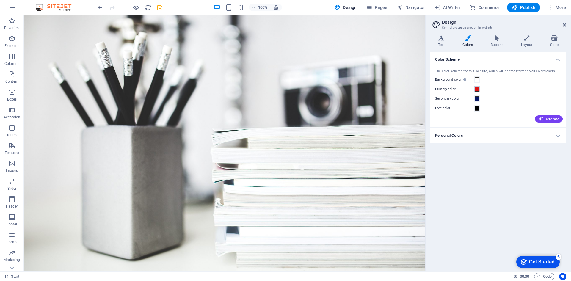
click at [476, 91] on span at bounding box center [477, 89] width 5 height 5
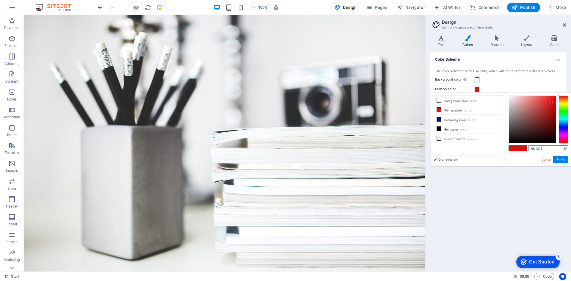
drag, startPoint x: 551, startPoint y: 151, endPoint x: 528, endPoint y: 150, distance: 22.4
click at [528, 150] on div "#da1212 Supported formats #0852ed rgb(8, 82, 237) rgba(8, 82, 237, 90%) hsv(221…" at bounding box center [539, 173] width 66 height 160
click at [548, 160] on link "Cancel" at bounding box center [547, 159] width 10 height 4
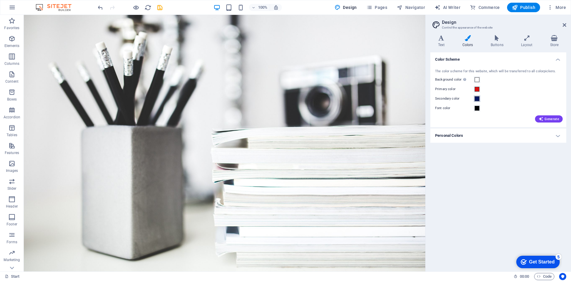
click at [477, 98] on span at bounding box center [477, 98] width 5 height 5
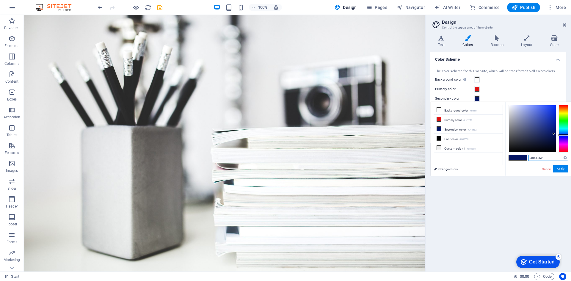
drag, startPoint x: 551, startPoint y: 159, endPoint x: 530, endPoint y: 159, distance: 21.1
click at [530, 159] on input "#041562" at bounding box center [549, 158] width 40 height 6
click at [558, 167] on button "Apply" at bounding box center [560, 168] width 15 height 7
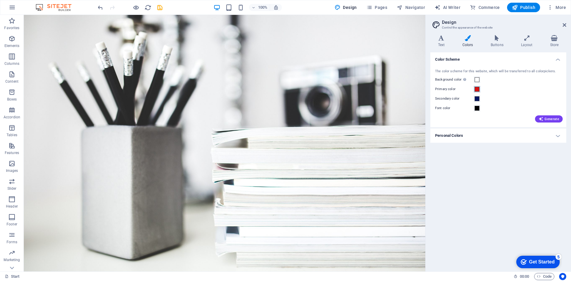
click at [478, 91] on span at bounding box center [477, 89] width 5 height 5
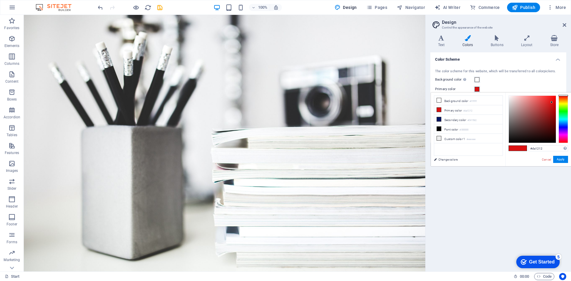
click at [492, 171] on div "Color Scheme The color scheme for this website, which will be transferred to al…" at bounding box center [499, 159] width 136 height 215
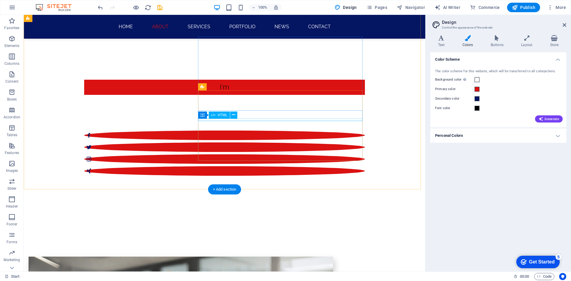
scroll to position [89, 0]
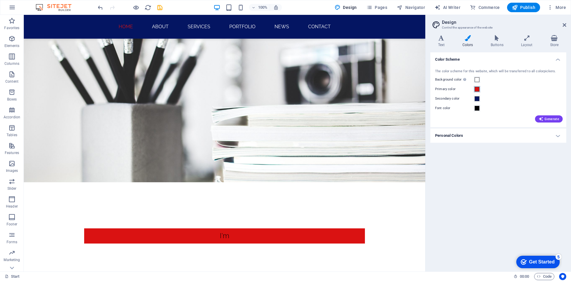
click at [475, 89] on span at bounding box center [477, 89] width 5 height 5
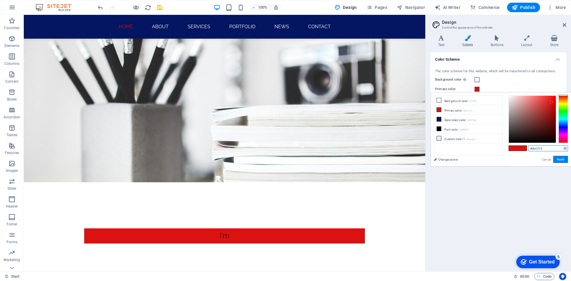
drag, startPoint x: 545, startPoint y: 150, endPoint x: 529, endPoint y: 150, distance: 16.4
click at [529, 150] on input "#da1212" at bounding box center [549, 149] width 40 height 6
click at [549, 160] on link "Cancel" at bounding box center [547, 159] width 10 height 4
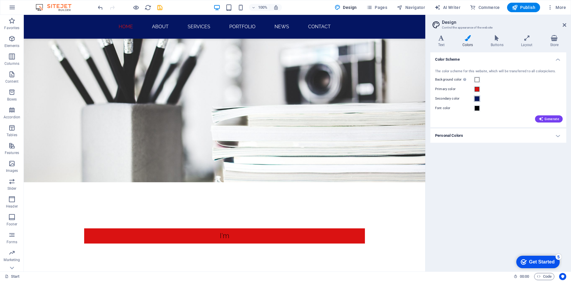
click at [479, 102] on button "Secondary color" at bounding box center [477, 99] width 7 height 7
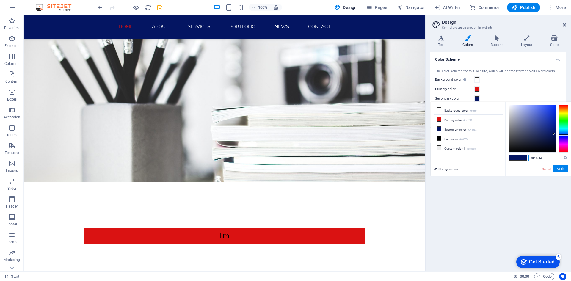
drag, startPoint x: 543, startPoint y: 158, endPoint x: 528, endPoint y: 158, distance: 15.5
click at [528, 158] on div "#041562 Supported formats #0852ed rgb(8, 82, 237) rgba(8, 82, 237, 90%) hsv(221…" at bounding box center [539, 182] width 66 height 160
paste input "da121"
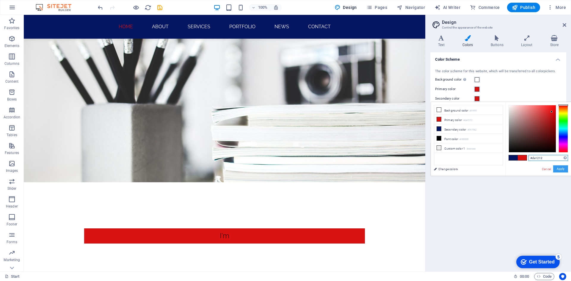
type input "#da1212"
click at [559, 171] on button "Apply" at bounding box center [560, 168] width 15 height 7
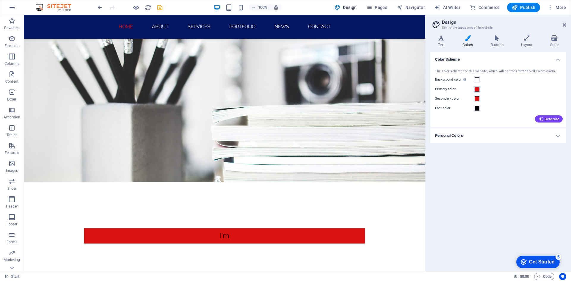
click at [478, 87] on span at bounding box center [477, 89] width 5 height 5
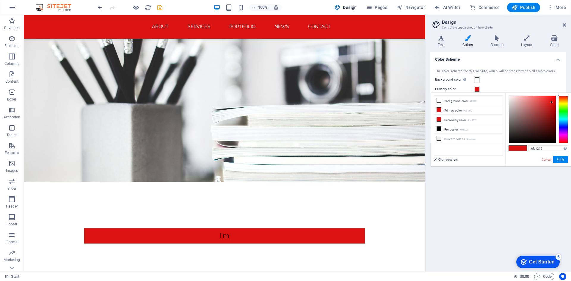
click at [491, 86] on div "Primary color" at bounding box center [498, 89] width 126 height 7
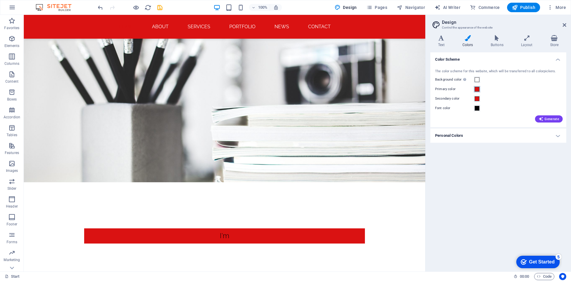
click at [478, 90] on span at bounding box center [477, 89] width 5 height 5
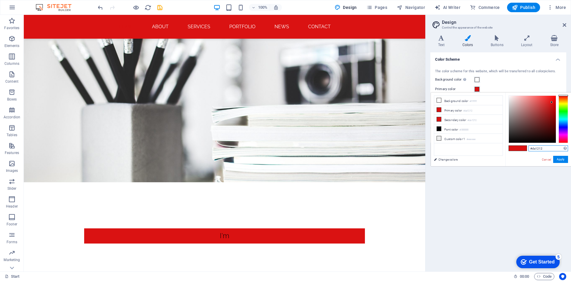
drag, startPoint x: 548, startPoint y: 149, endPoint x: 531, endPoint y: 148, distance: 17.3
click at [531, 148] on input "#da1212" at bounding box center [549, 149] width 40 height 6
paste input "04156"
type input "#041562"
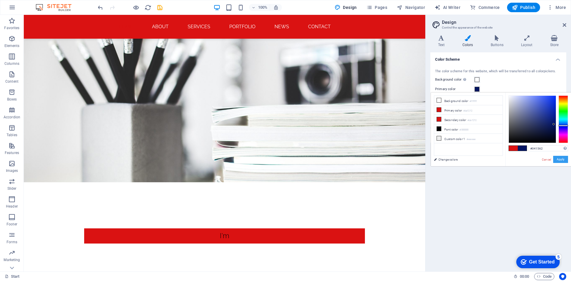
click at [563, 158] on button "Apply" at bounding box center [560, 159] width 15 height 7
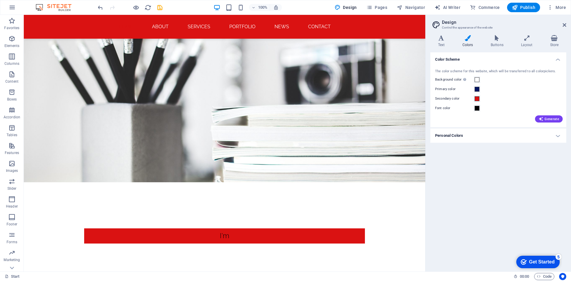
click at [487, 180] on div "Color Scheme The color scheme for this website, which will be transferred to al…" at bounding box center [499, 159] width 136 height 215
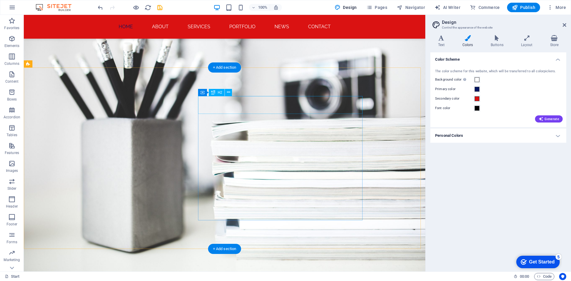
scroll to position [179, 0]
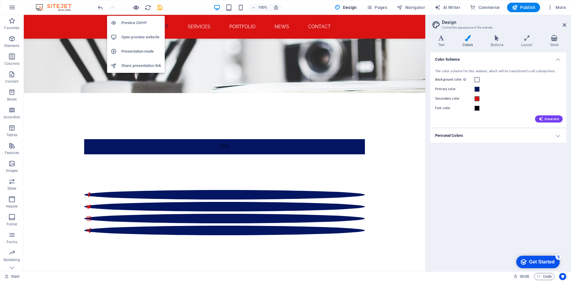
click at [138, 7] on icon "button" at bounding box center [136, 7] width 7 height 7
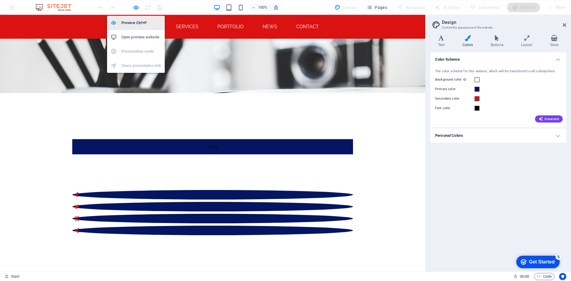
click at [137, 22] on h6 "Preview Ctrl+P" at bounding box center [141, 22] width 40 height 7
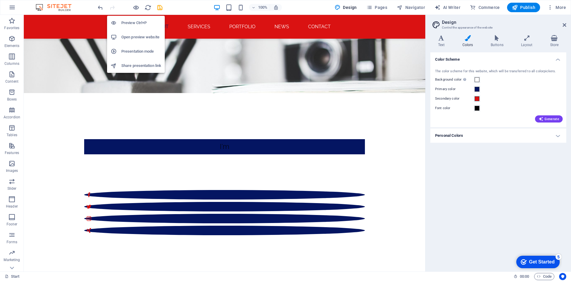
click at [137, 22] on h6 "Preview Ctrl+P" at bounding box center [141, 22] width 40 height 7
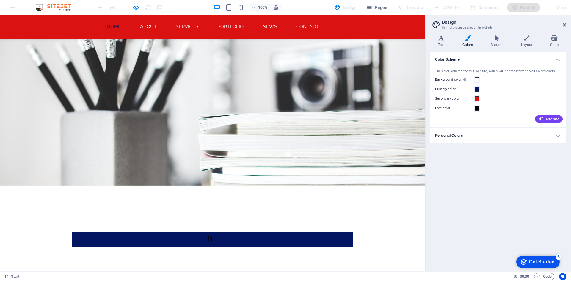
scroll to position [0, 0]
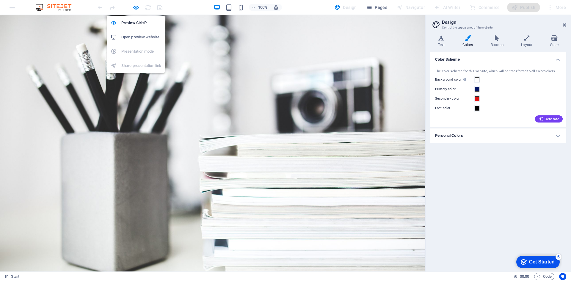
click at [135, 35] on h6 "Open preview website" at bounding box center [141, 37] width 40 height 7
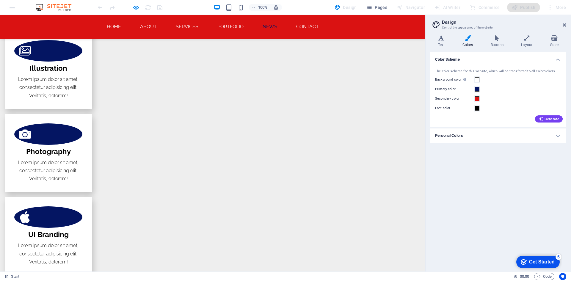
scroll to position [1008, 0]
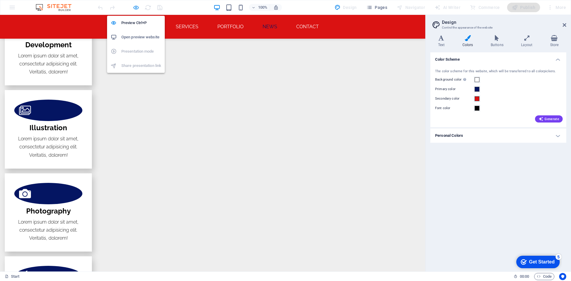
click at [134, 8] on icon "button" at bounding box center [136, 7] width 7 height 7
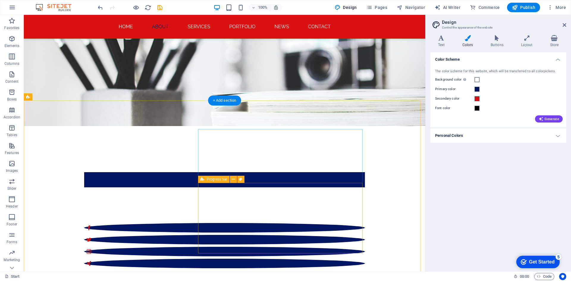
scroll to position [0, 0]
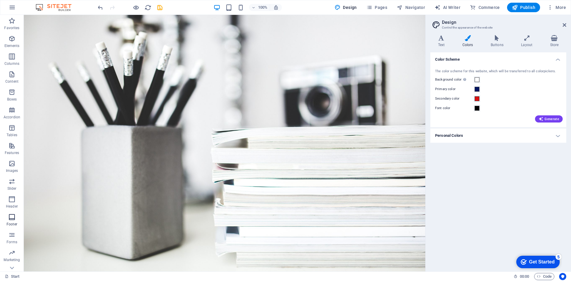
click at [15, 223] on p "Footer" at bounding box center [12, 224] width 11 height 5
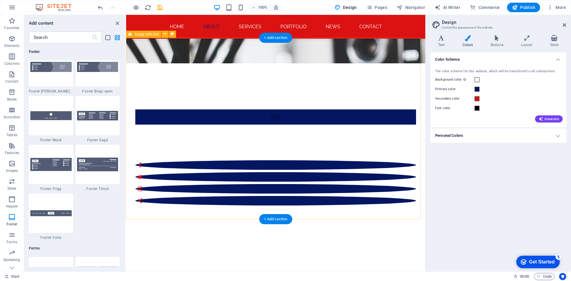
scroll to position [149, 0]
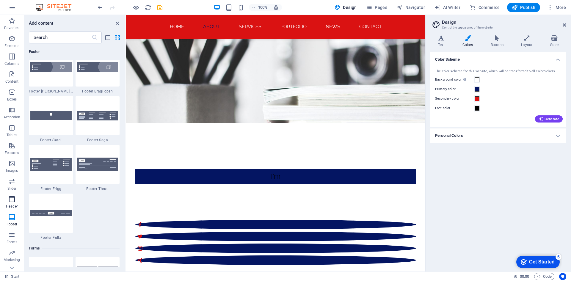
click at [9, 201] on icon "button" at bounding box center [11, 199] width 7 height 7
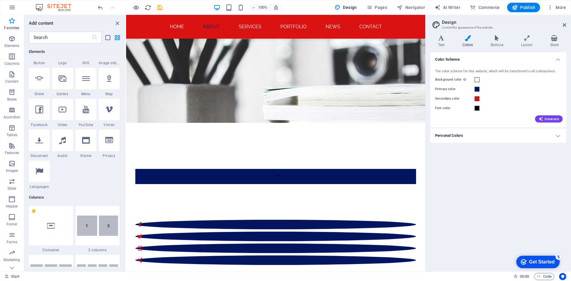
scroll to position [179, 0]
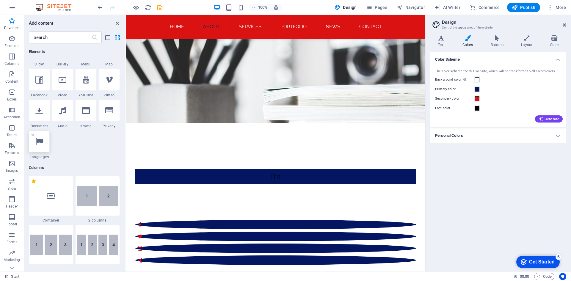
click at [36, 141] on icon at bounding box center [39, 142] width 8 height 8
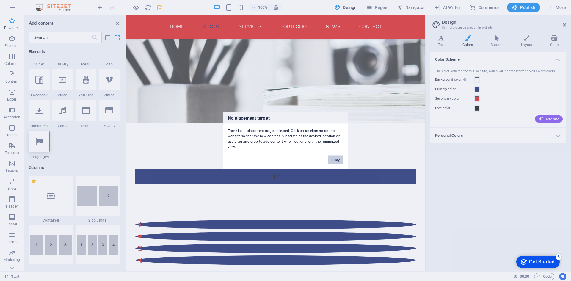
click at [336, 160] on button "Okay" at bounding box center [336, 159] width 15 height 9
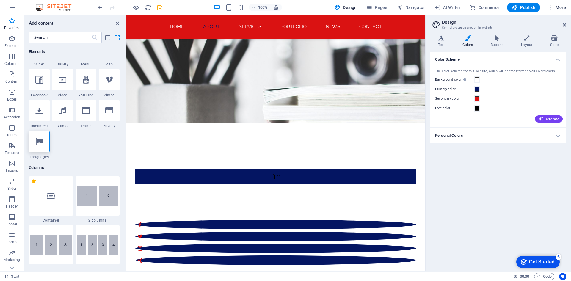
click at [548, 7] on icon "button" at bounding box center [551, 7] width 6 height 6
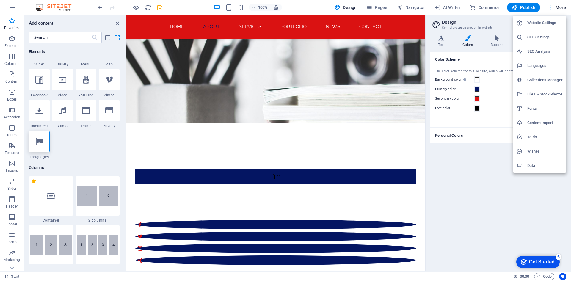
click at [538, 68] on h6 "Languages" at bounding box center [545, 65] width 35 height 7
select select "148"
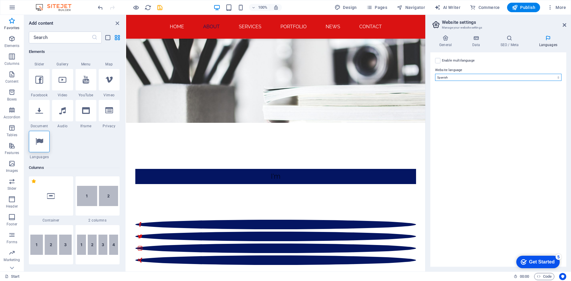
click at [444, 79] on select "Abkhazian Afar Afrikaans Akan Albanian Amharic Arabic Aragonese Armenian Assame…" at bounding box center [498, 77] width 126 height 7
click at [435, 74] on select "Abkhazian Afar Afrikaans Akan Albanian Amharic Arabic Aragonese Armenian Assame…" at bounding box center [498, 77] width 126 height 7
click at [480, 179] on div "Enable multilanguage To disable multilanguage delete all languages until only o…" at bounding box center [499, 159] width 136 height 215
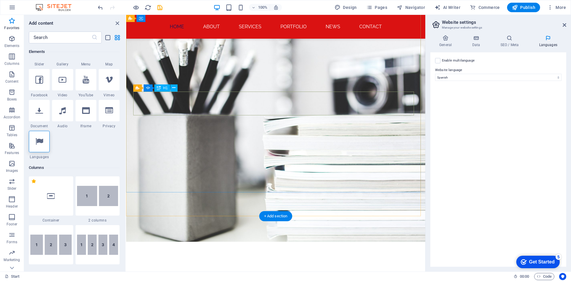
scroll to position [0, 0]
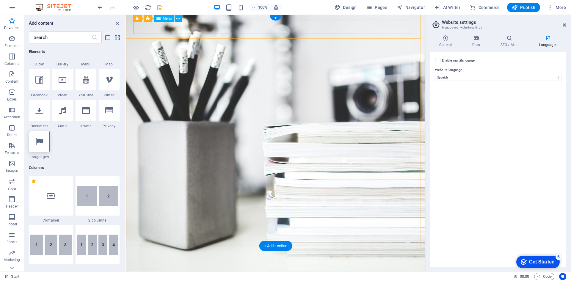
click at [212, 270] on nav "Home About Services Portfolio News Contact" at bounding box center [275, 277] width 281 height 14
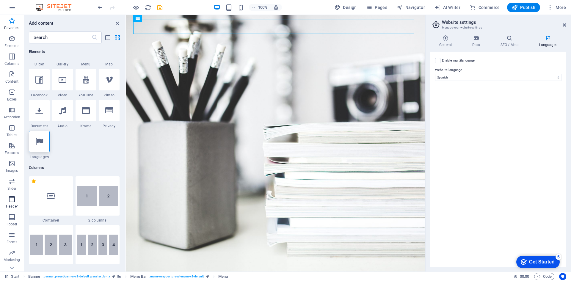
click at [14, 204] on span "Header" at bounding box center [12, 203] width 24 height 14
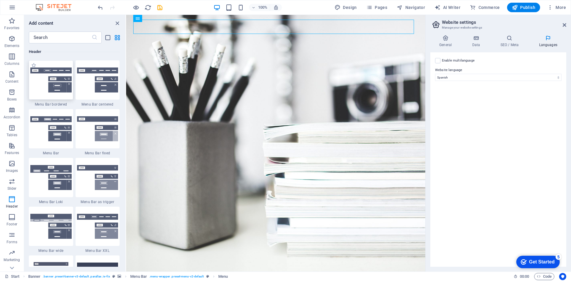
click at [57, 82] on img at bounding box center [50, 80] width 41 height 25
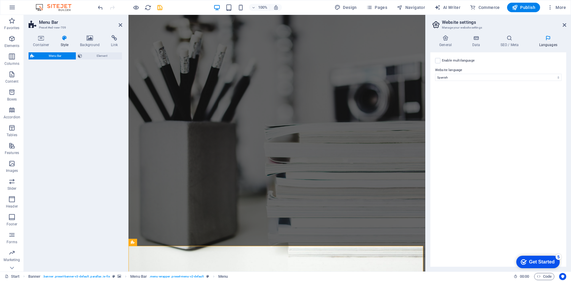
select select "rem"
select select "preset-menu-v2-border"
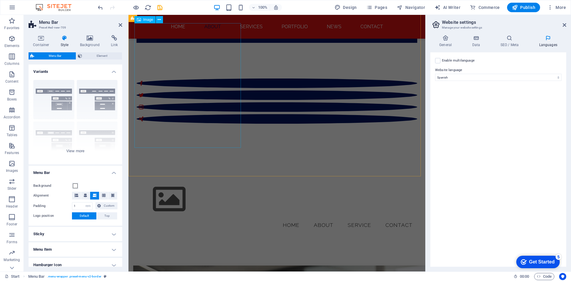
scroll to position [179, 0]
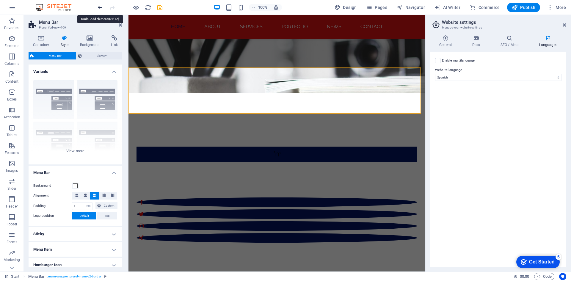
click at [101, 9] on icon "undo" at bounding box center [100, 7] width 7 height 7
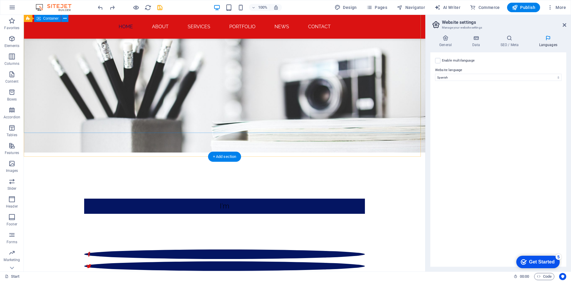
scroll to position [149, 0]
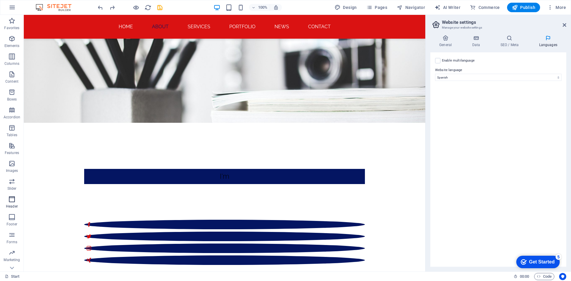
click at [13, 198] on icon "button" at bounding box center [11, 199] width 7 height 7
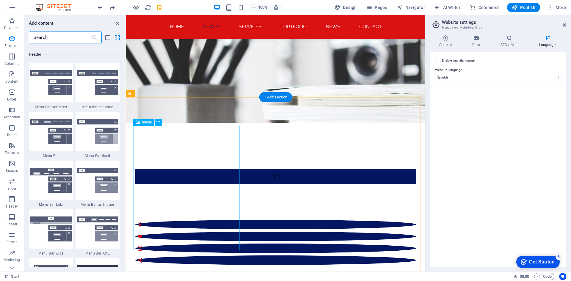
scroll to position [3583, 0]
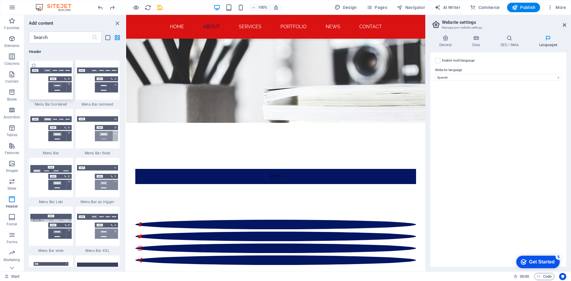
click at [60, 85] on img at bounding box center [50, 80] width 41 height 25
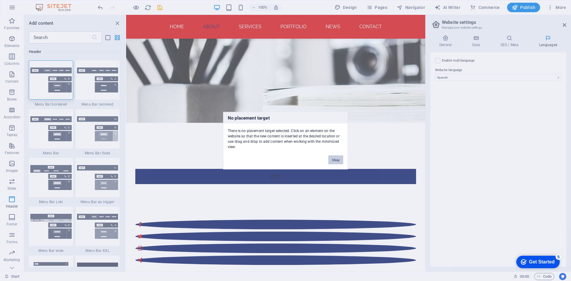
click at [339, 157] on button "Okay" at bounding box center [336, 159] width 15 height 9
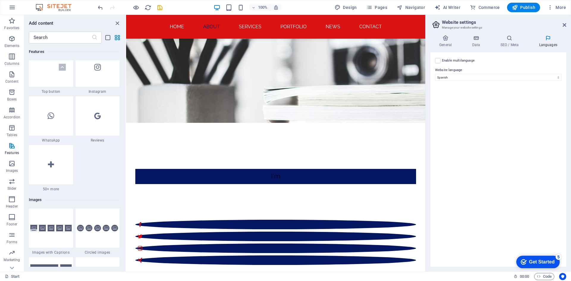
scroll to position [2720, 0]
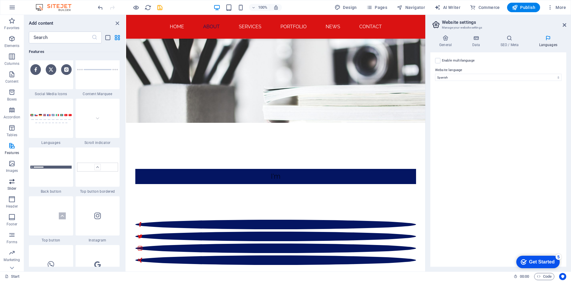
click at [10, 180] on icon "button" at bounding box center [11, 181] width 7 height 7
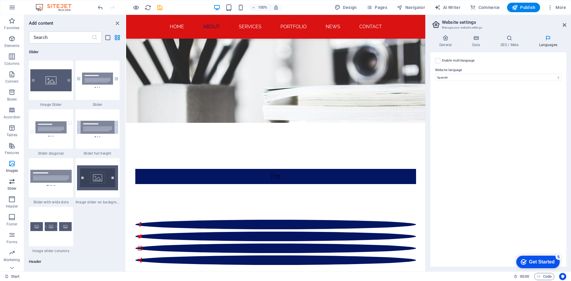
scroll to position [3374, 0]
click at [12, 167] on icon "button" at bounding box center [11, 163] width 7 height 7
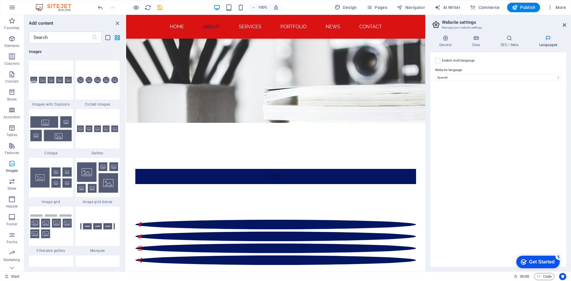
scroll to position [3017, 0]
click at [12, 149] on icon "button" at bounding box center [11, 145] width 7 height 7
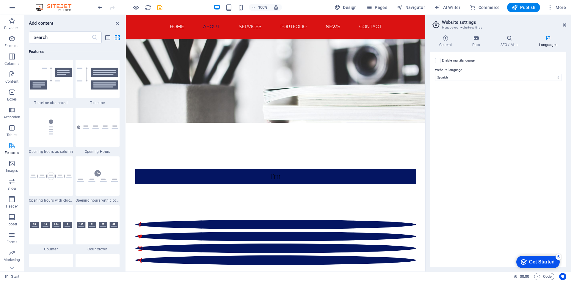
scroll to position [2320, 0]
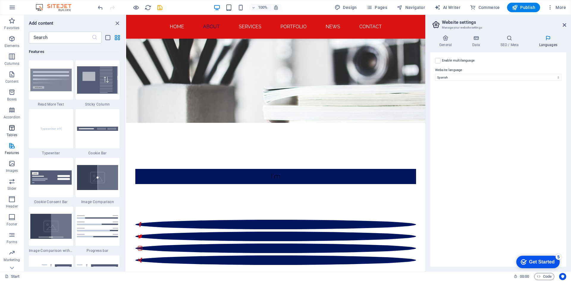
click at [12, 132] on span "Tables" at bounding box center [12, 131] width 24 height 14
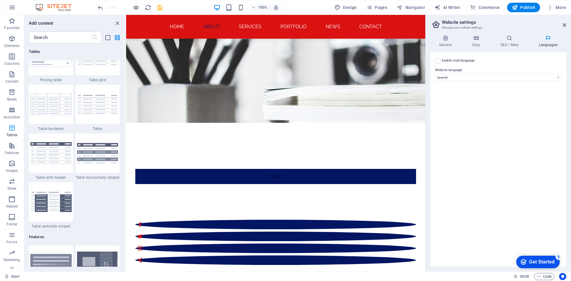
scroll to position [2061, 0]
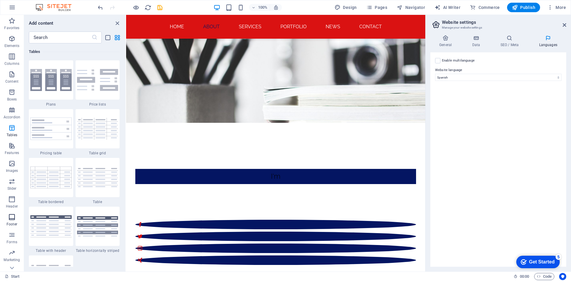
click at [10, 216] on icon "button" at bounding box center [11, 217] width 7 height 7
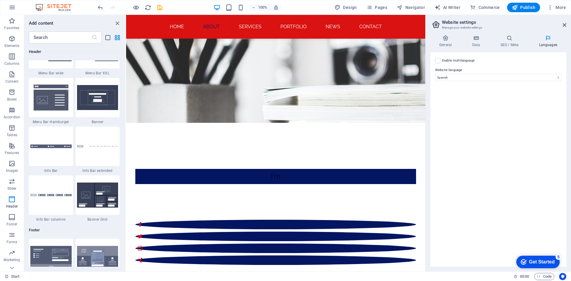
scroll to position [3702, 0]
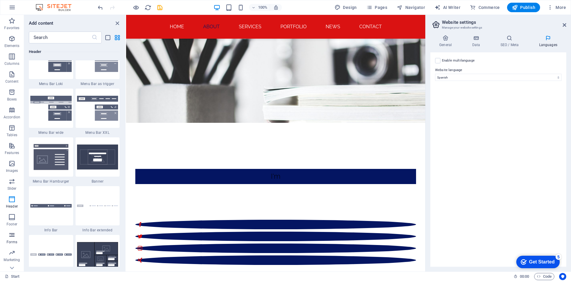
click at [9, 234] on icon "button" at bounding box center [11, 235] width 7 height 7
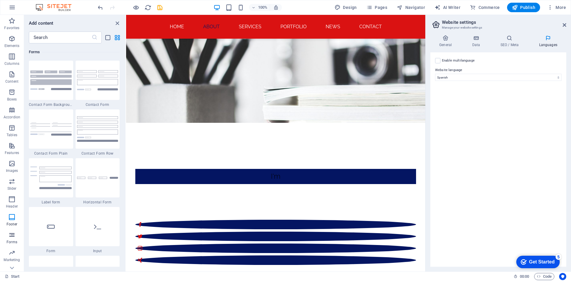
scroll to position [4345, 0]
click at [13, 200] on icon "button" at bounding box center [11, 199] width 7 height 7
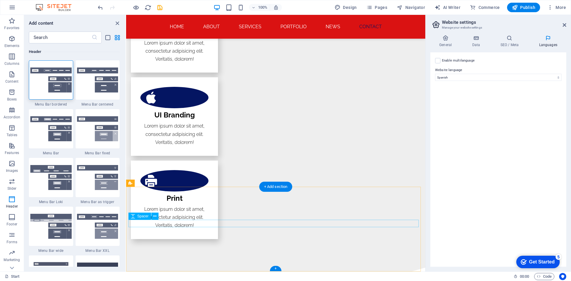
scroll to position [1247, 0]
